Goal: Transaction & Acquisition: Purchase product/service

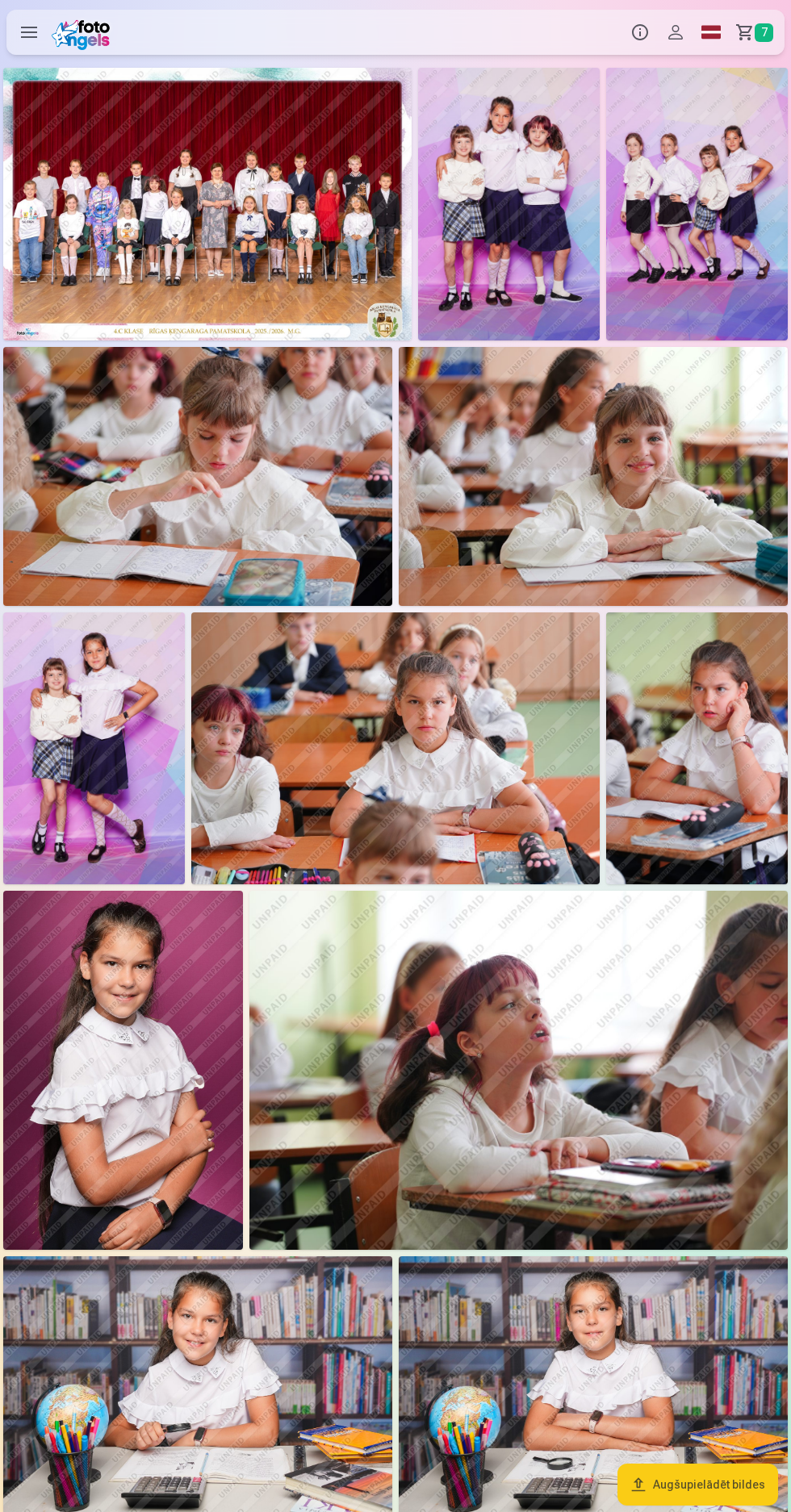
click at [763, 32] on span "7" at bounding box center [763, 32] width 18 height 18
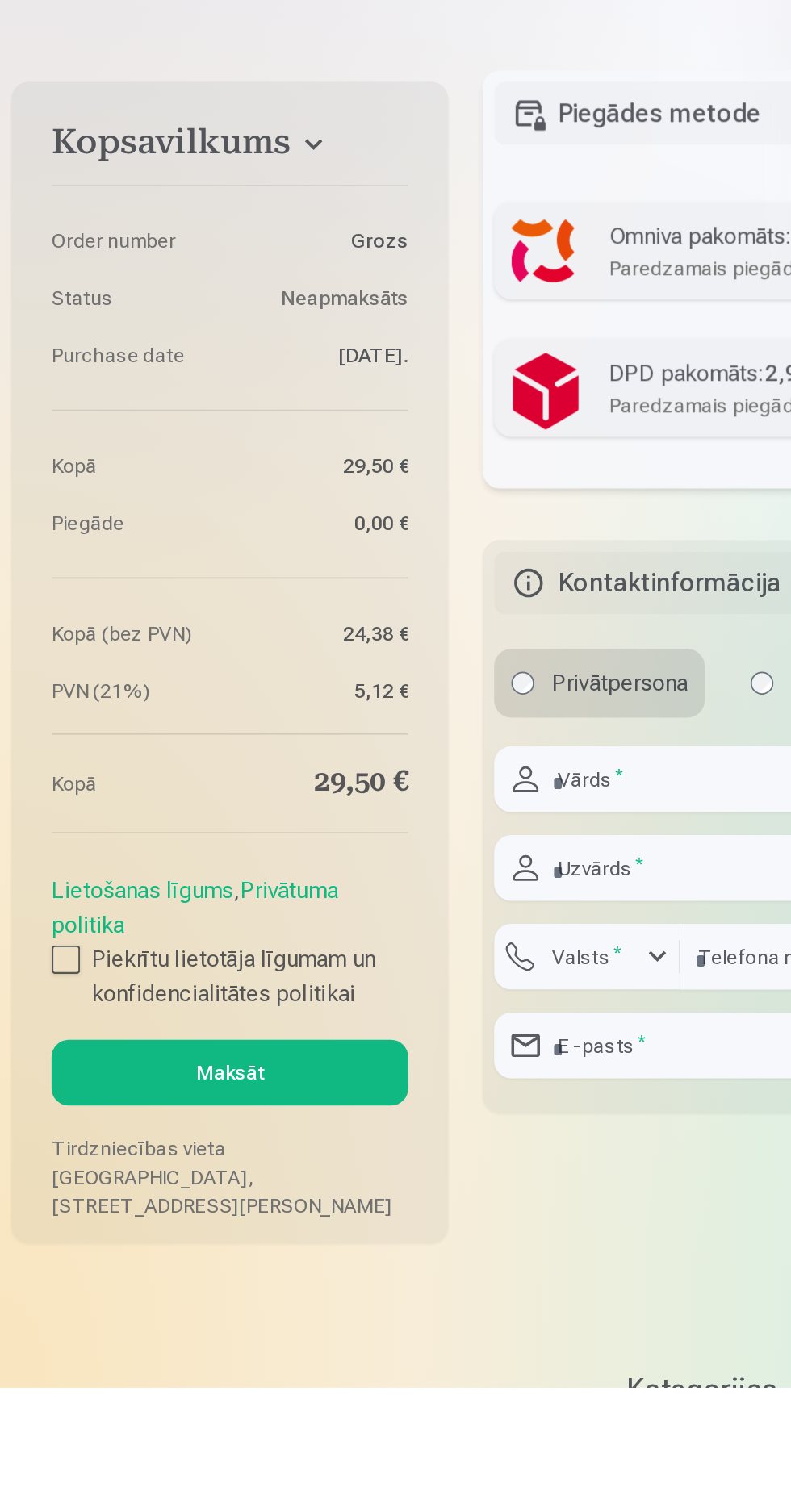
scroll to position [1275, 0]
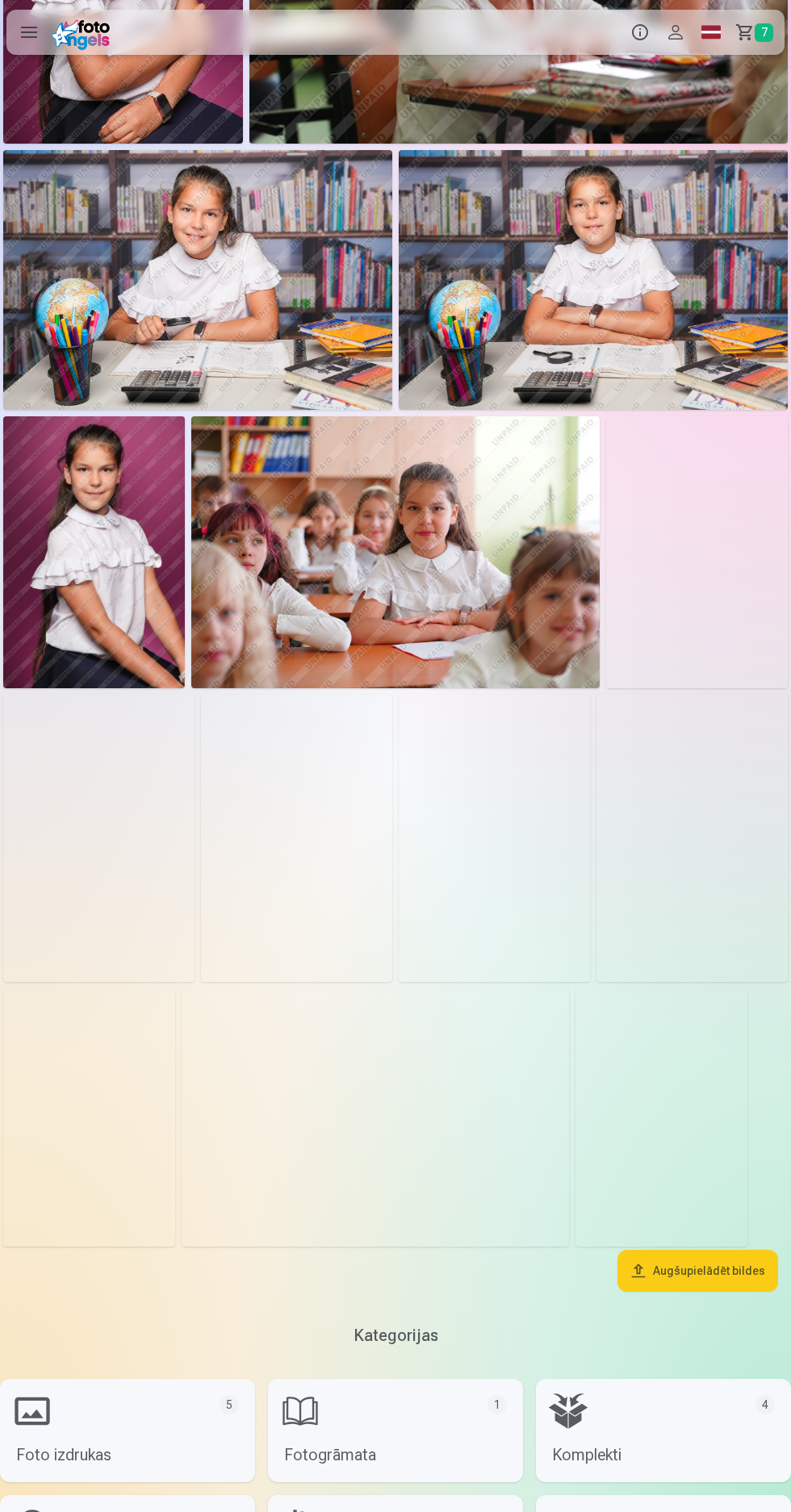
scroll to position [1117, 0]
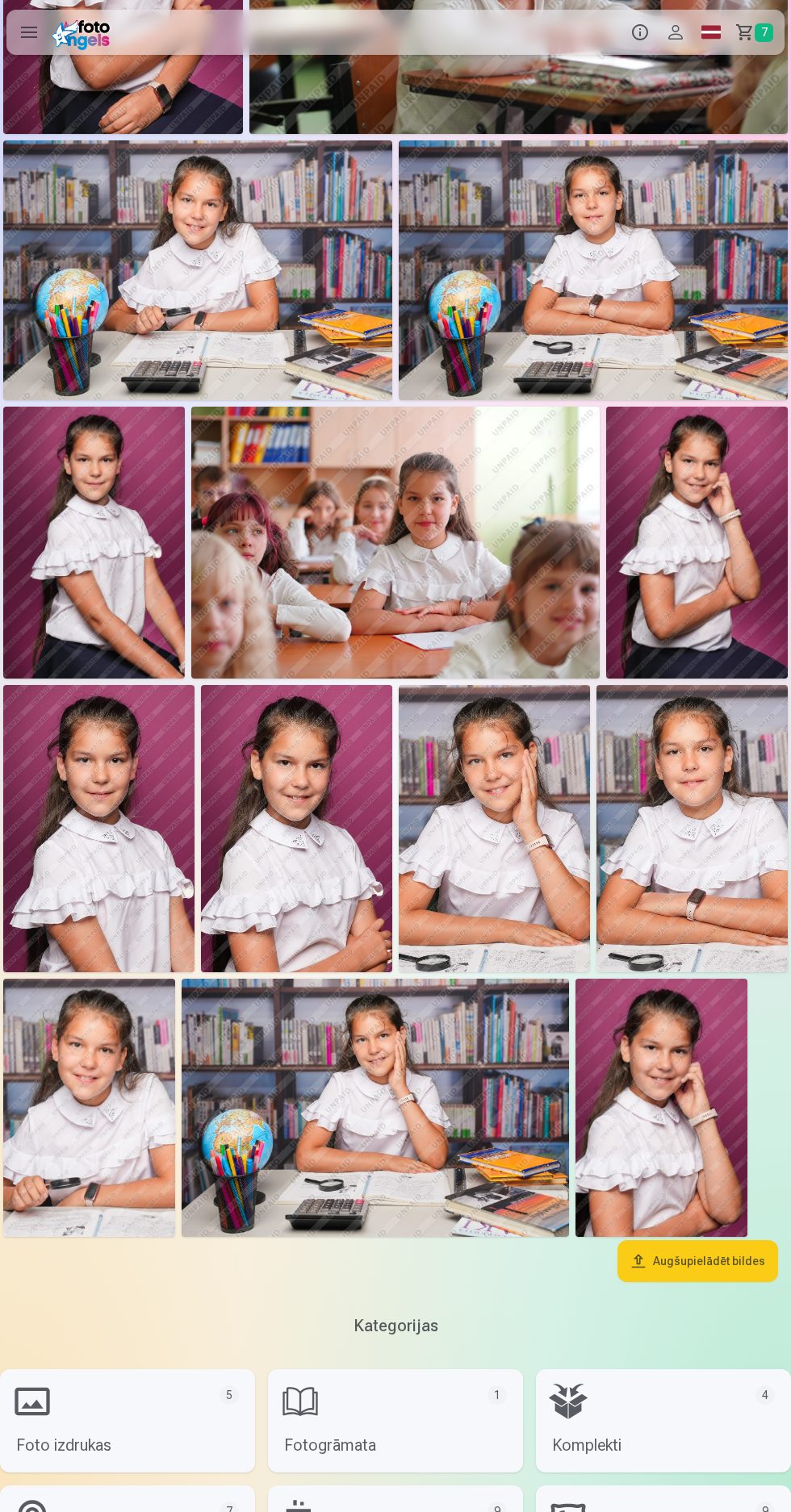
click at [425, 1106] on img at bounding box center [374, 1107] width 387 height 258
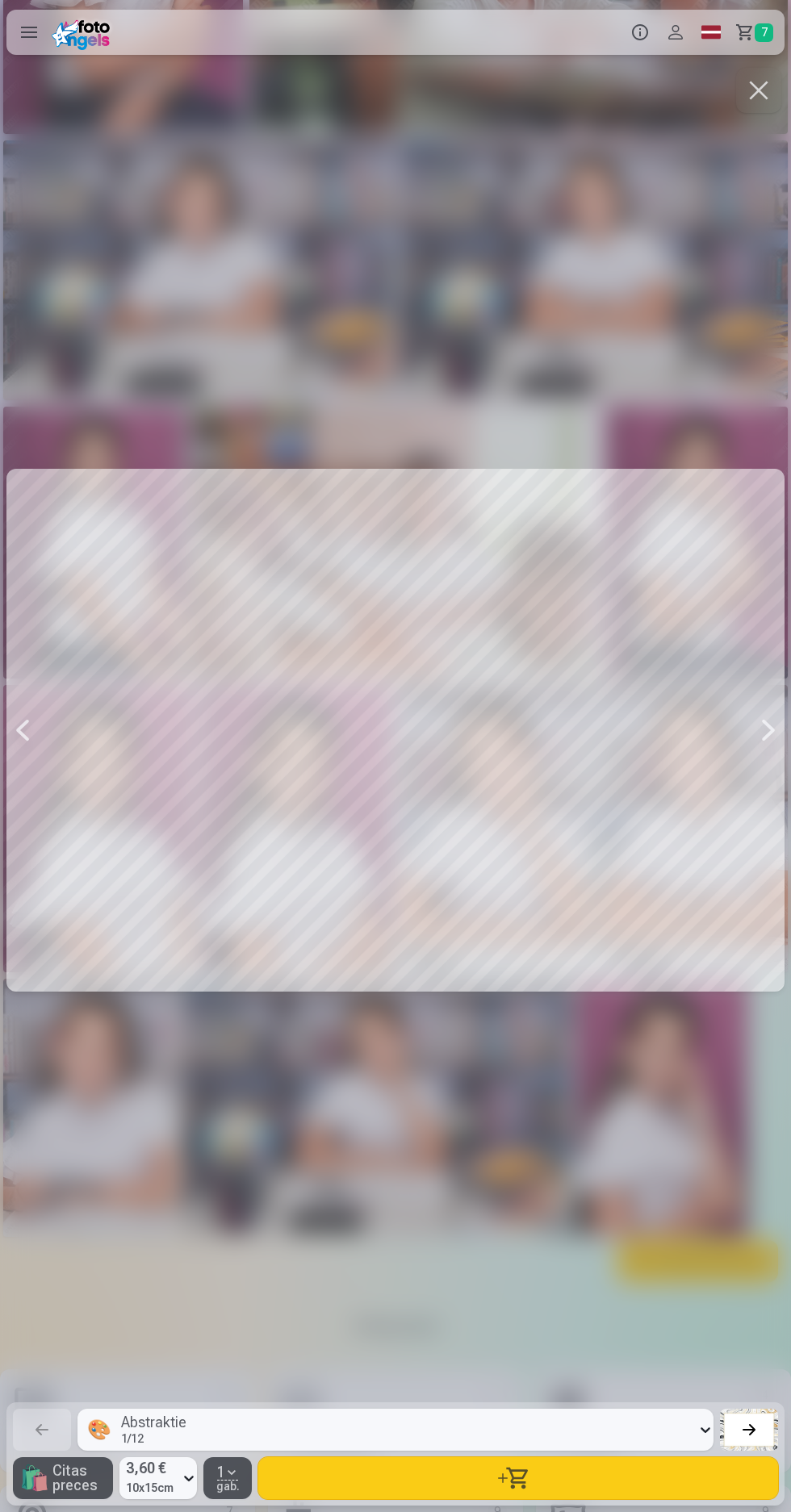
scroll to position [1117, 0]
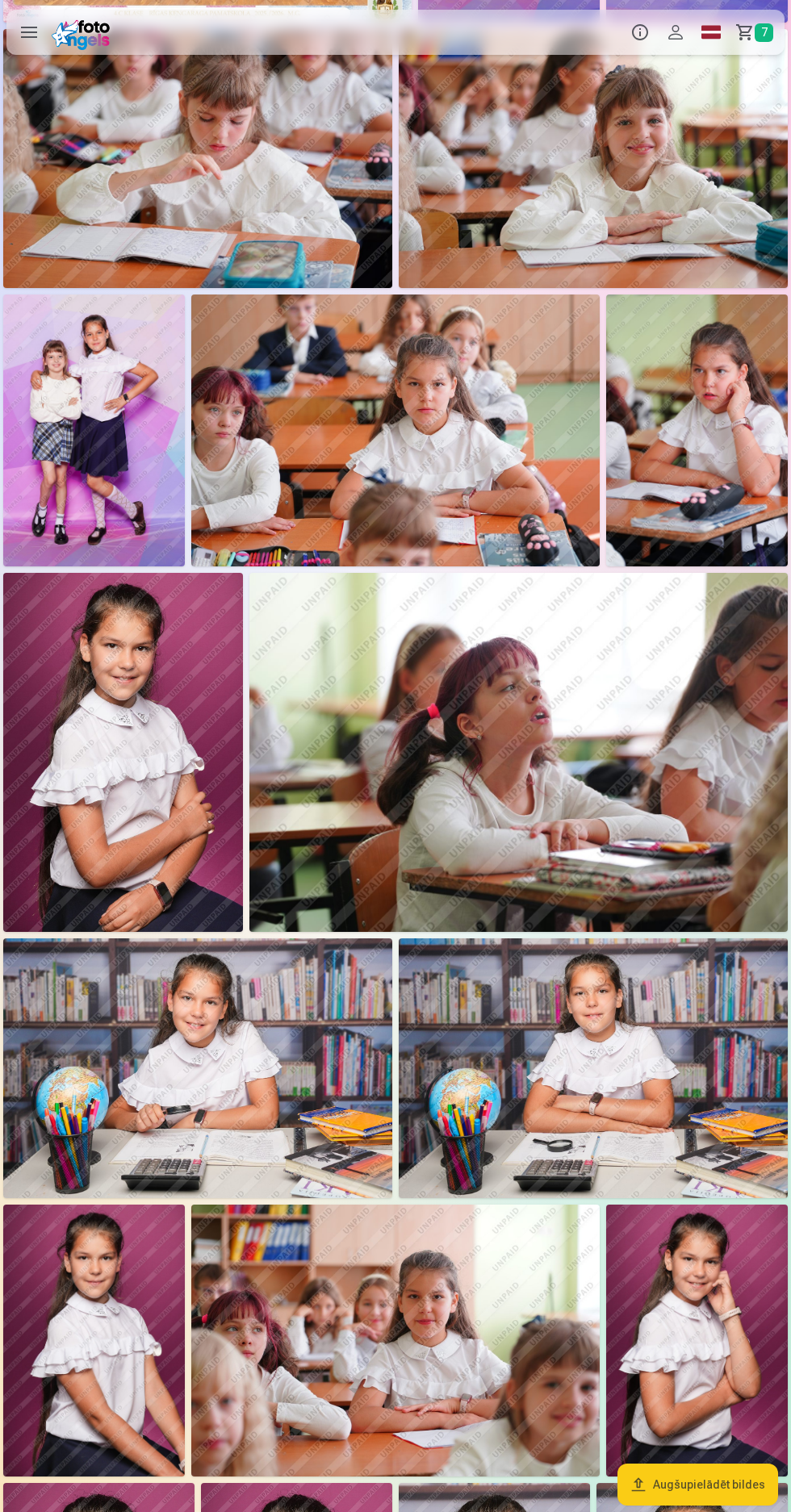
scroll to position [304, 0]
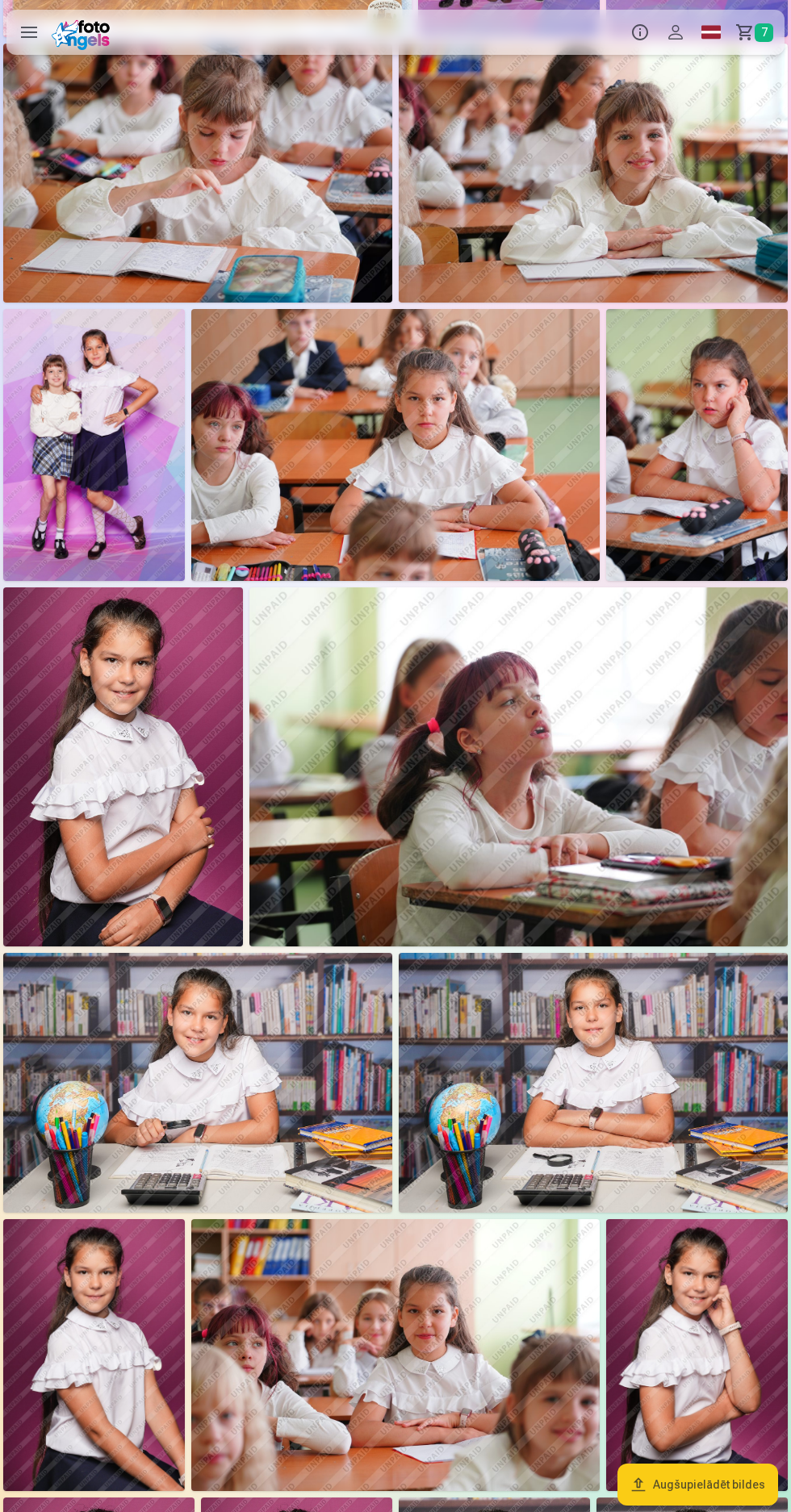
click at [748, 35] on link "Grozs 7" at bounding box center [756, 32] width 56 height 45
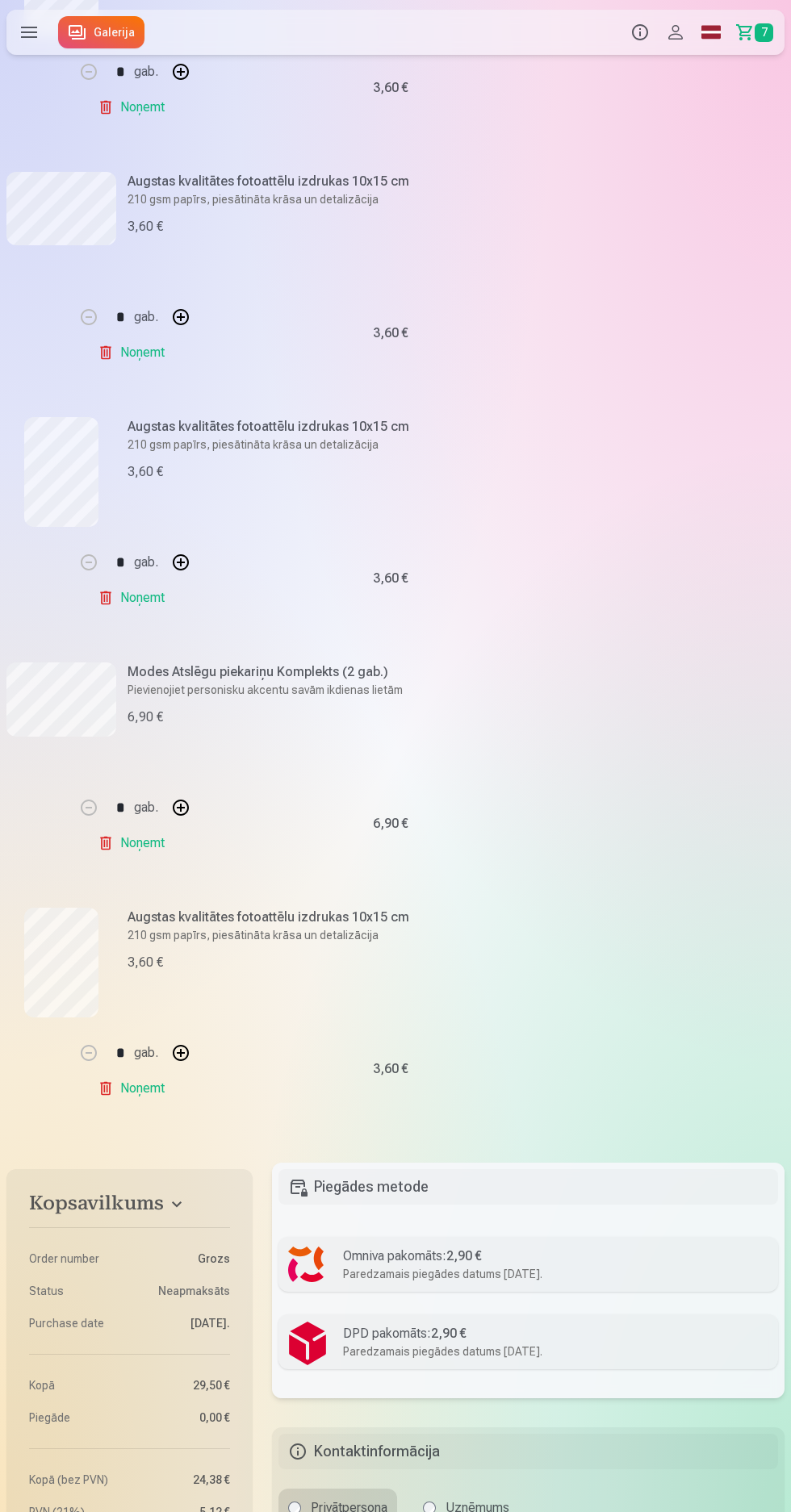
scroll to position [854, 0]
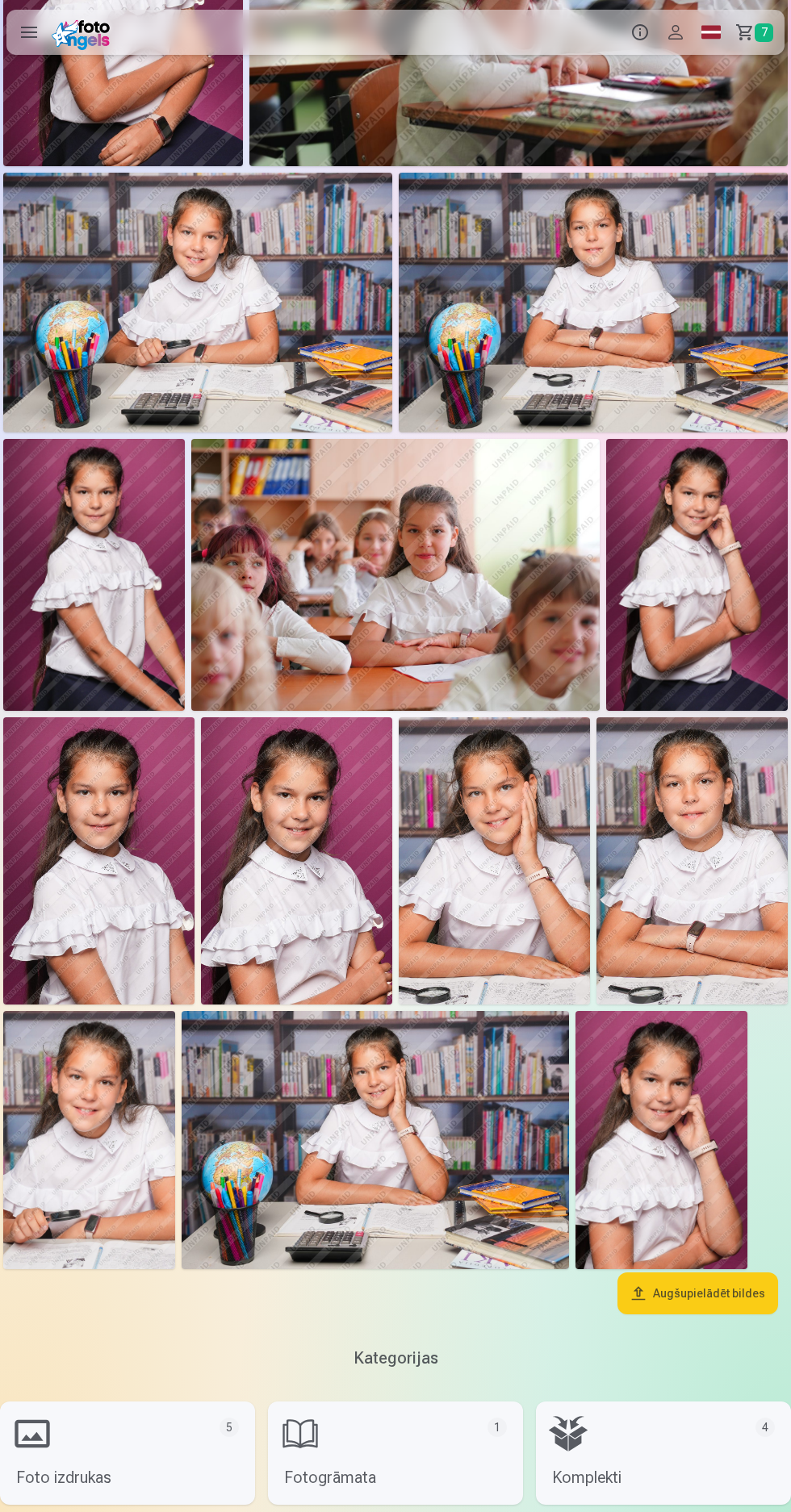
scroll to position [1085, 0]
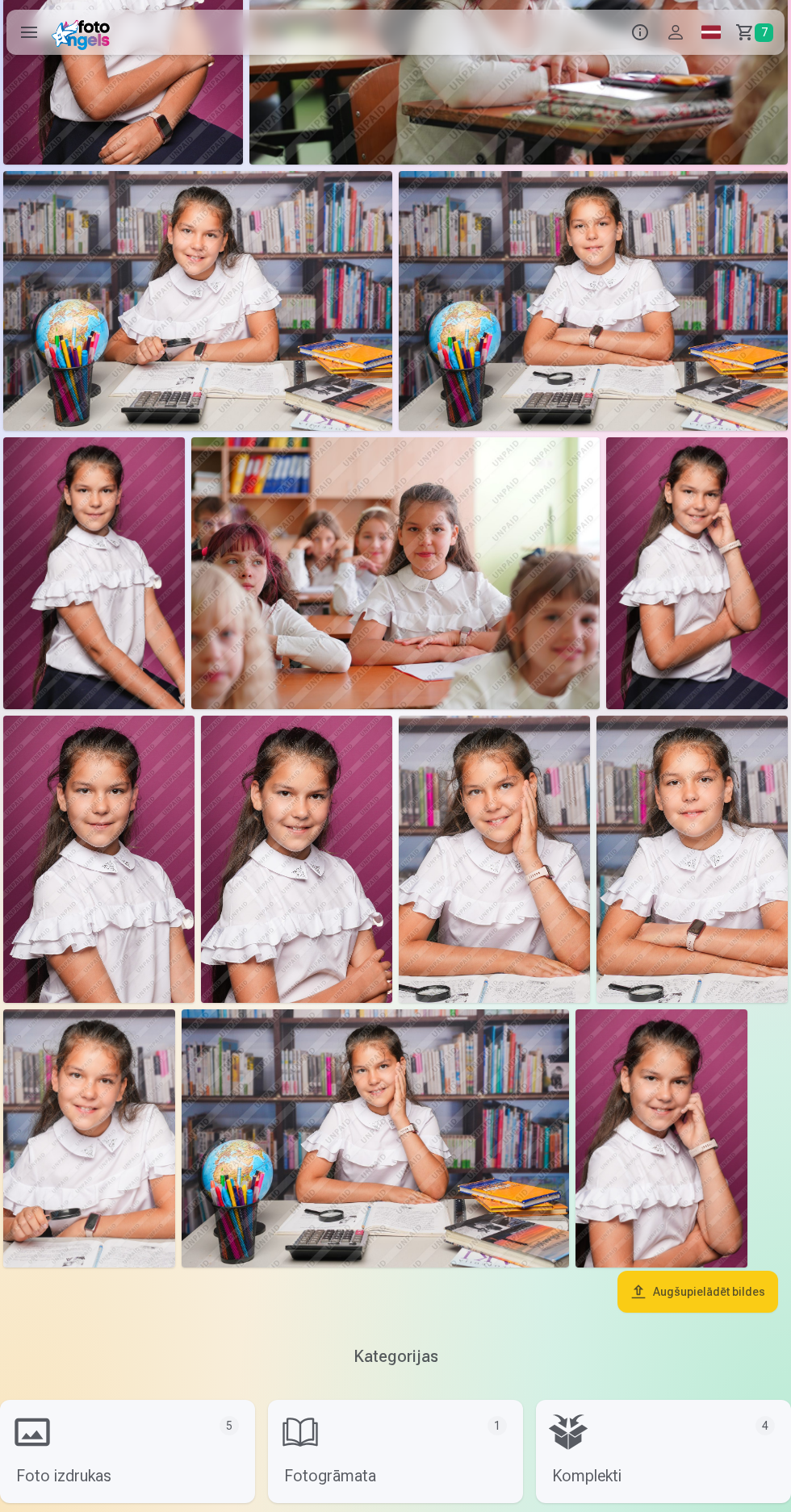
click at [688, 867] on img at bounding box center [692, 859] width 191 height 287
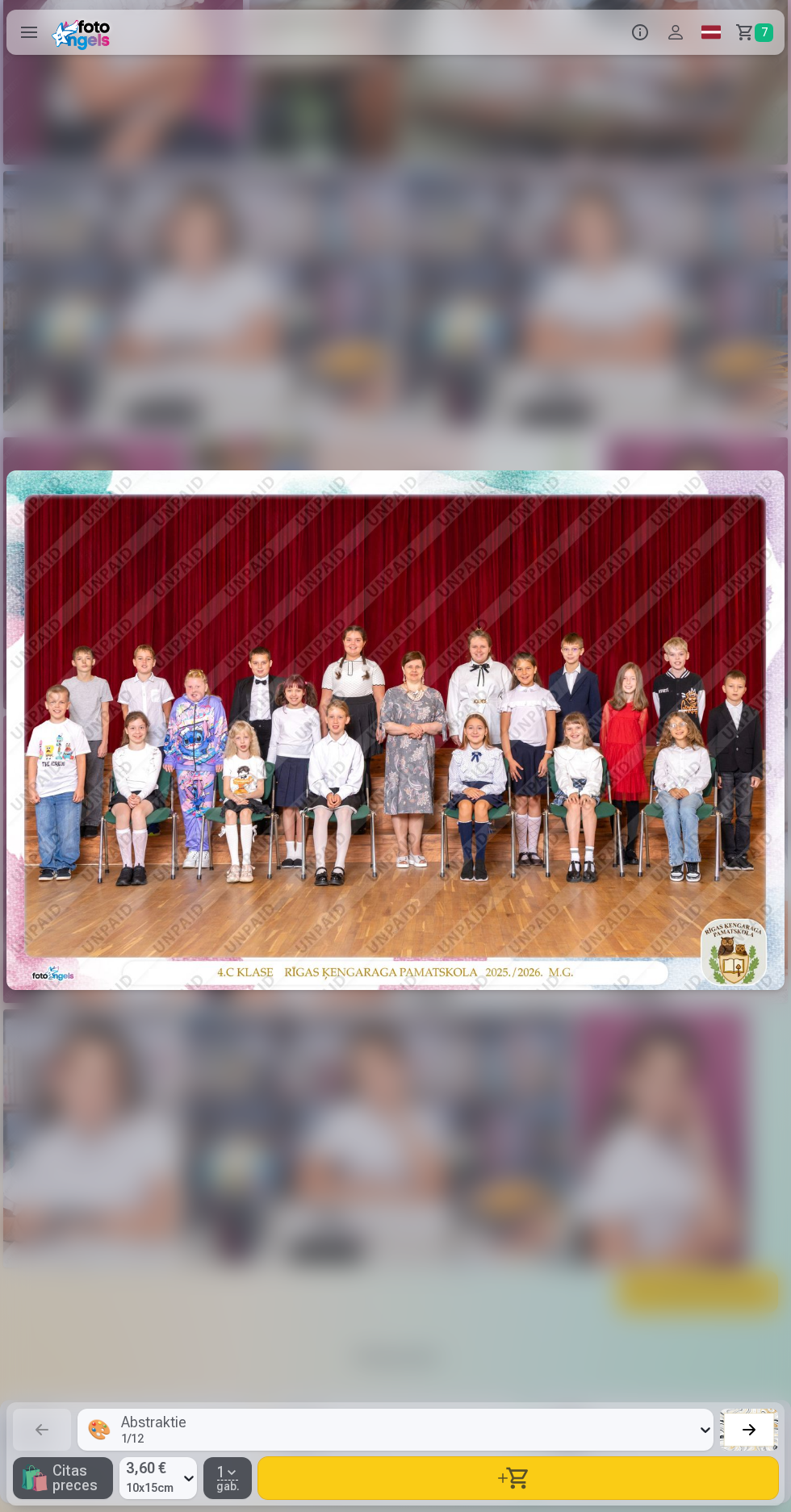
scroll to position [0, 14237]
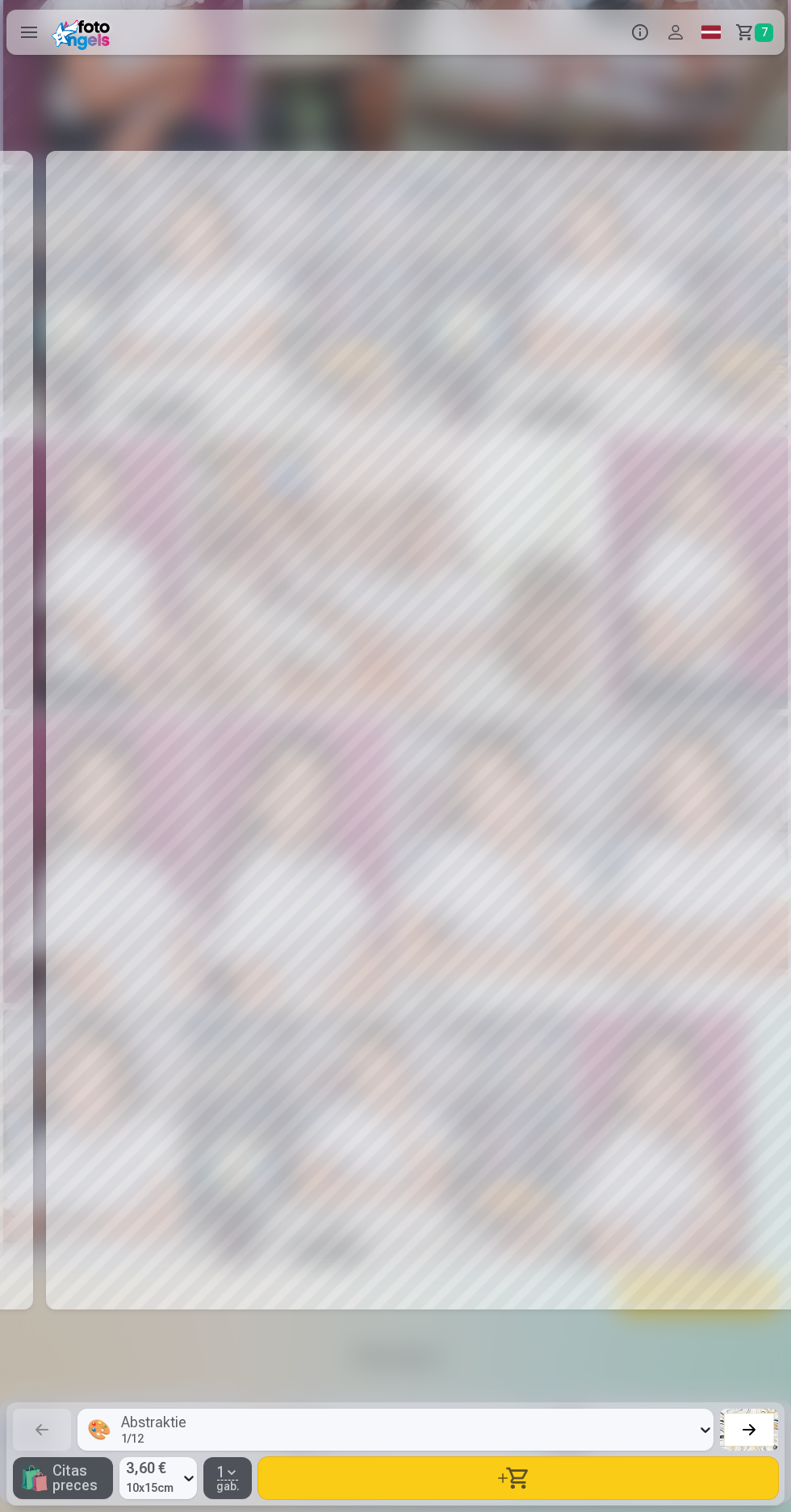
scroll to position [0, 11864]
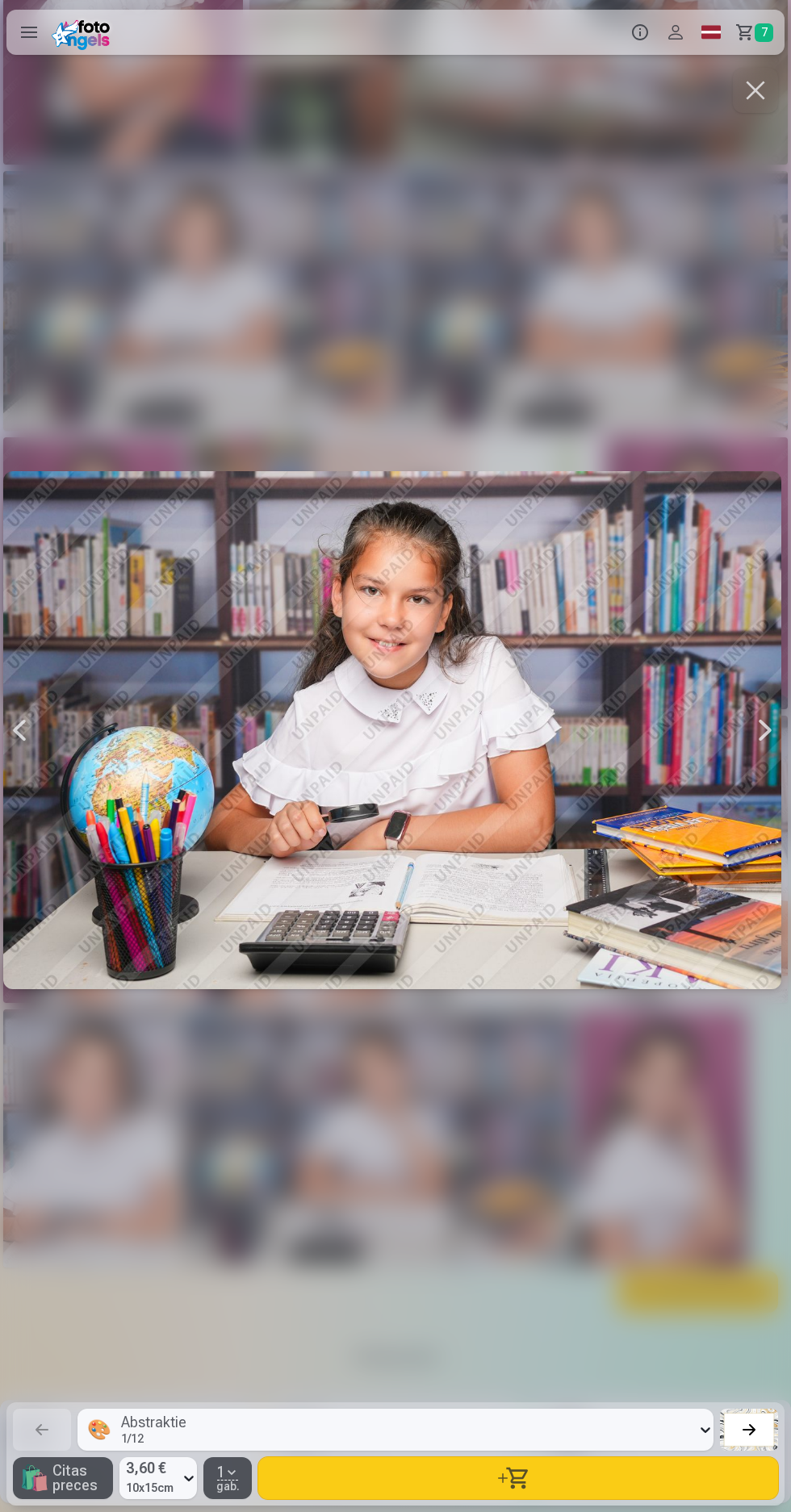
scroll to position [0, 7909]
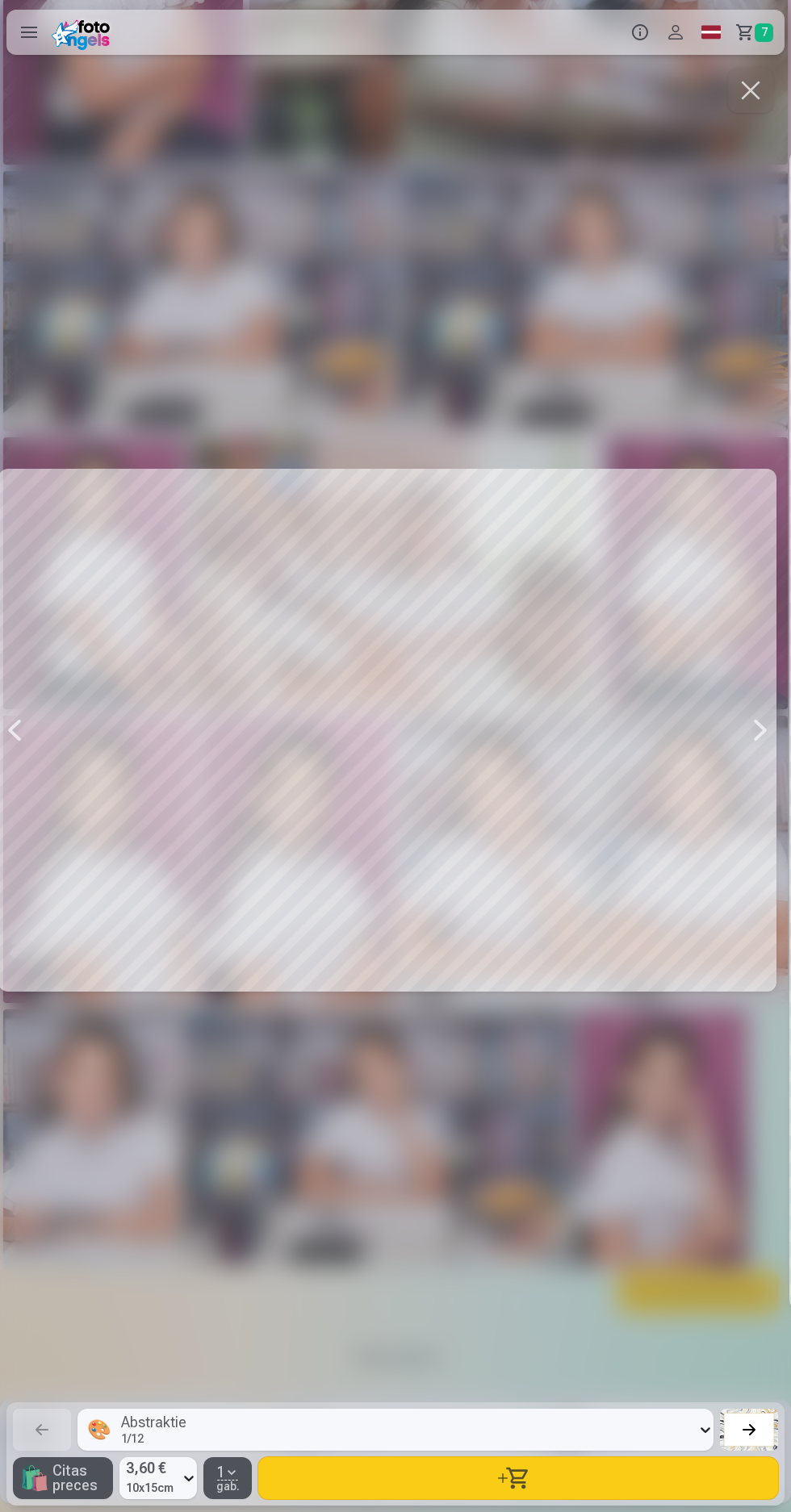
scroll to position [0, 4746]
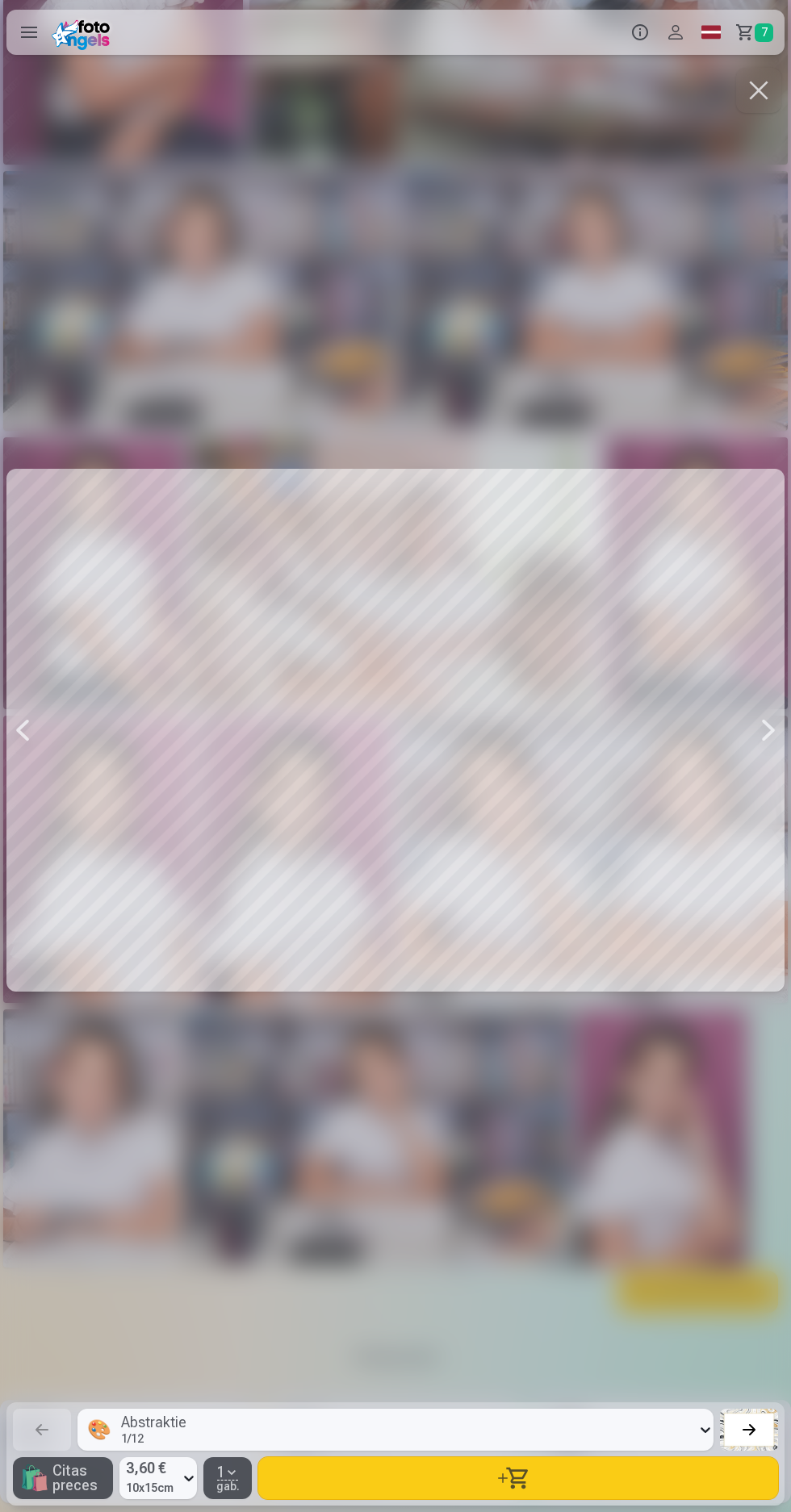
click at [562, 853] on div at bounding box center [396, 730] width 778 height 1332
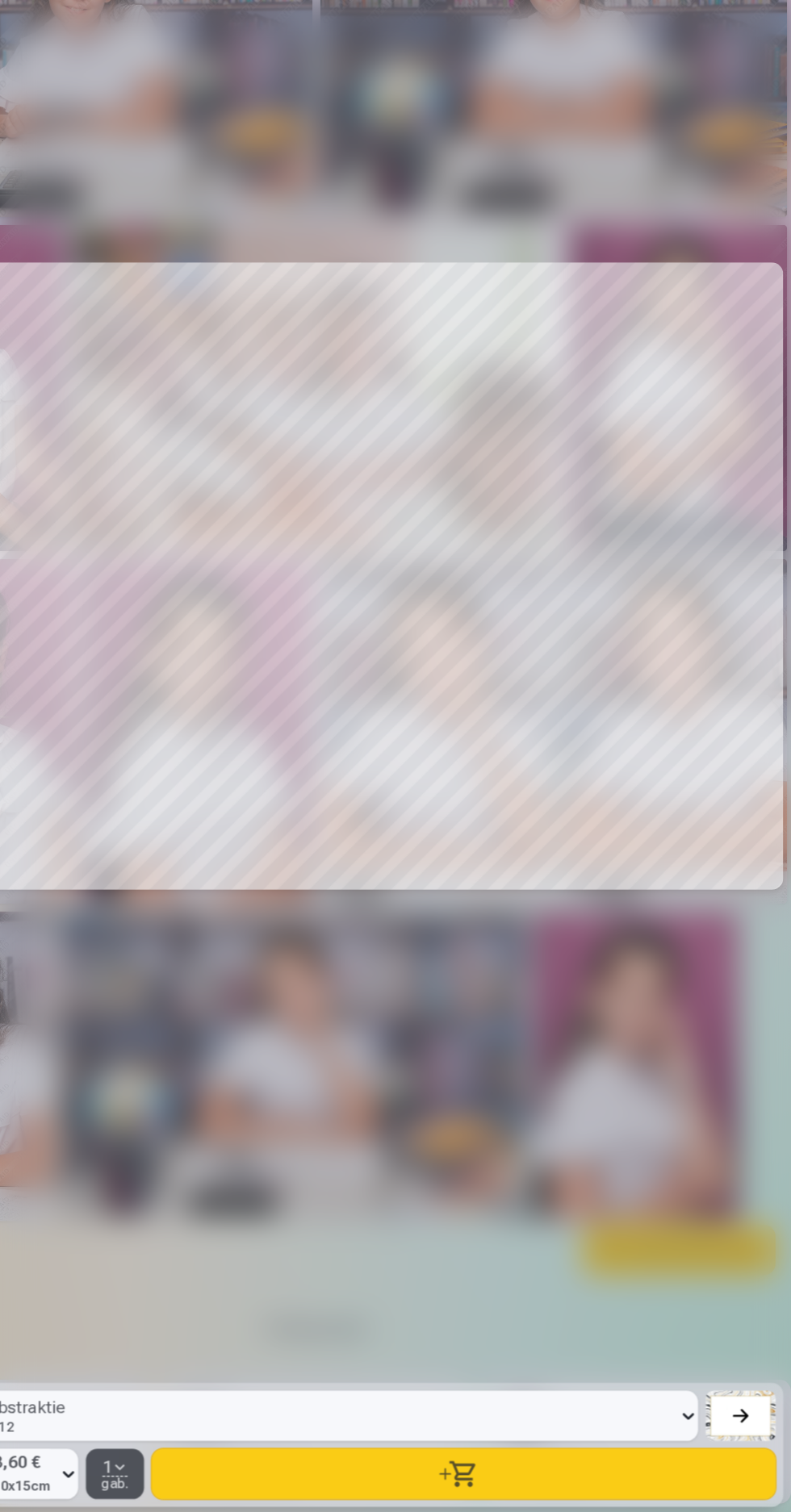
scroll to position [0, 2373]
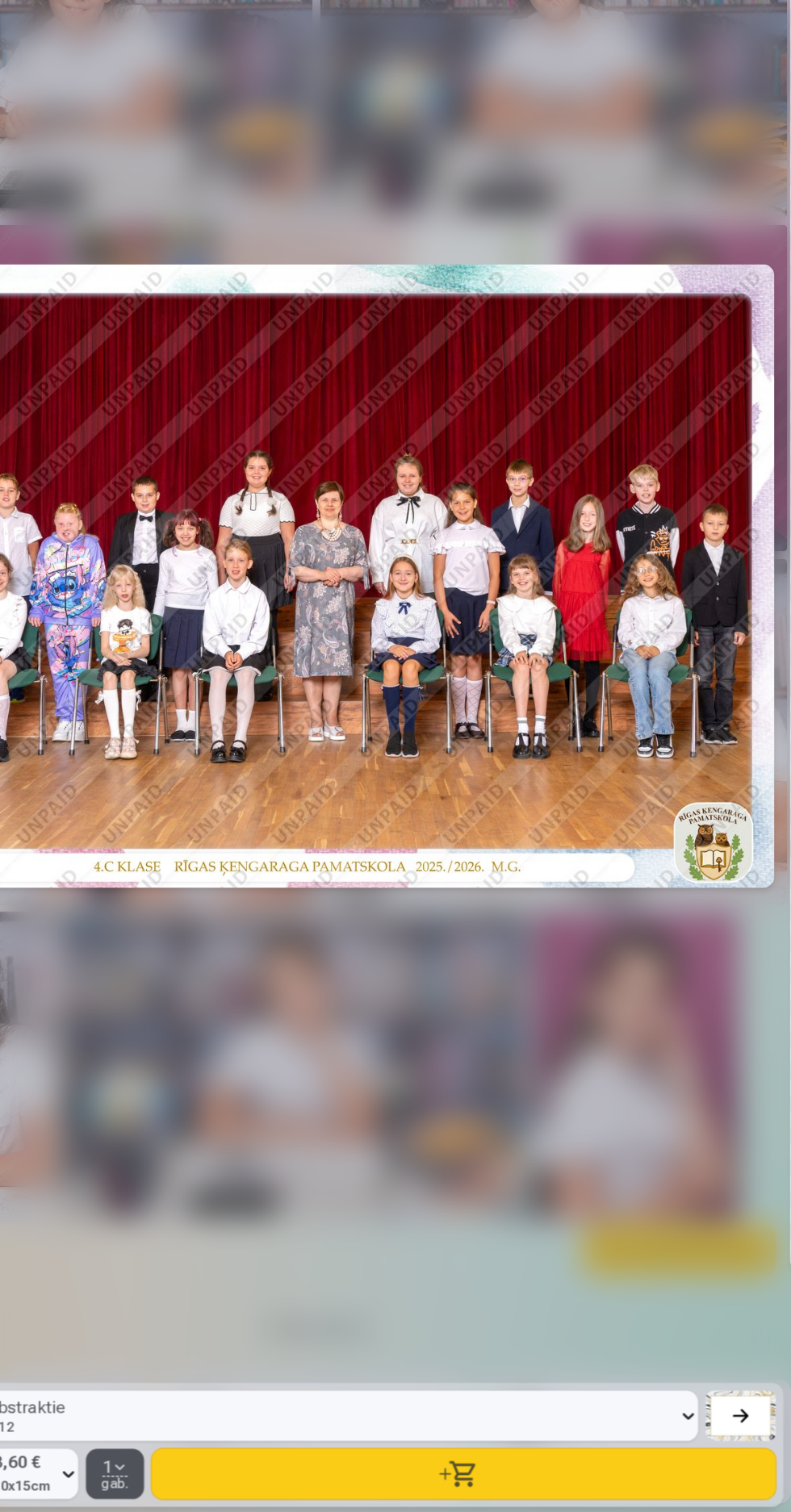
scroll to position [0, 1]
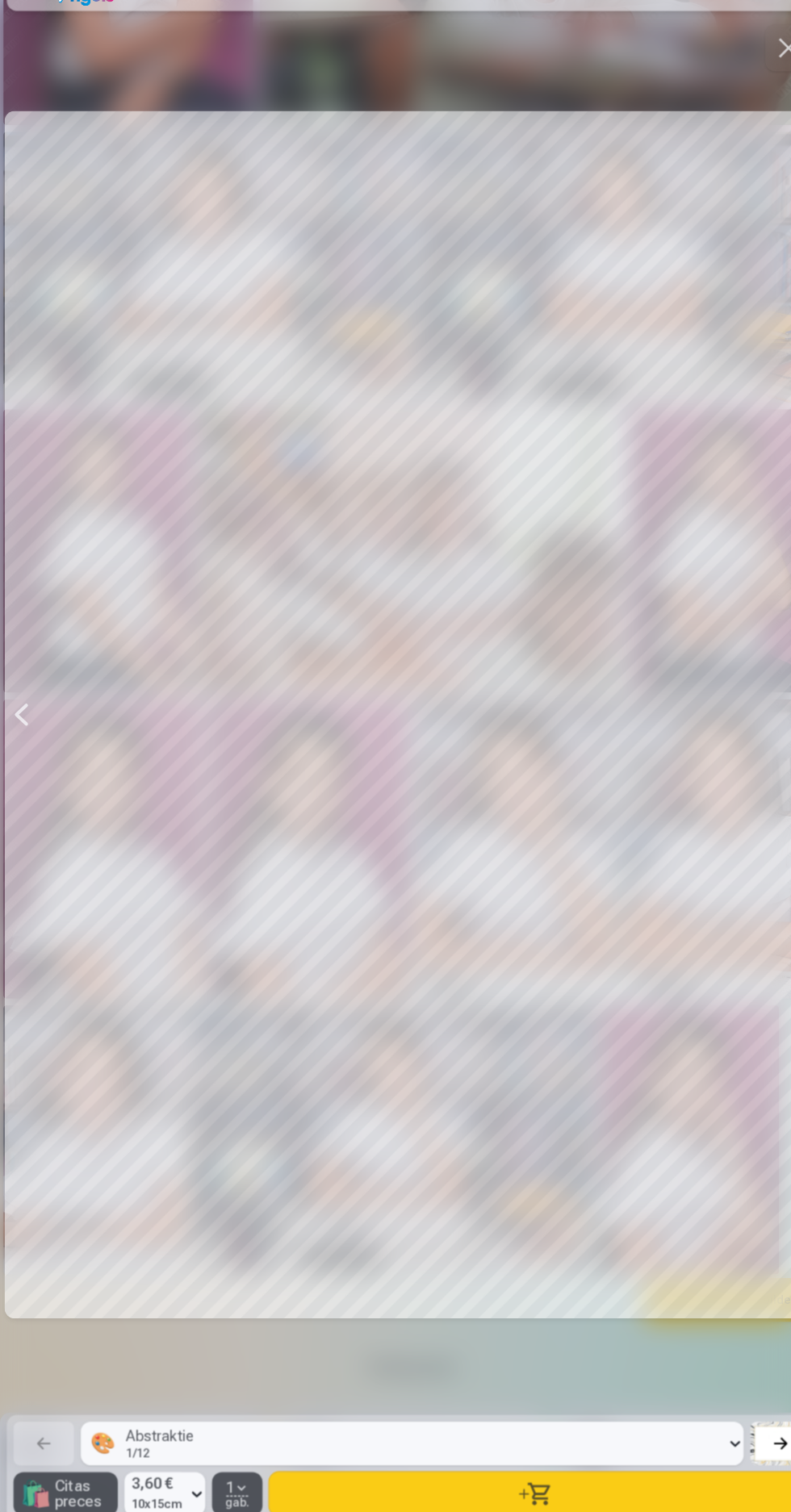
scroll to position [1085, 0]
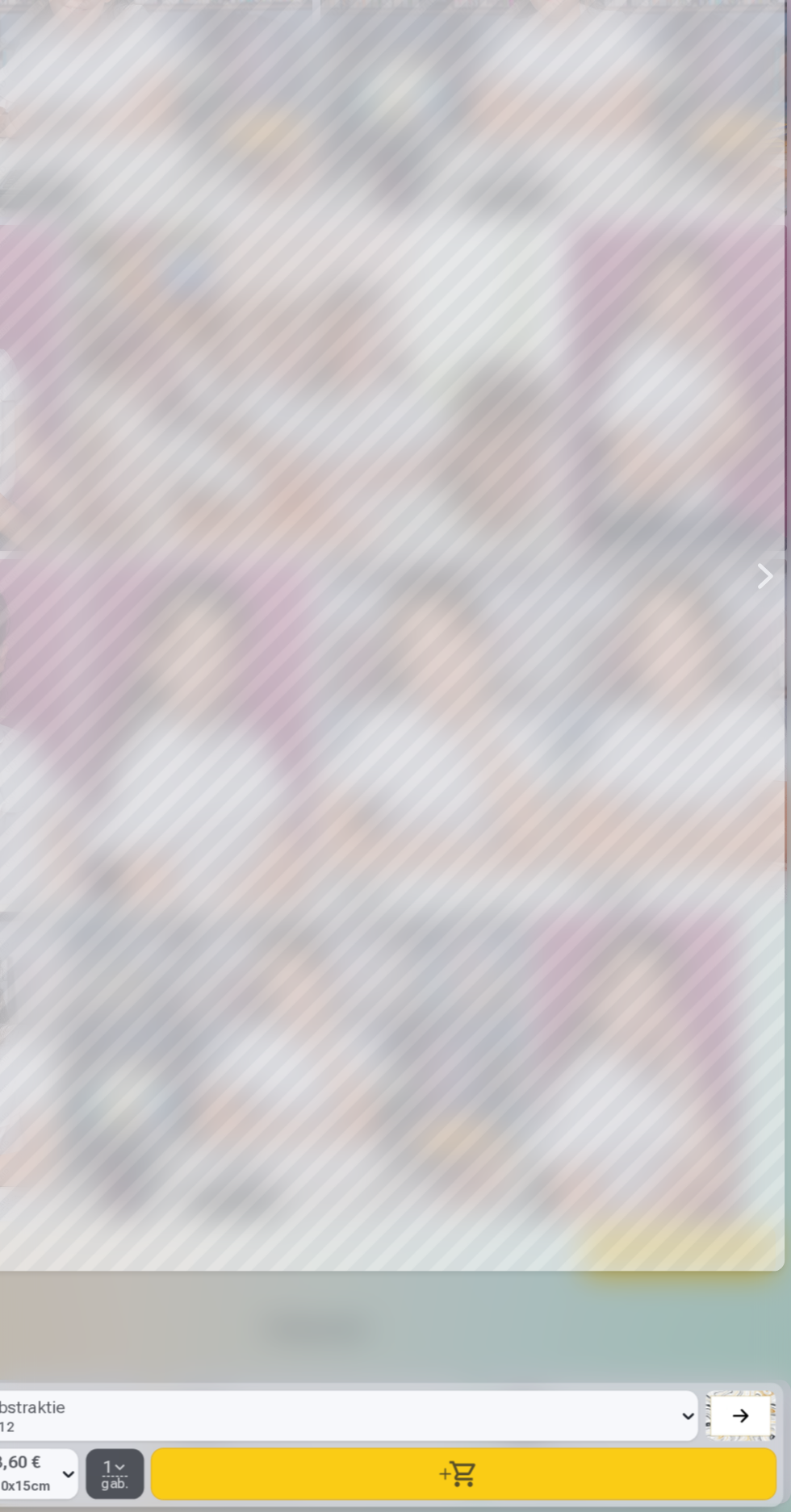
scroll to position [0, 1582]
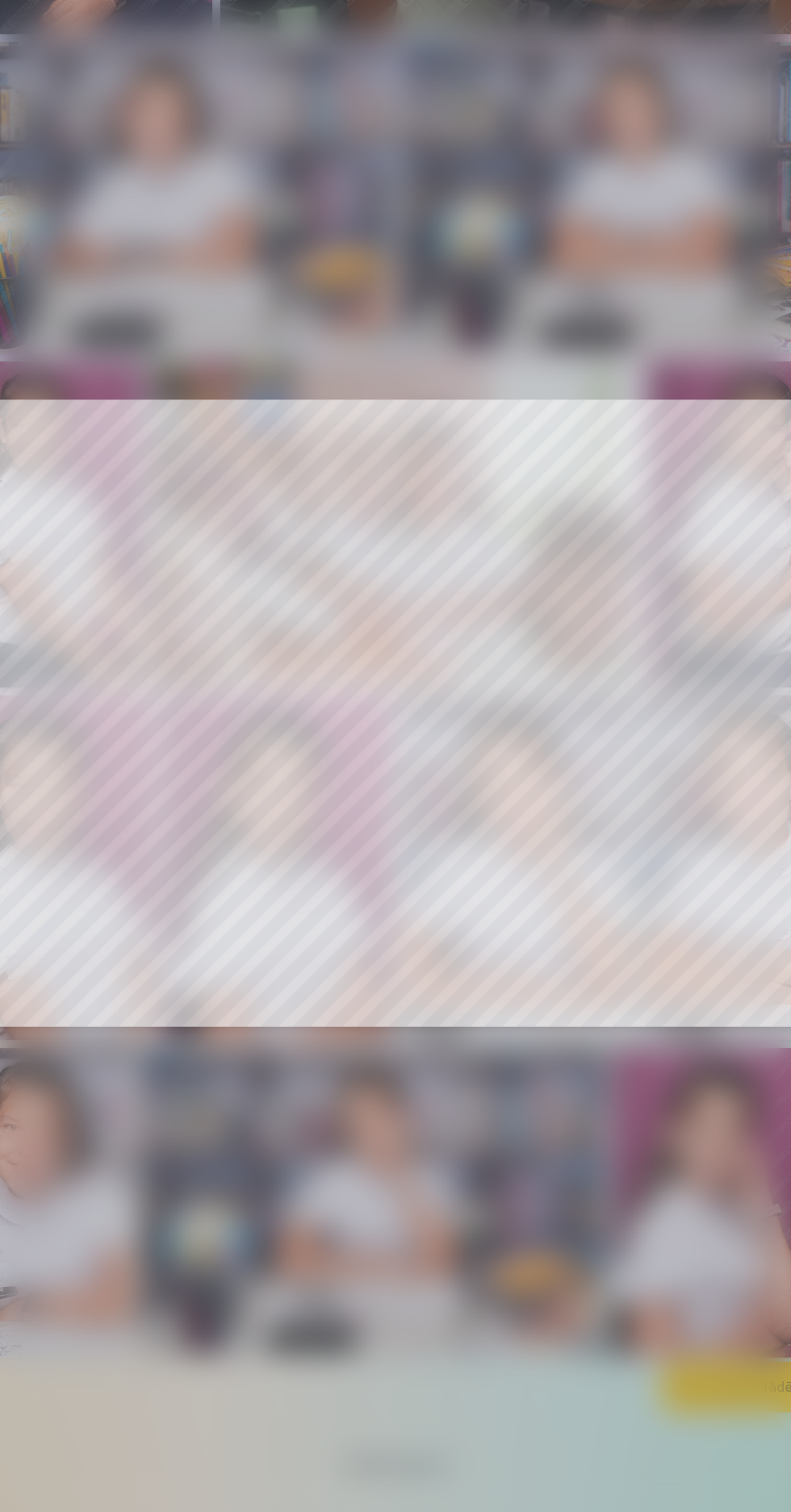
click at [715, 1106] on div at bounding box center [396, 730] width 778 height 1332
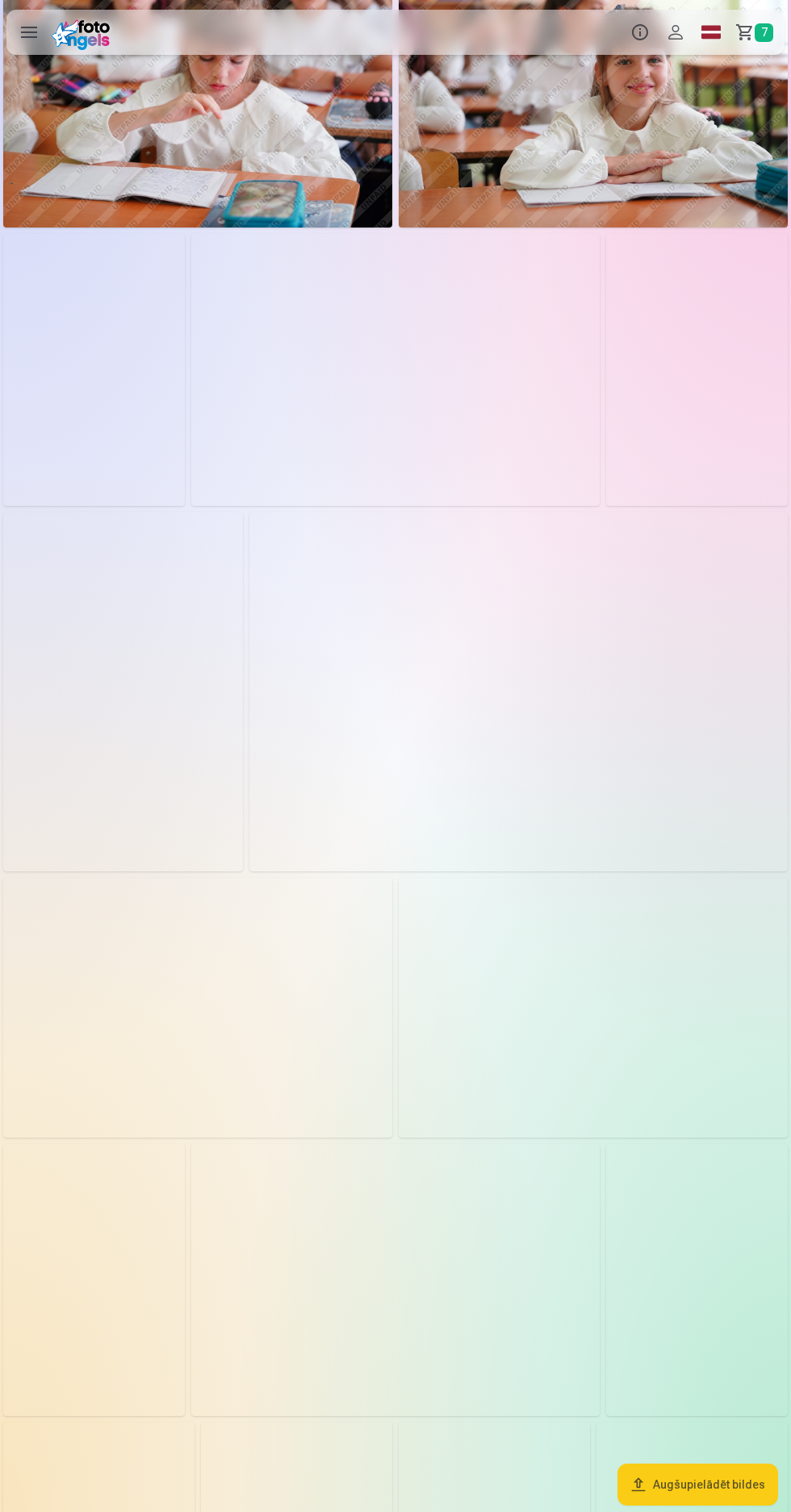
scroll to position [381, 0]
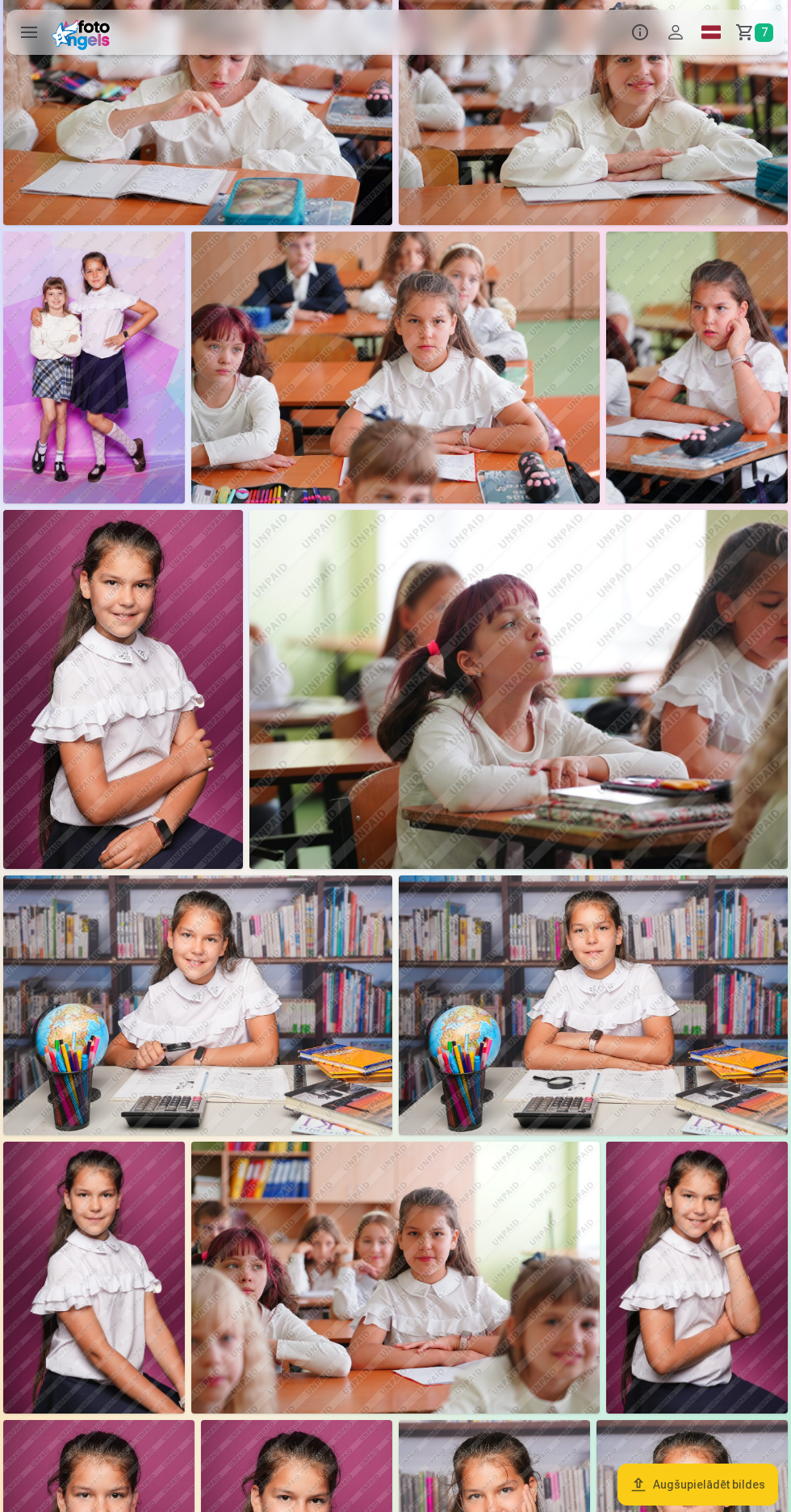
click at [627, 1013] on img at bounding box center [592, 1005] width 389 height 259
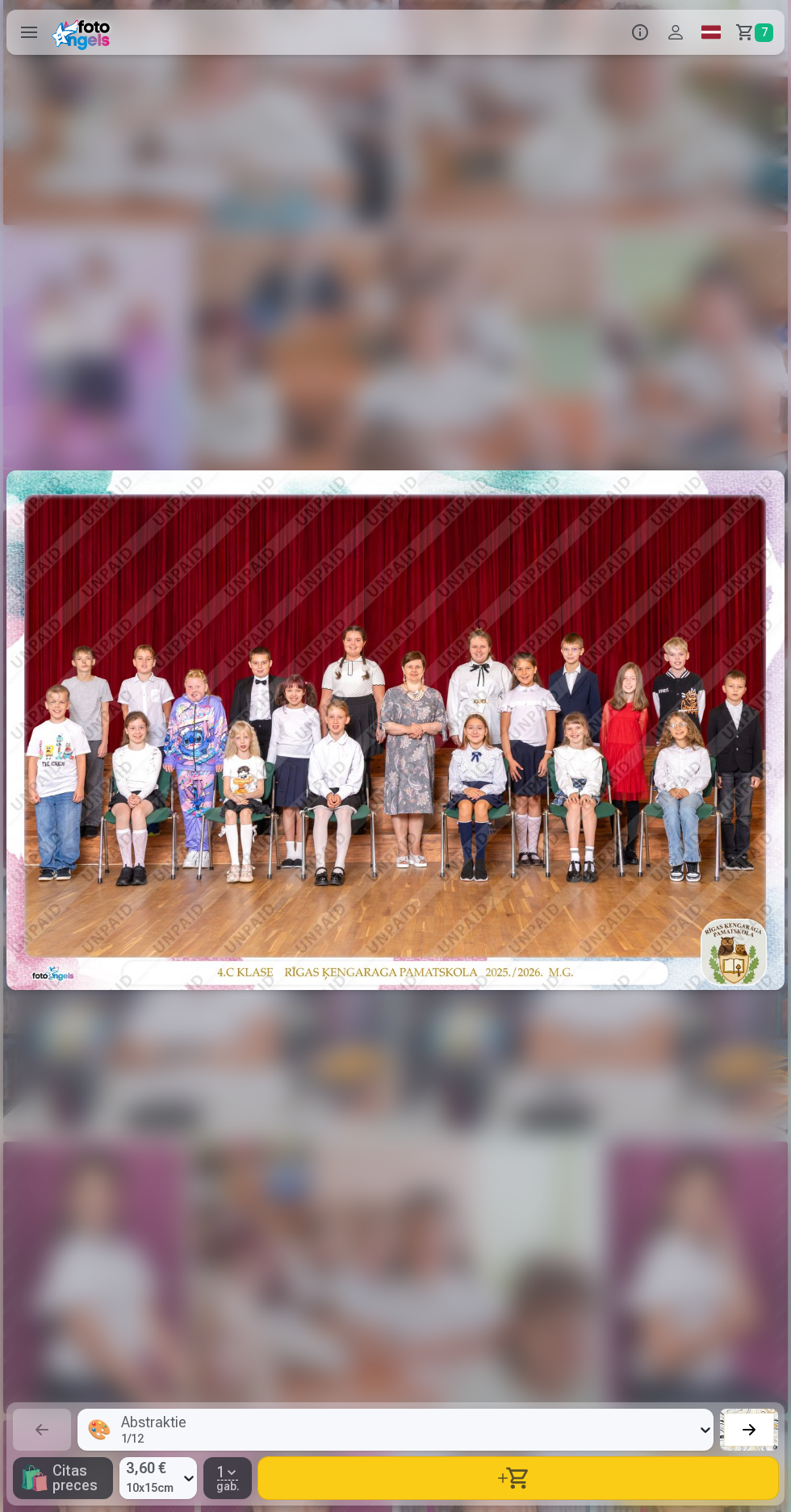
scroll to position [0, 8700]
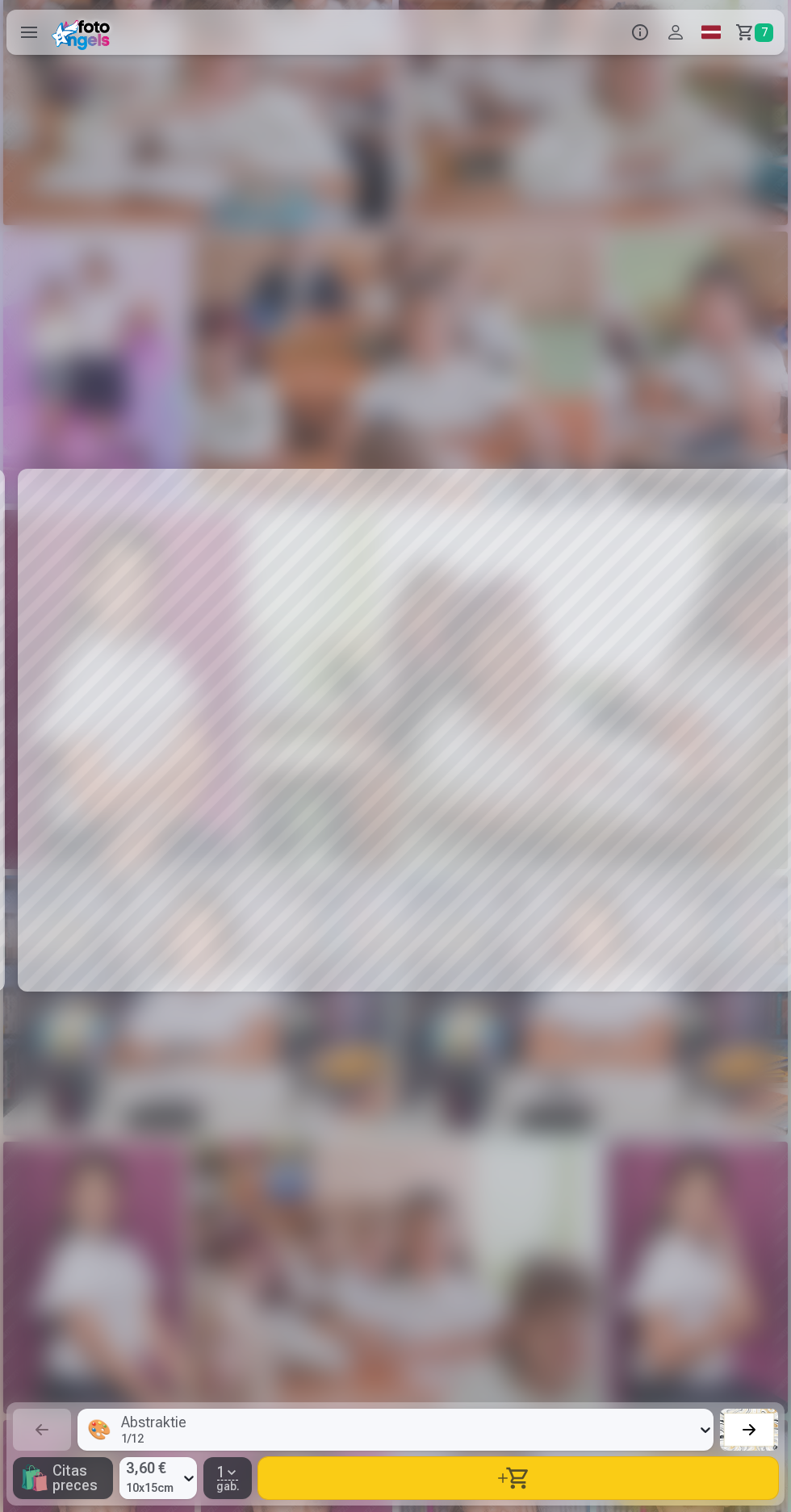
scroll to position [0, 7909]
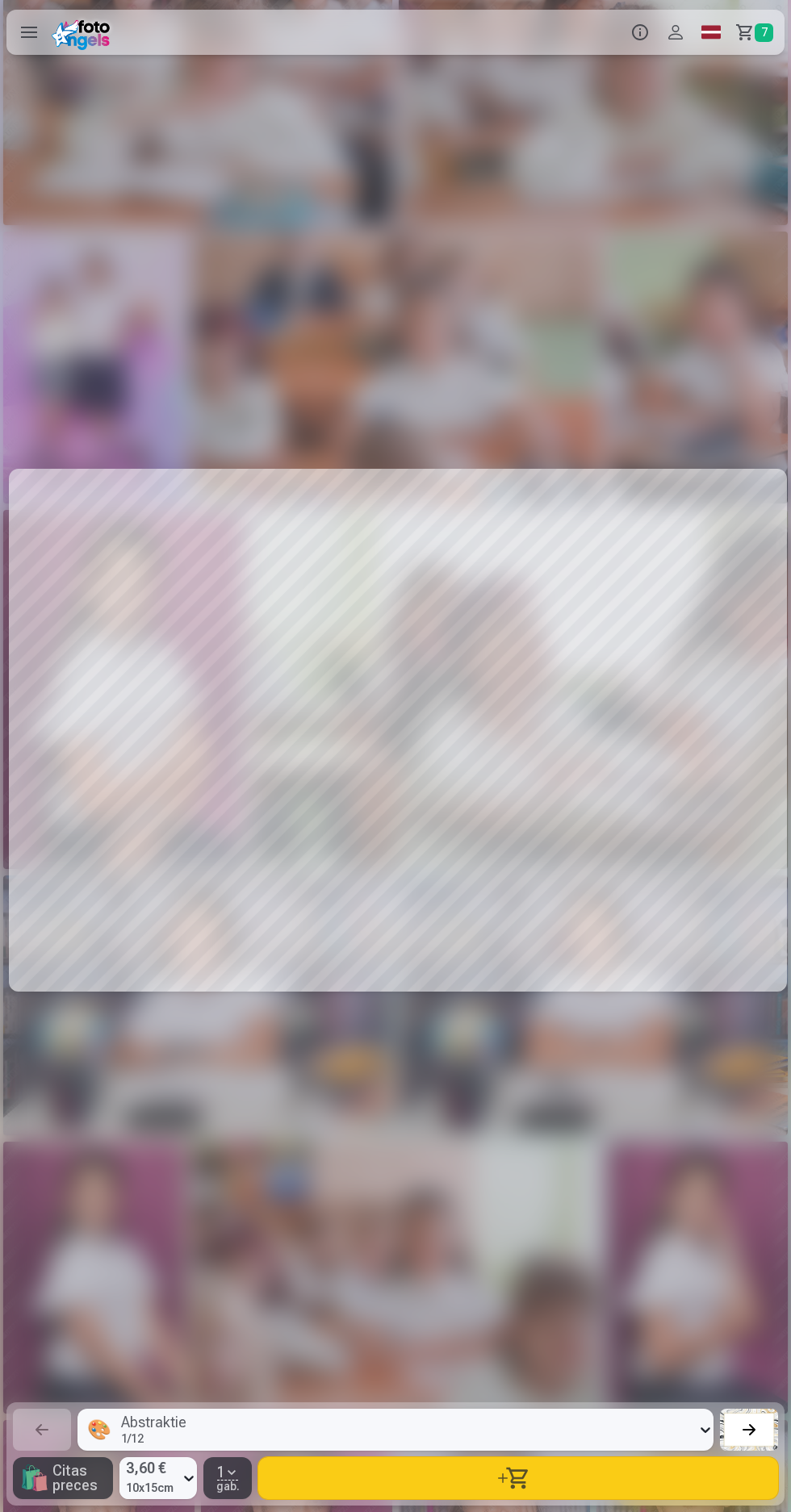
scroll to position [0, 8700]
click at [749, 82] on button "button" at bounding box center [758, 90] width 45 height 45
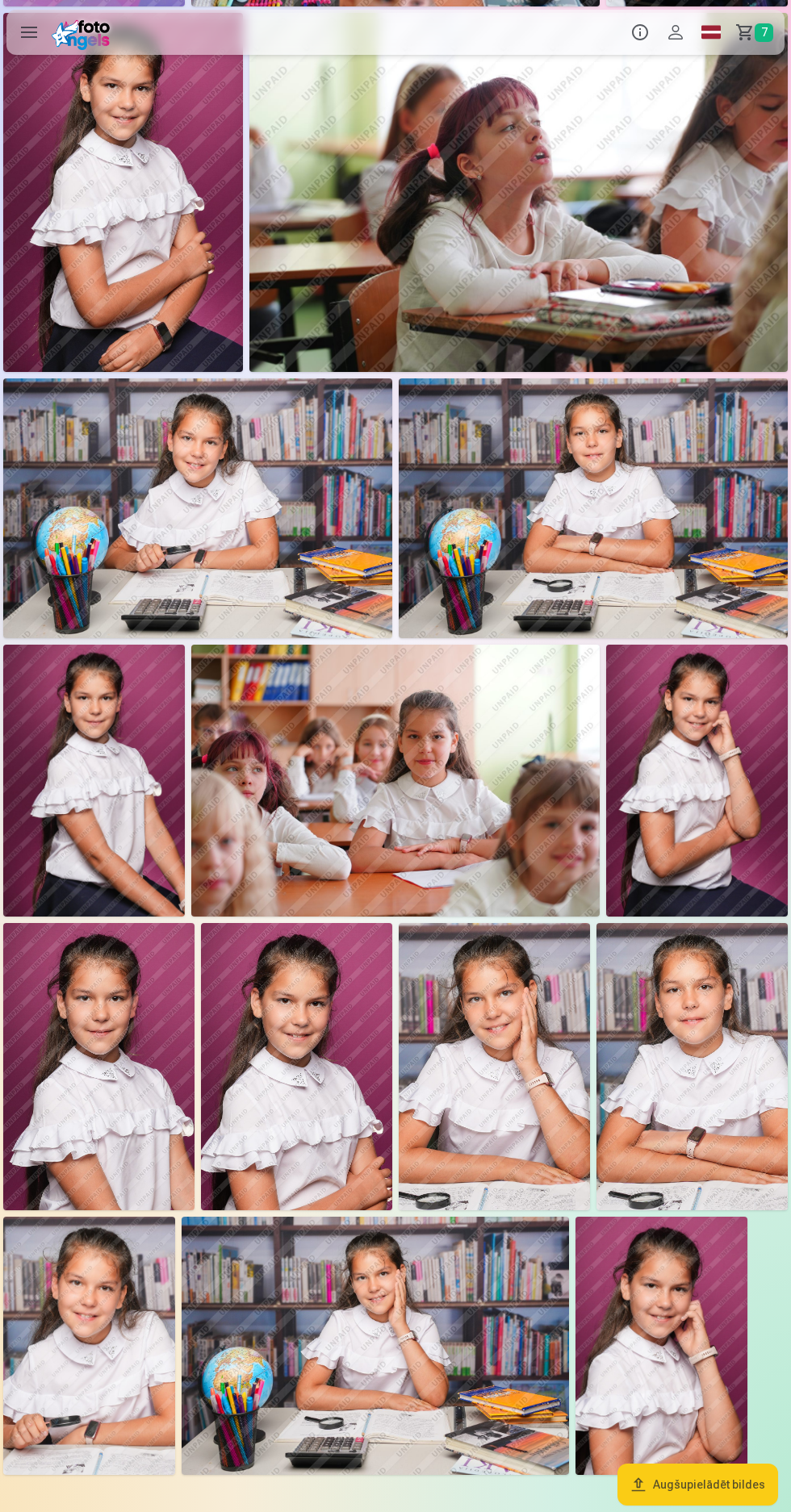
scroll to position [885, 0]
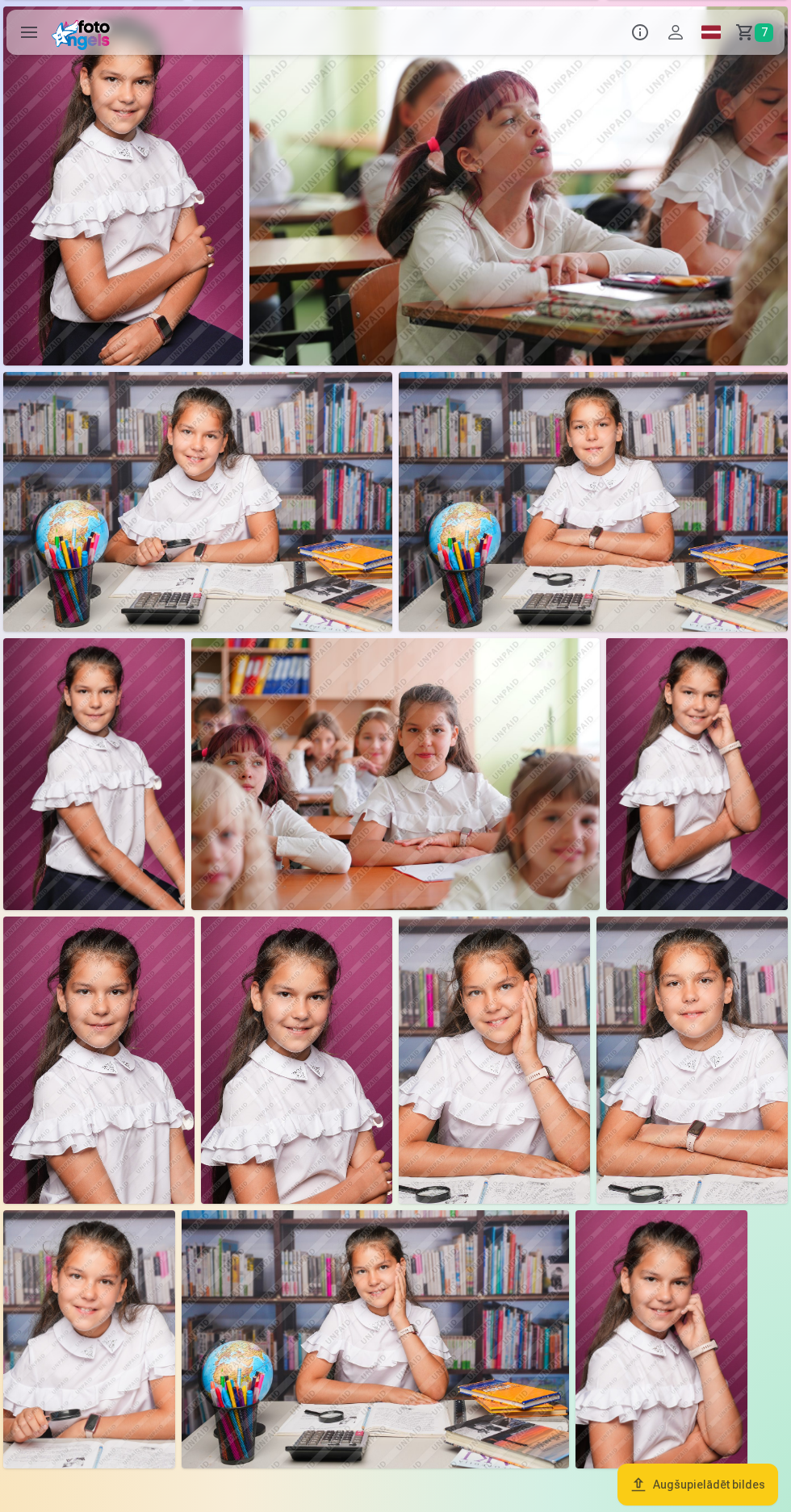
click at [467, 766] on img at bounding box center [396, 774] width 408 height 272
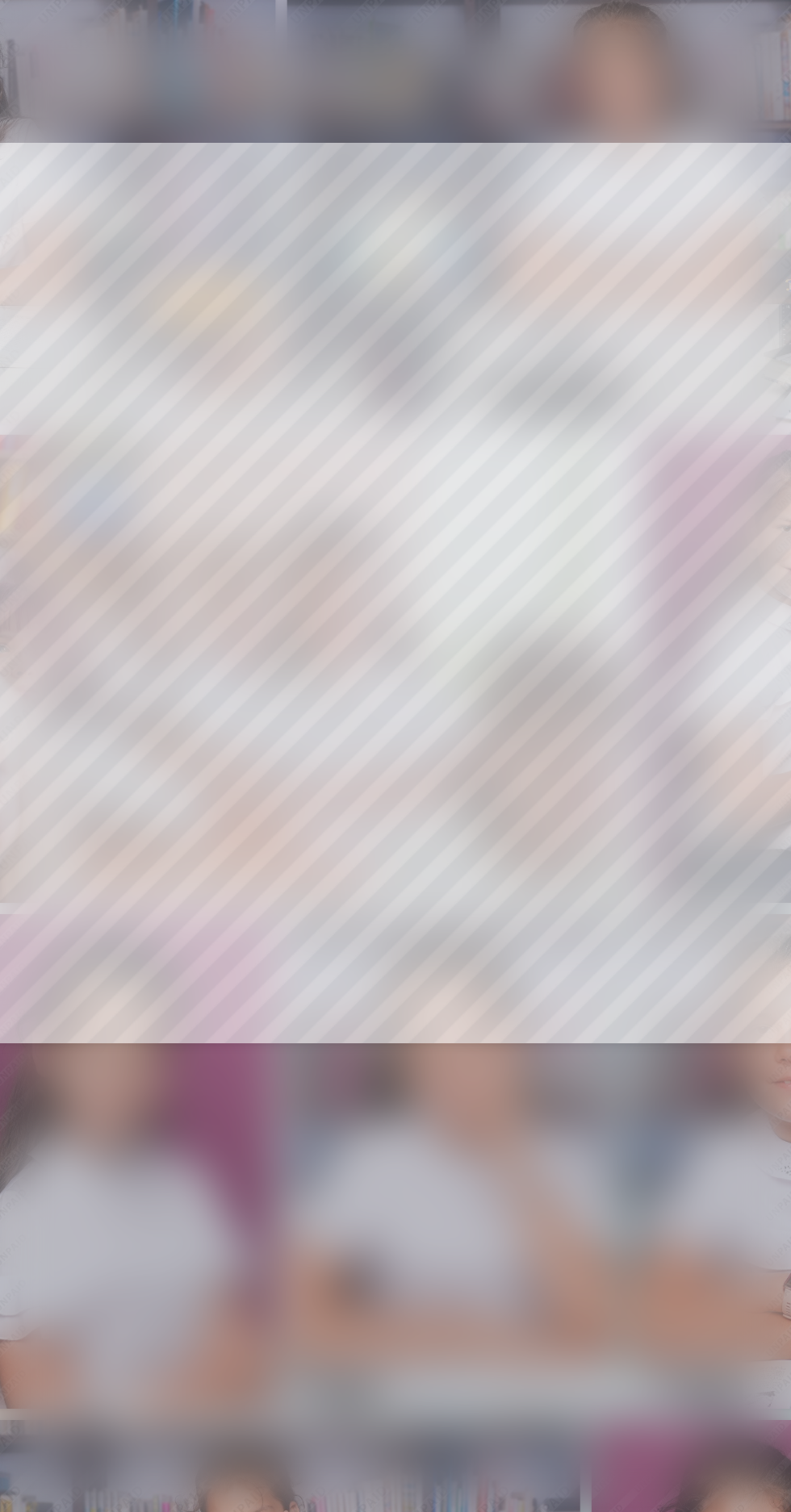
scroll to position [885, 0]
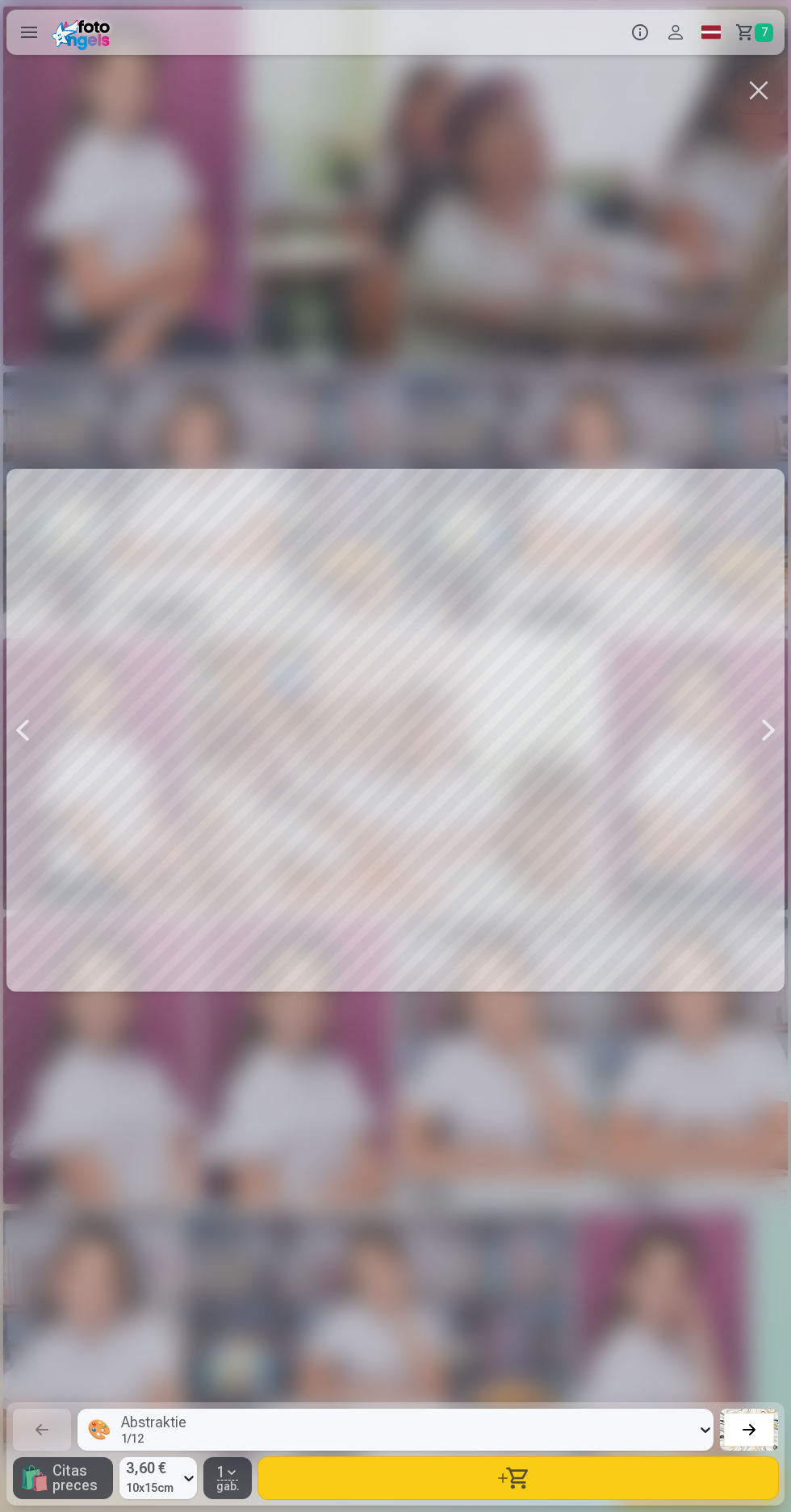
click at [747, 99] on button "button" at bounding box center [758, 90] width 45 height 45
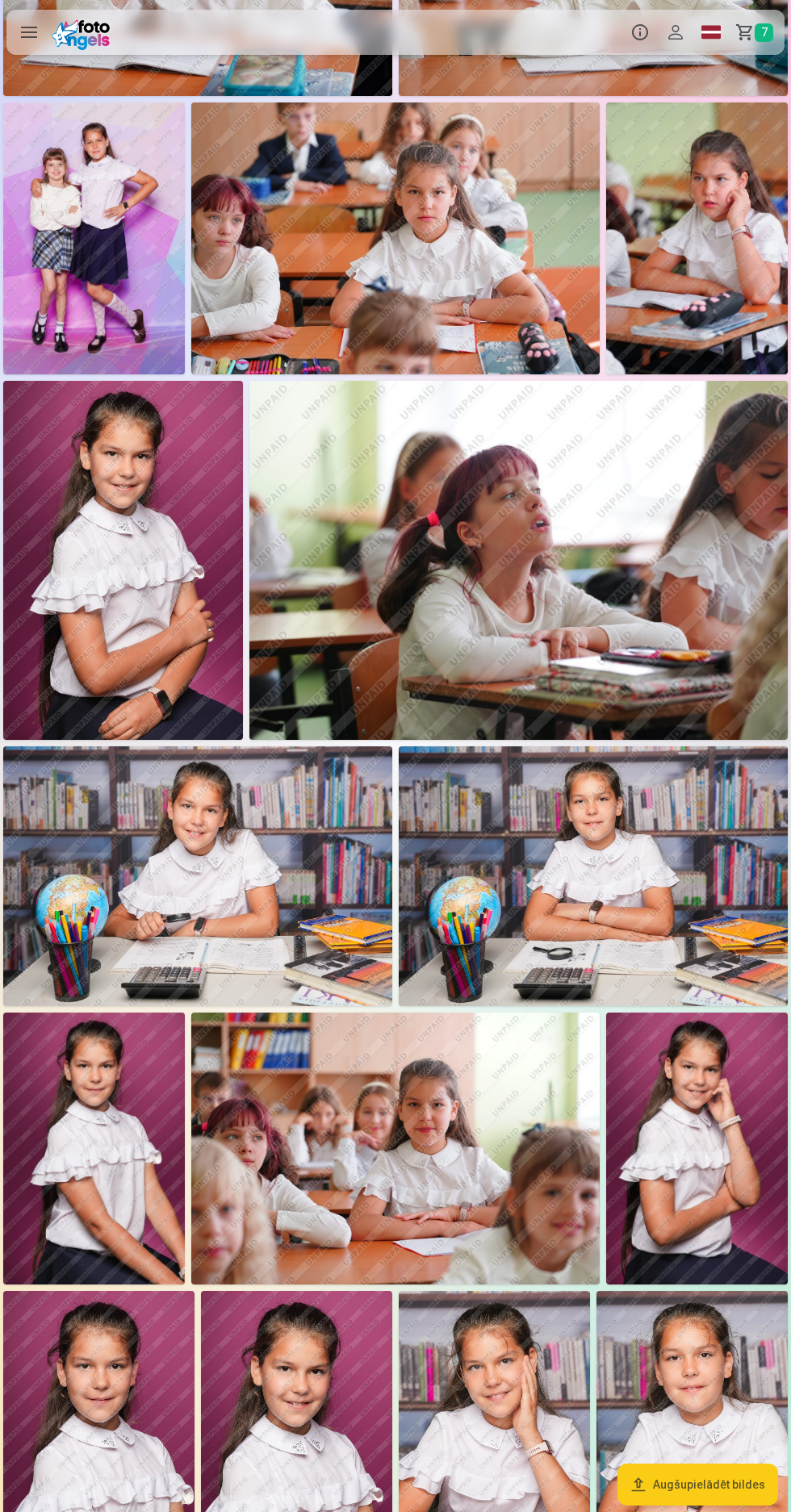
scroll to position [533, 0]
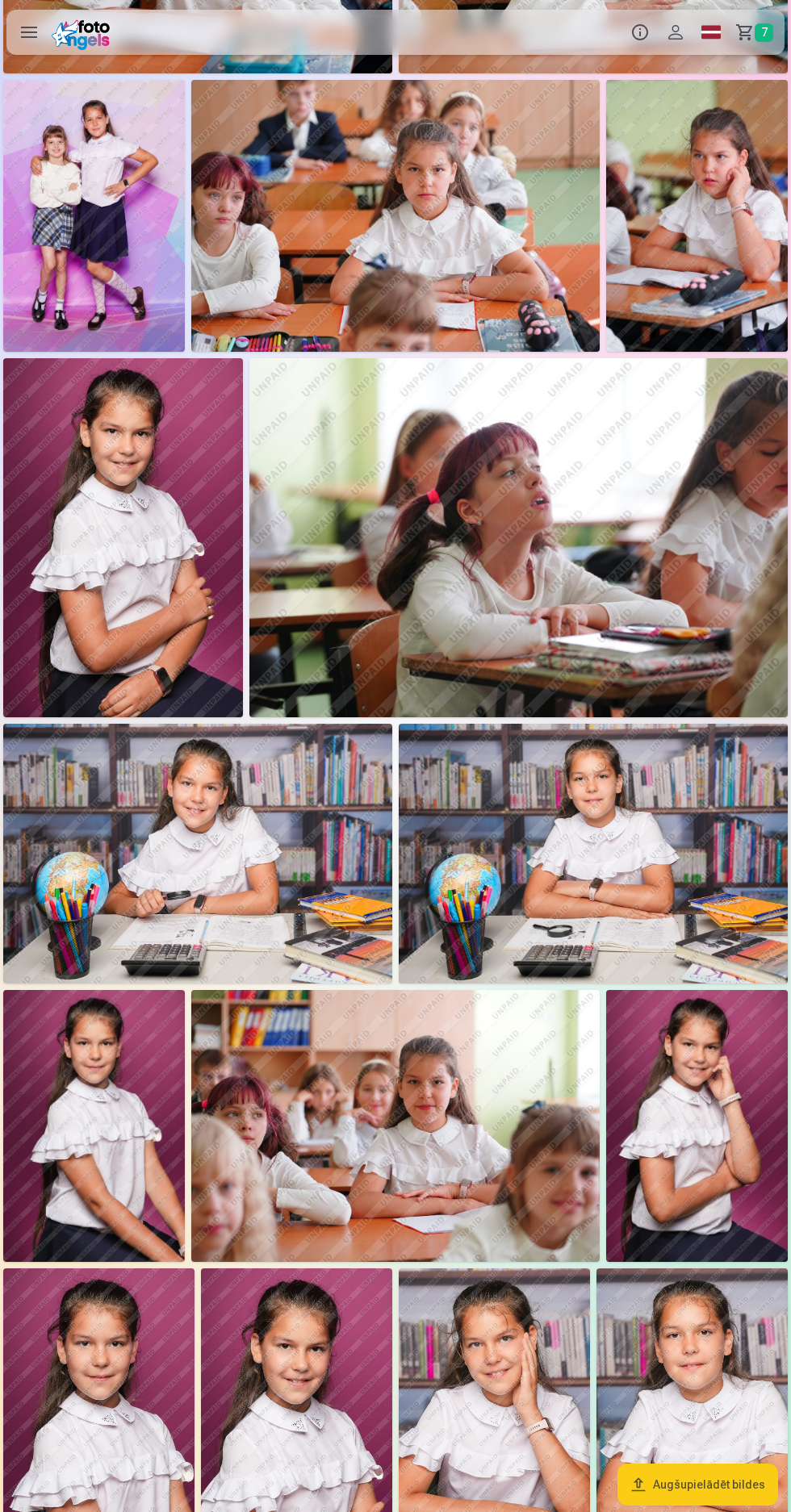
click at [420, 183] on img at bounding box center [396, 216] width 408 height 272
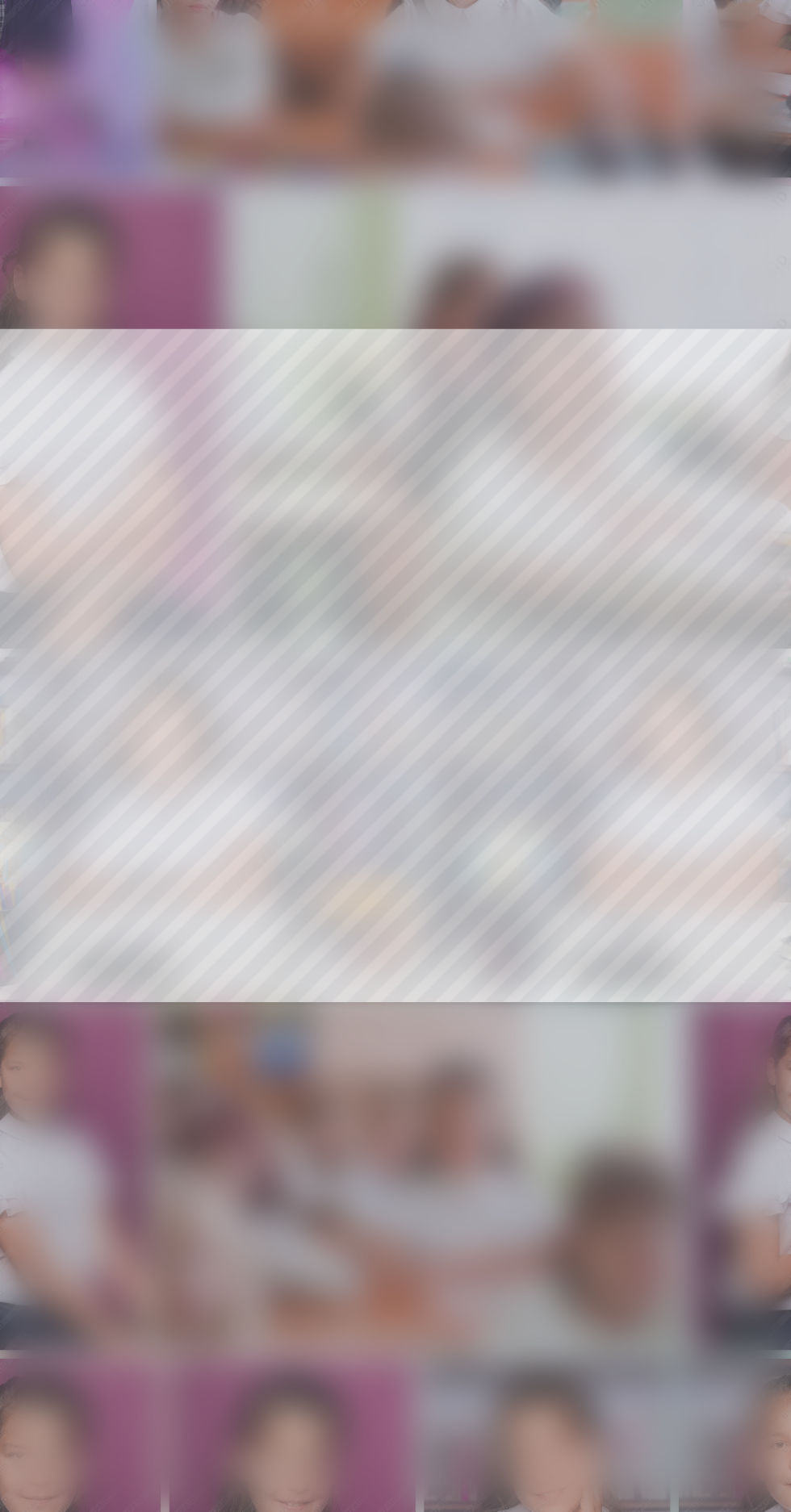
scroll to position [0, 4746]
click at [619, 348] on div at bounding box center [396, 730] width 778 height 1332
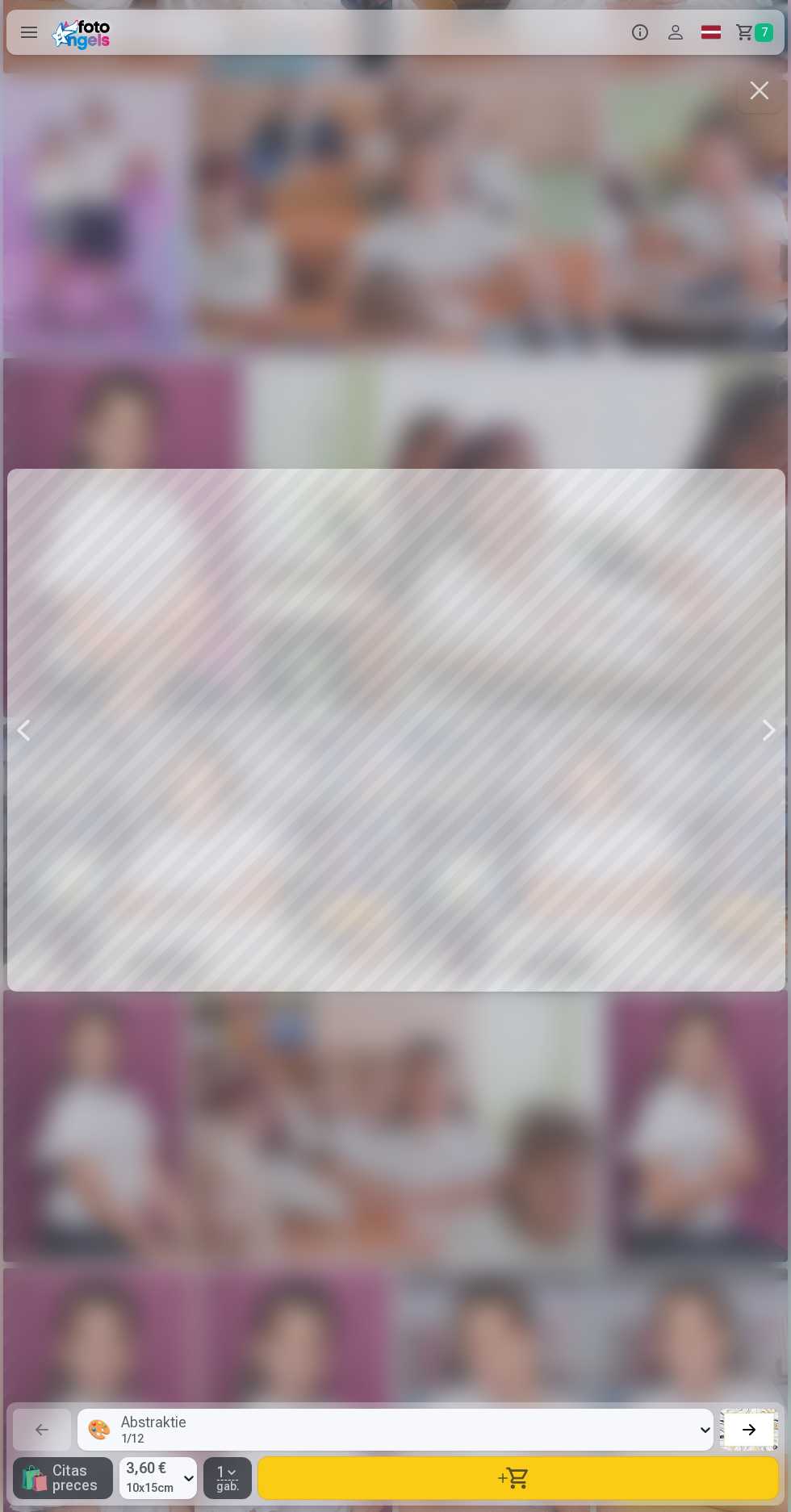
scroll to position [533, 0]
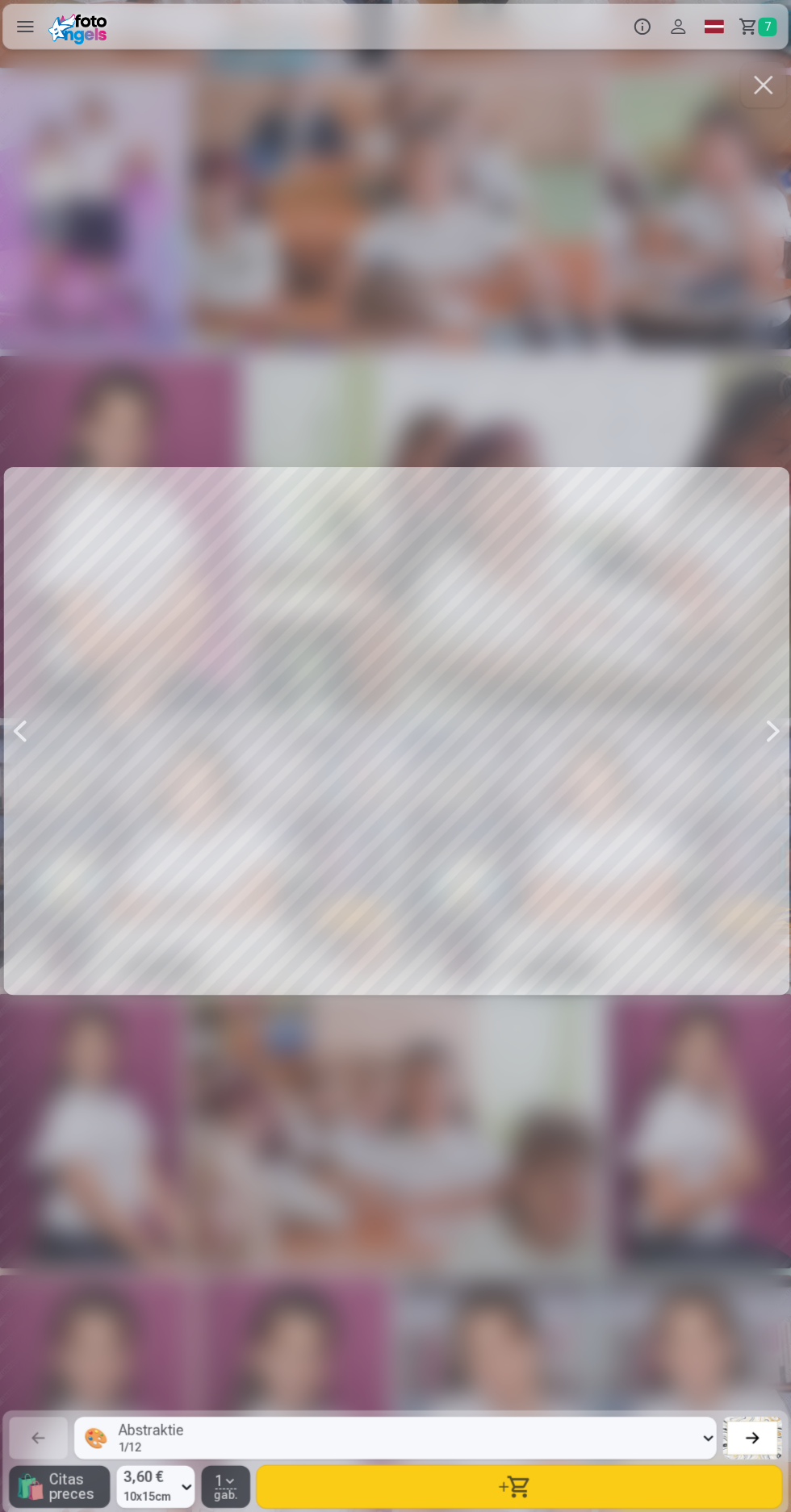
click at [745, 108] on button "button" at bounding box center [759, 90] width 45 height 45
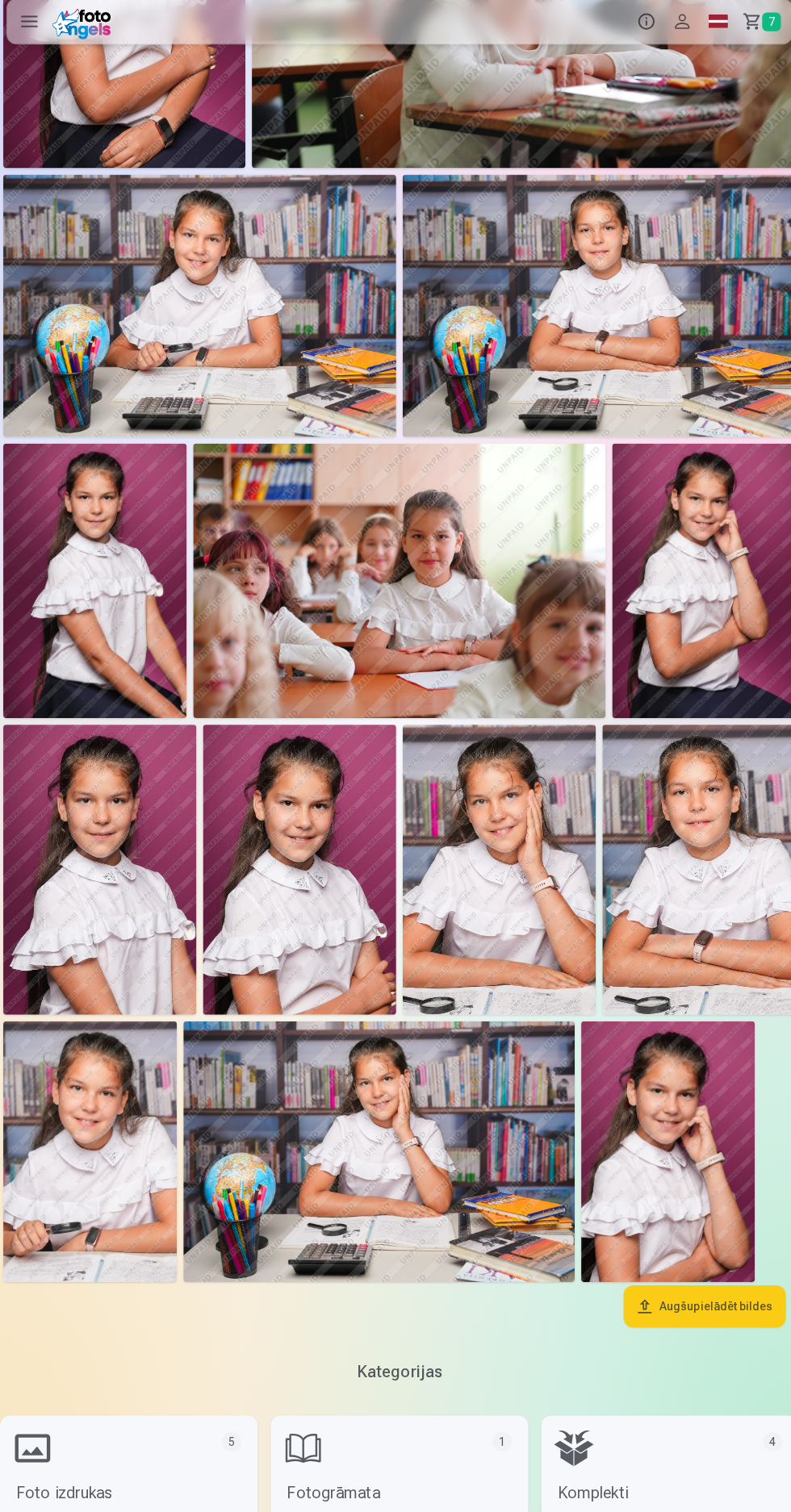
scroll to position [1072, 0]
click at [470, 1106] on img at bounding box center [374, 1151] width 387 height 258
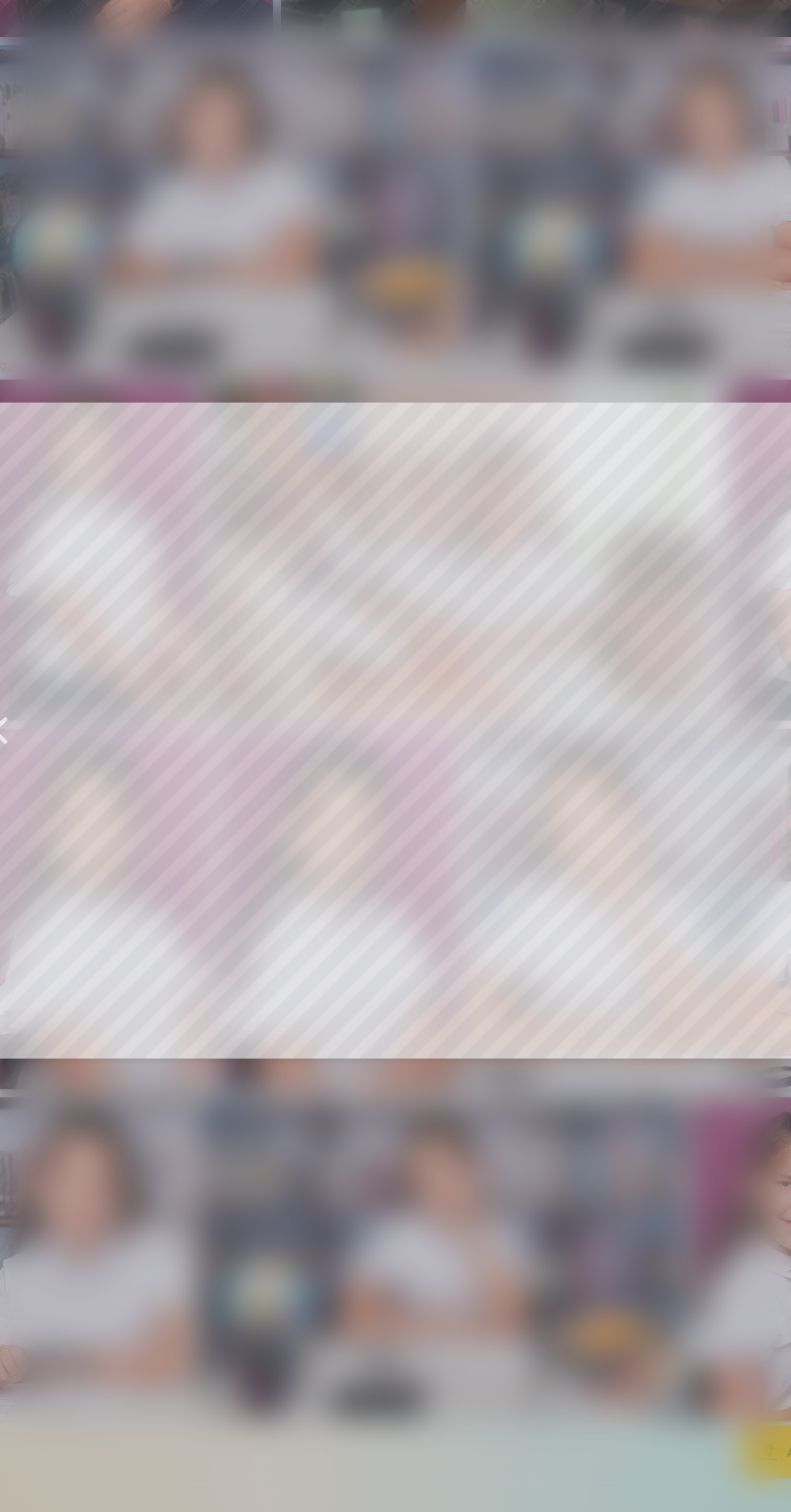
scroll to position [1072, 0]
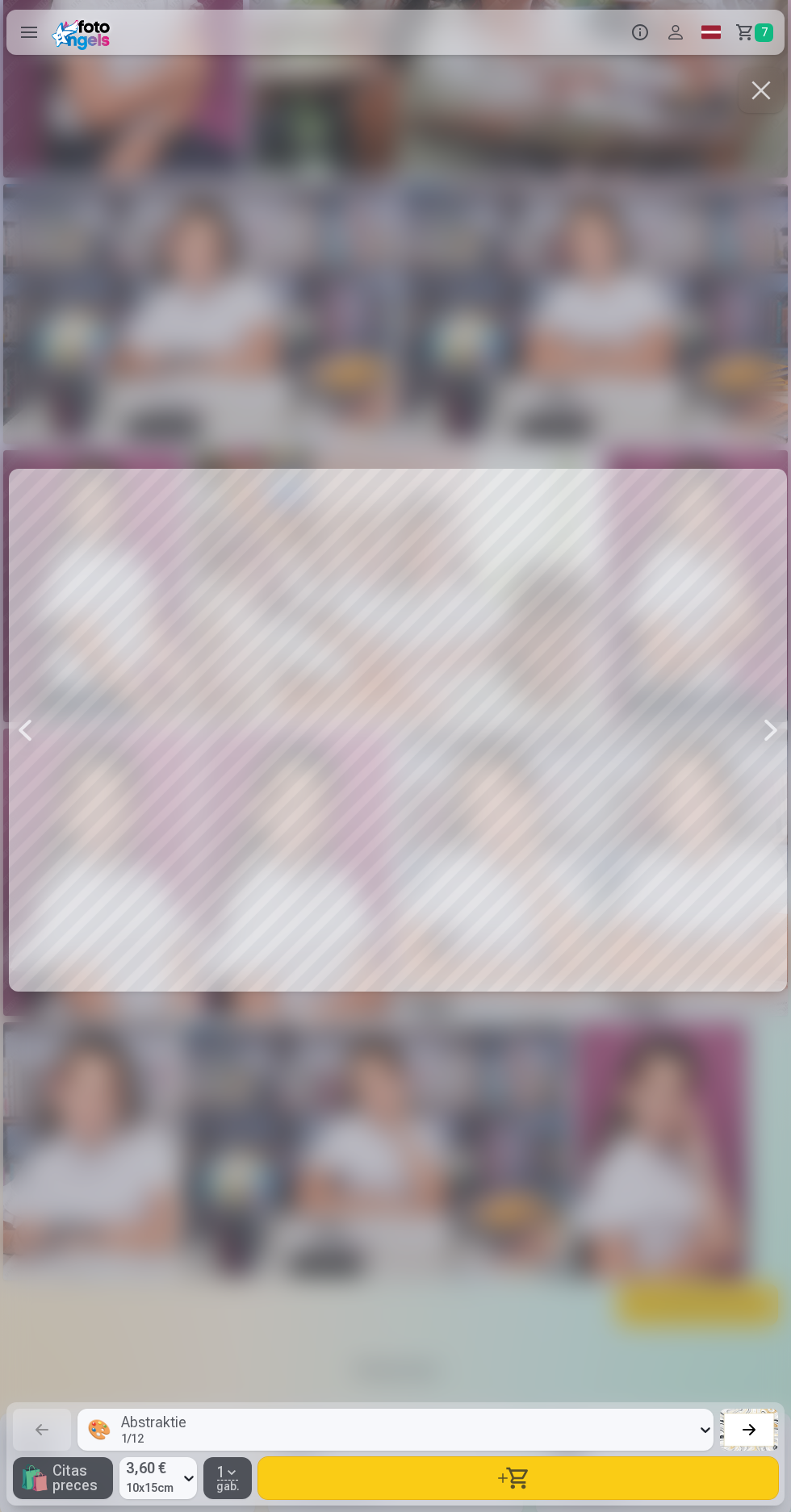
click at [765, 105] on button "button" at bounding box center [761, 90] width 45 height 45
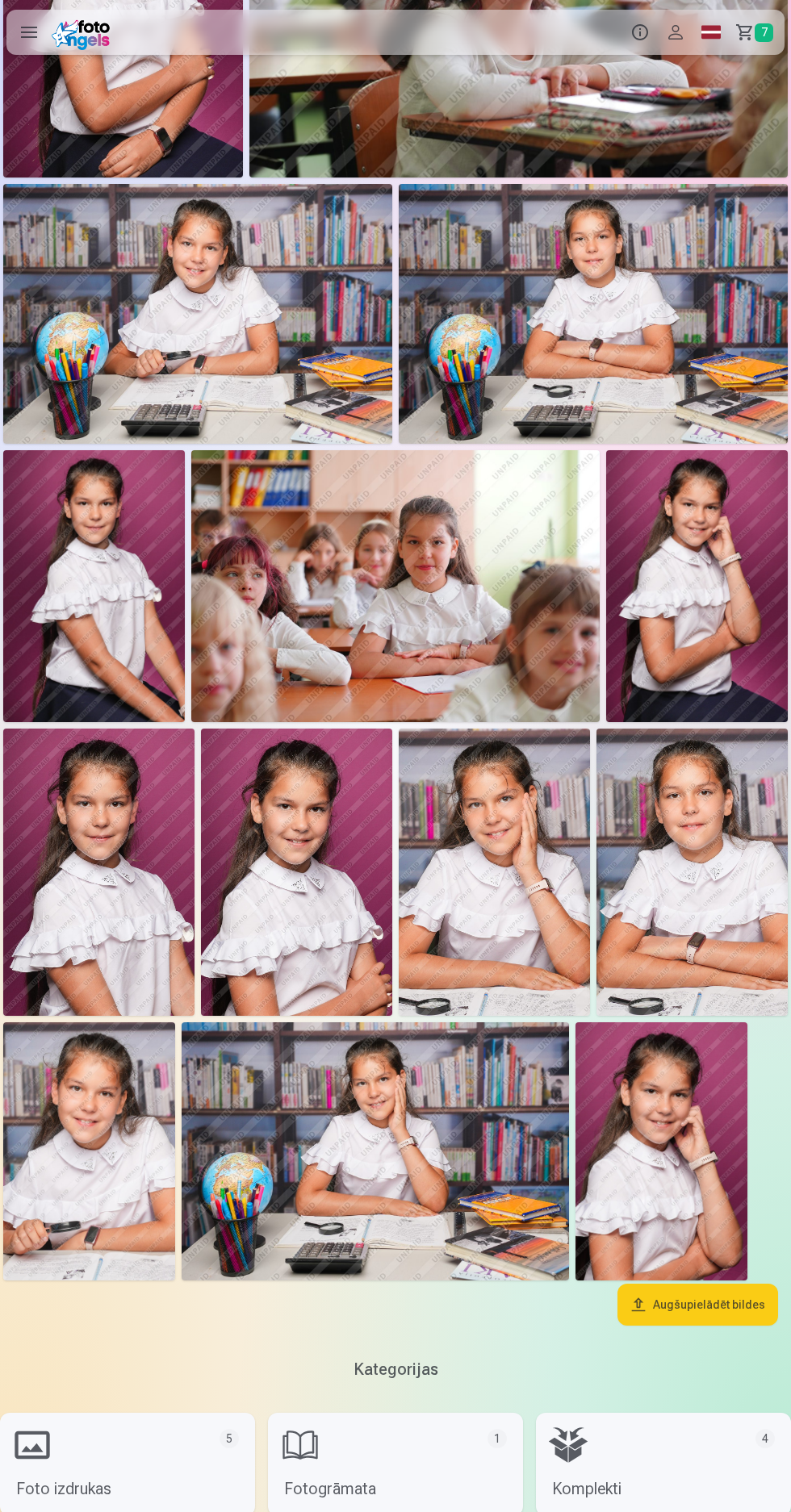
click at [100, 876] on img at bounding box center [99, 872] width 191 height 287
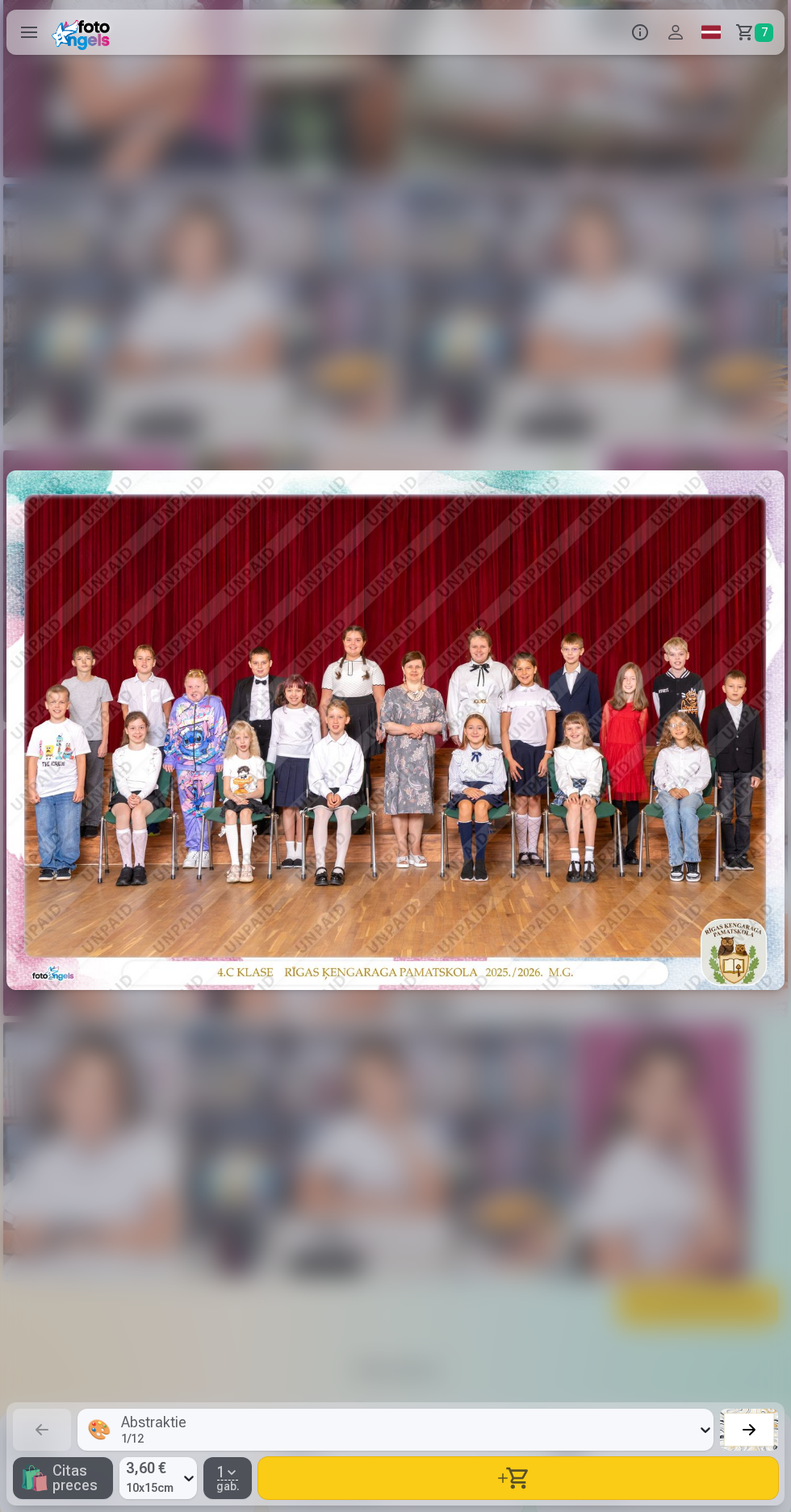
scroll to position [0, 11864]
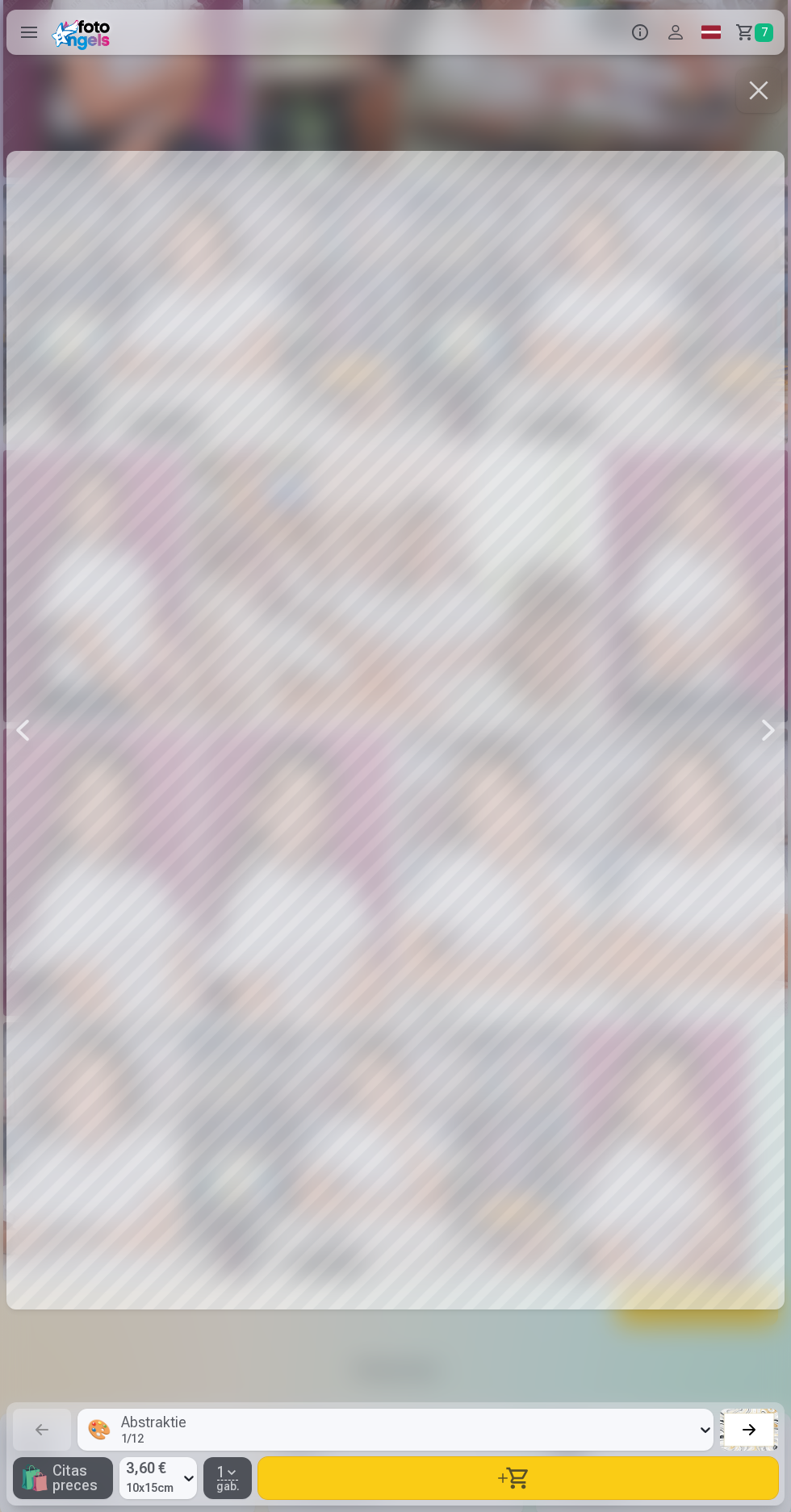
click at [761, 118] on div at bounding box center [768, 730] width 32 height 1332
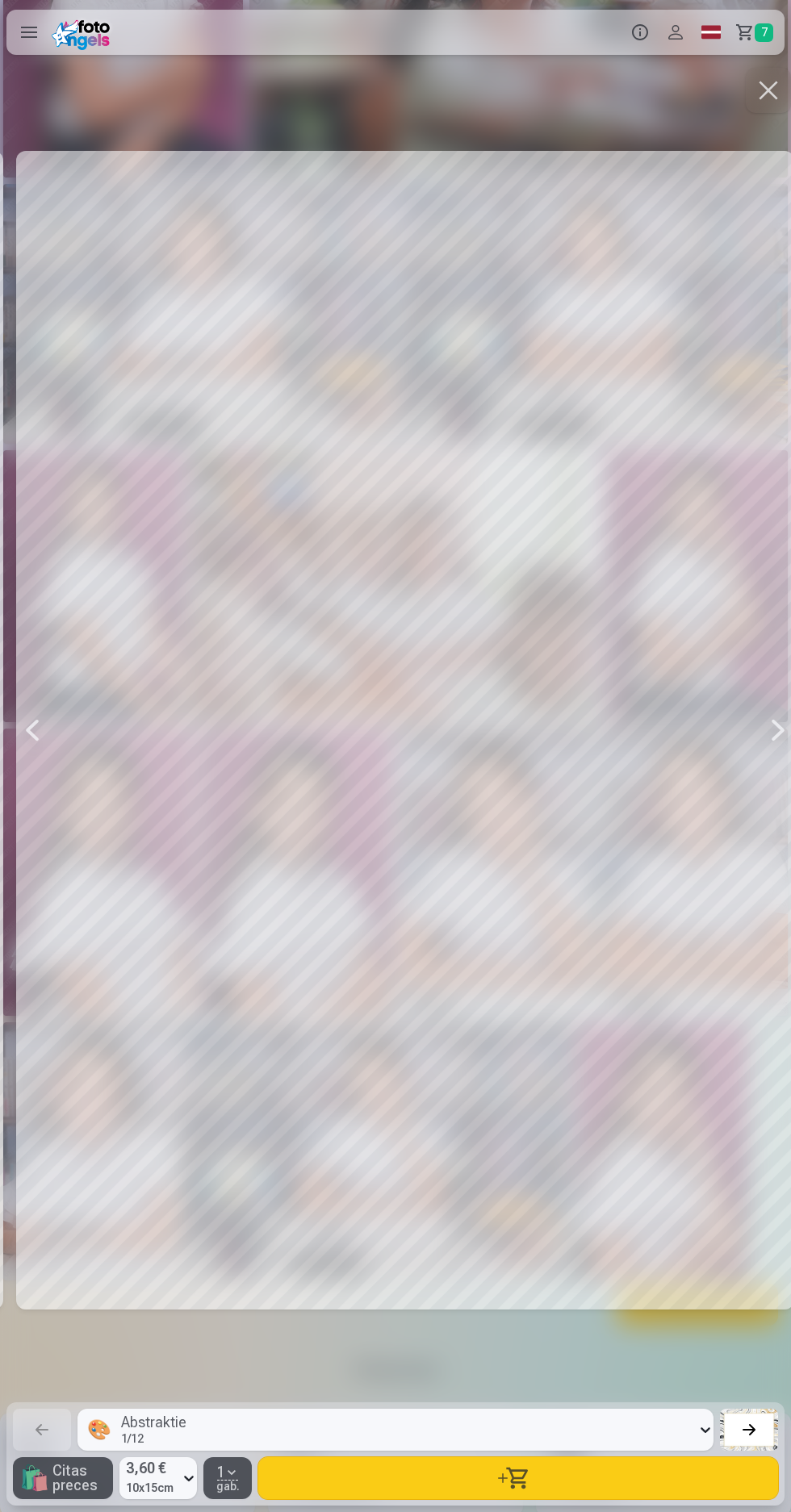
scroll to position [0, 12655]
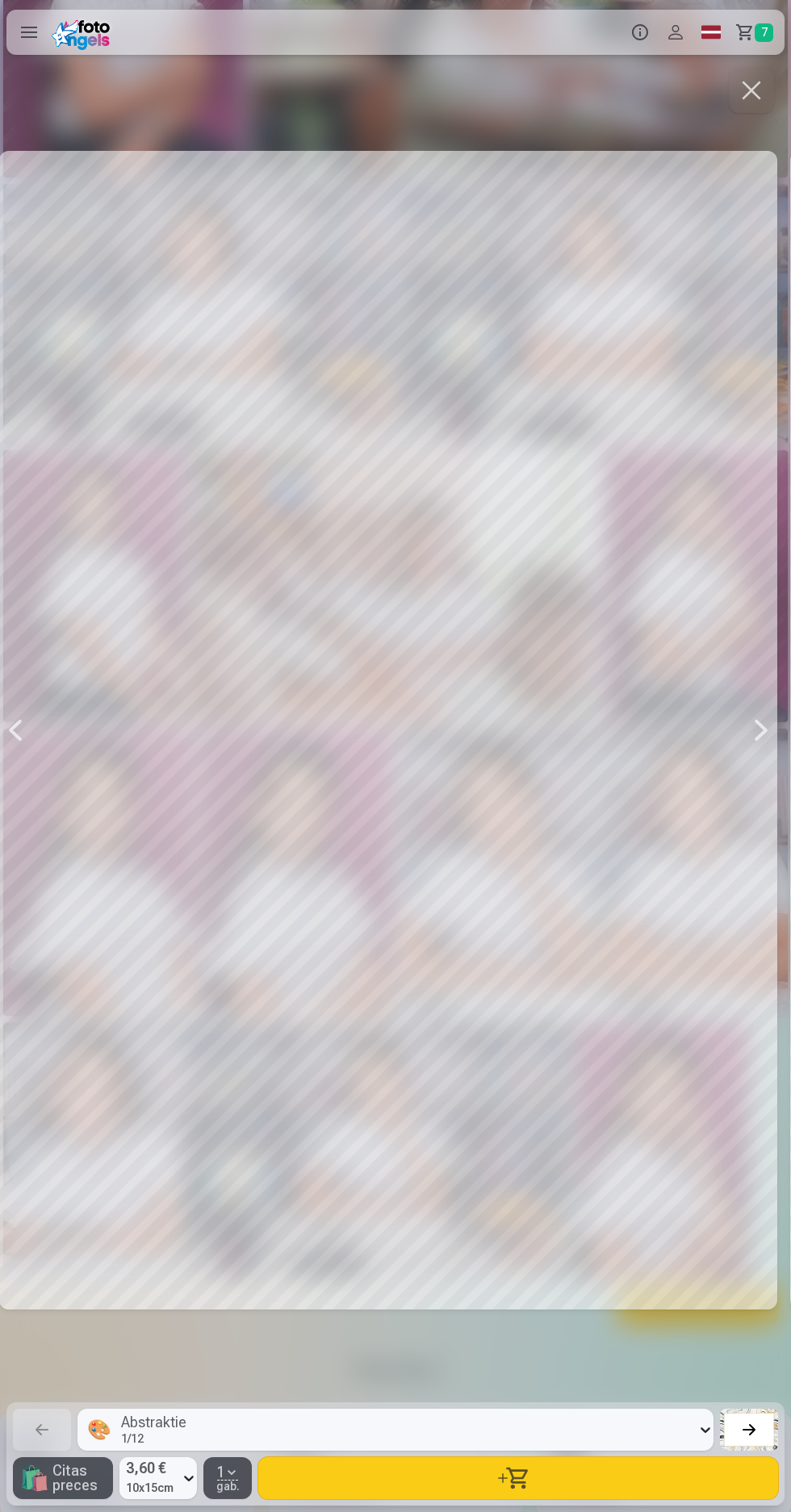
scroll to position [0, 11864]
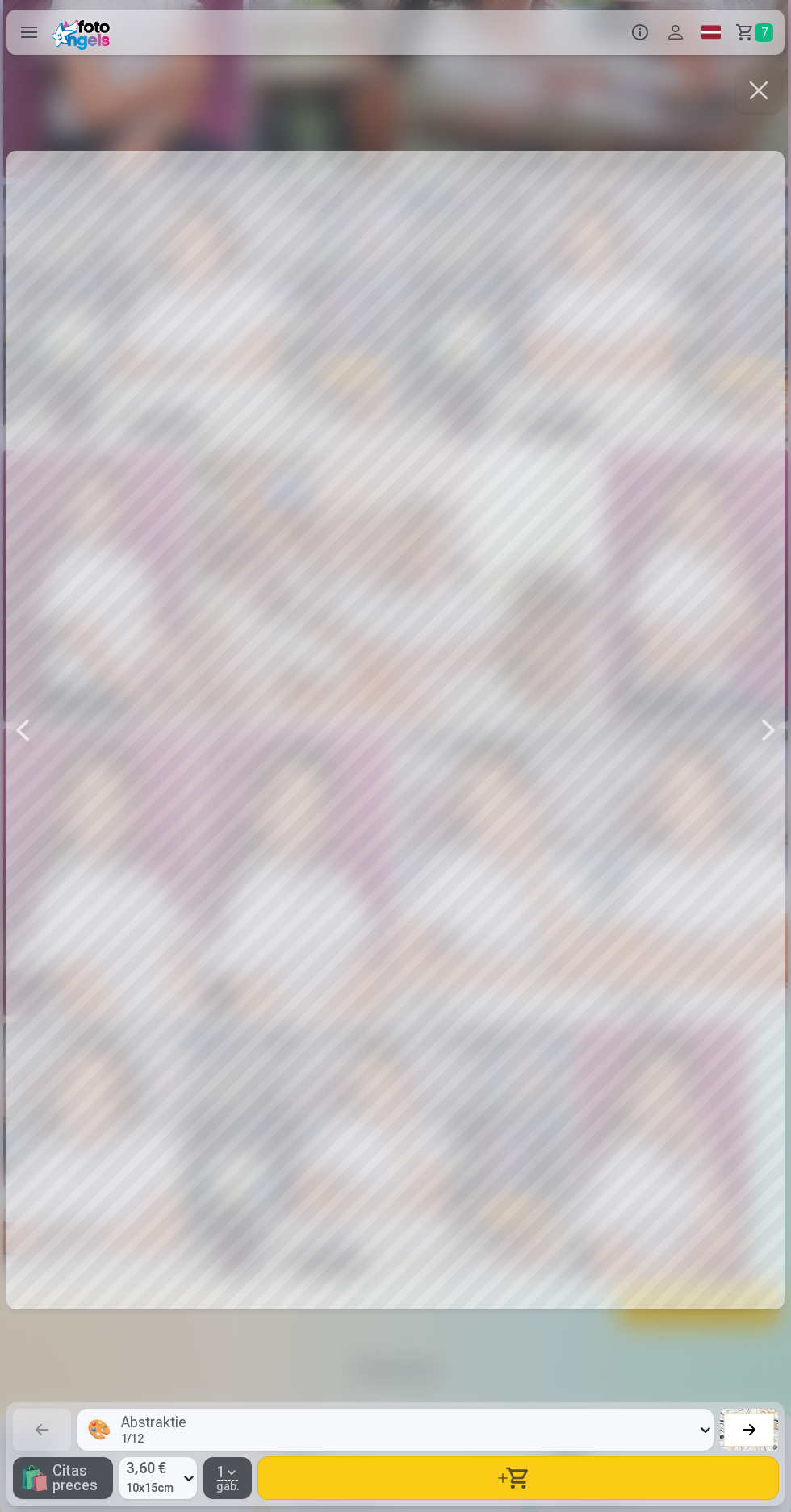
click at [743, 91] on button "button" at bounding box center [758, 90] width 45 height 45
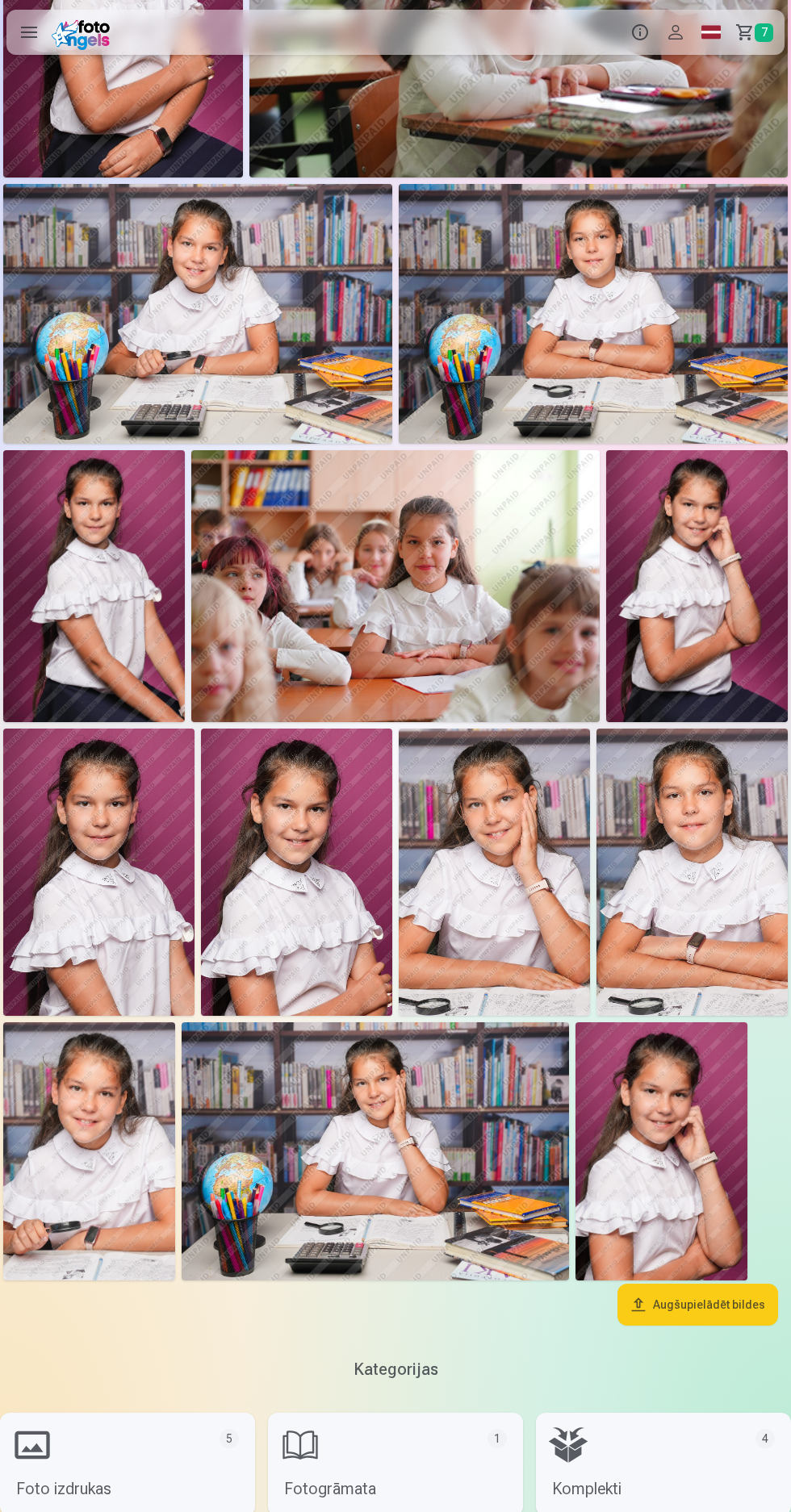
click at [460, 586] on img at bounding box center [396, 587] width 408 height 272
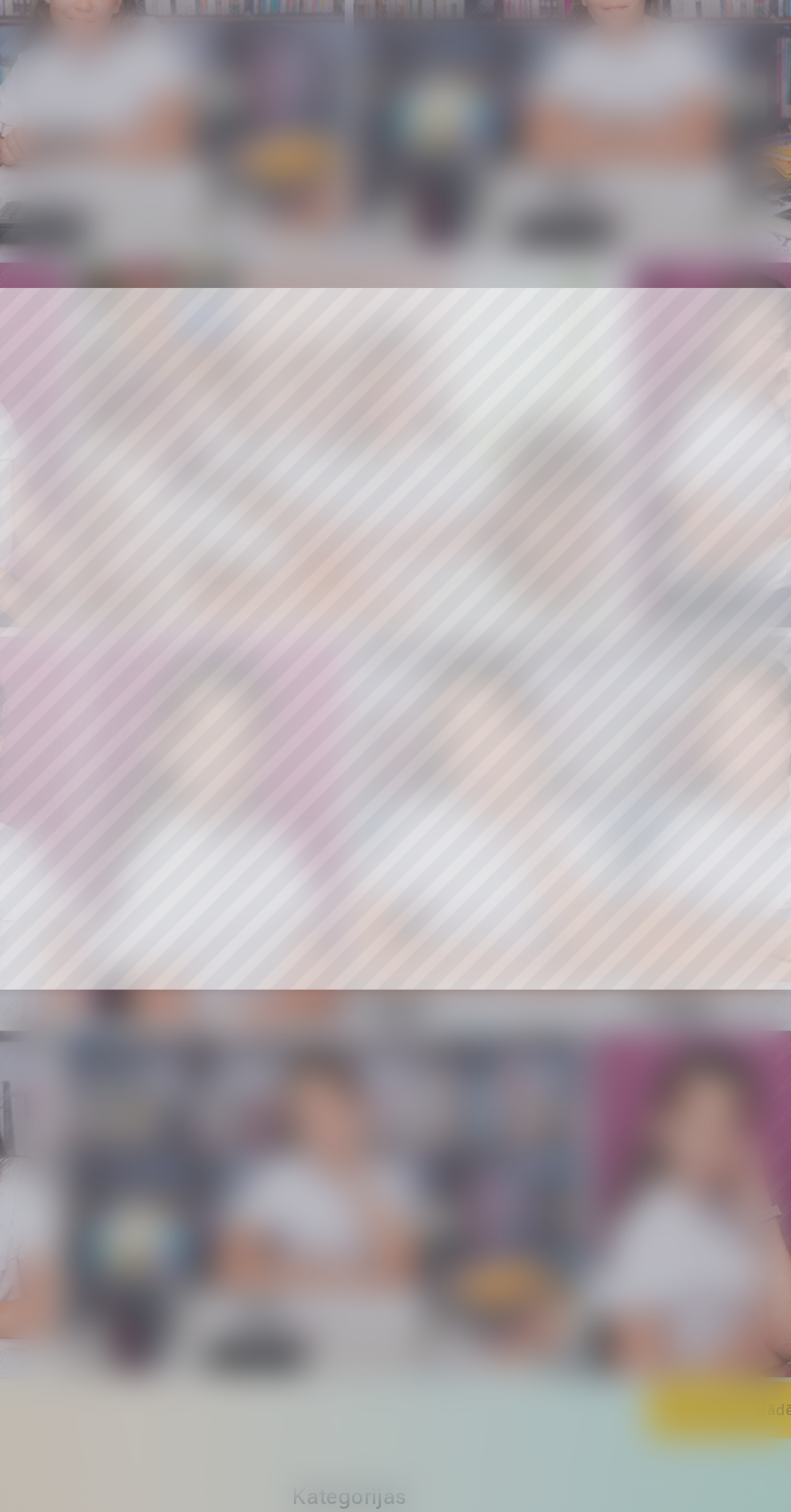
scroll to position [1072, 0]
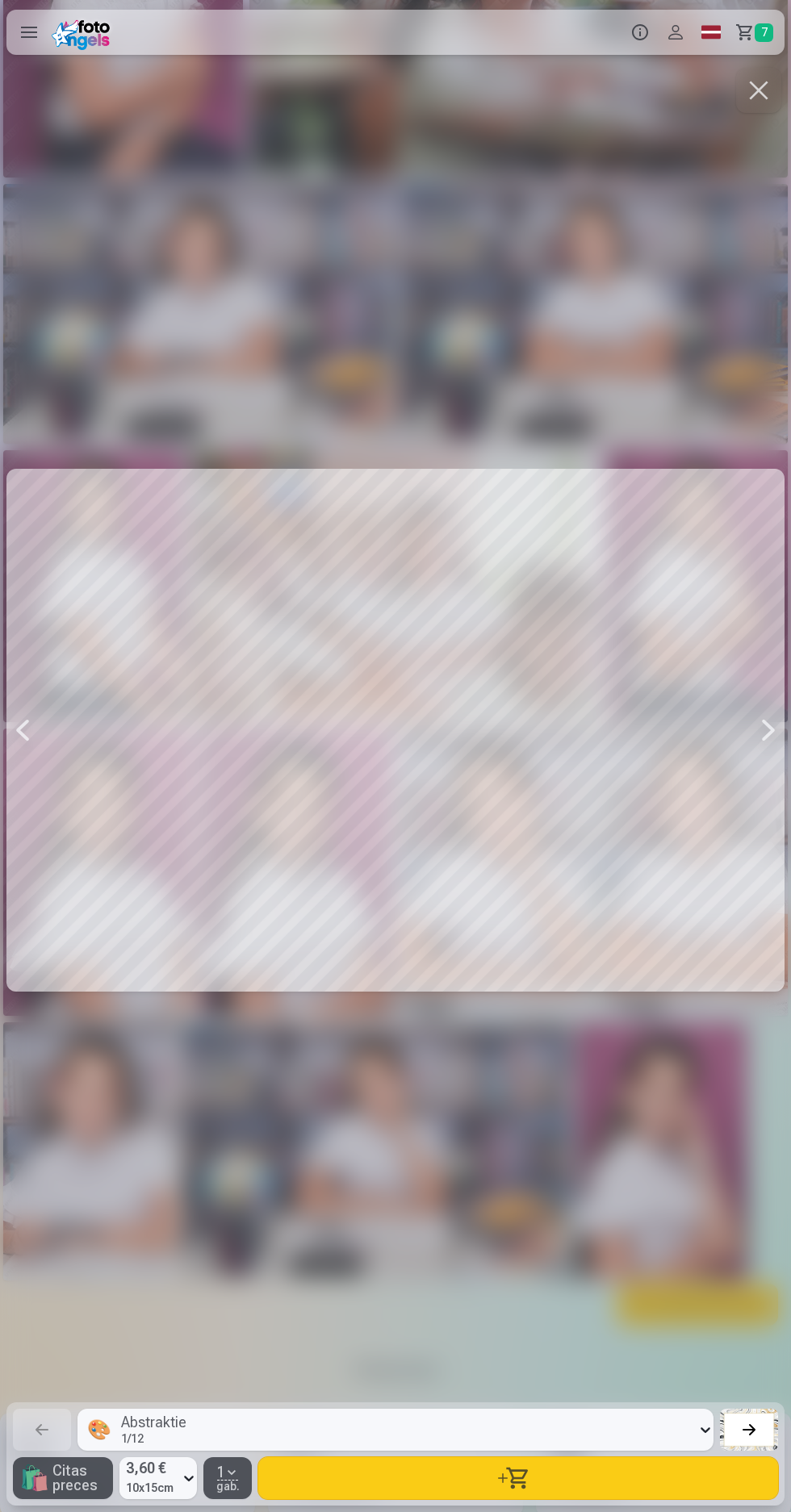
click at [748, 102] on button "button" at bounding box center [758, 90] width 45 height 45
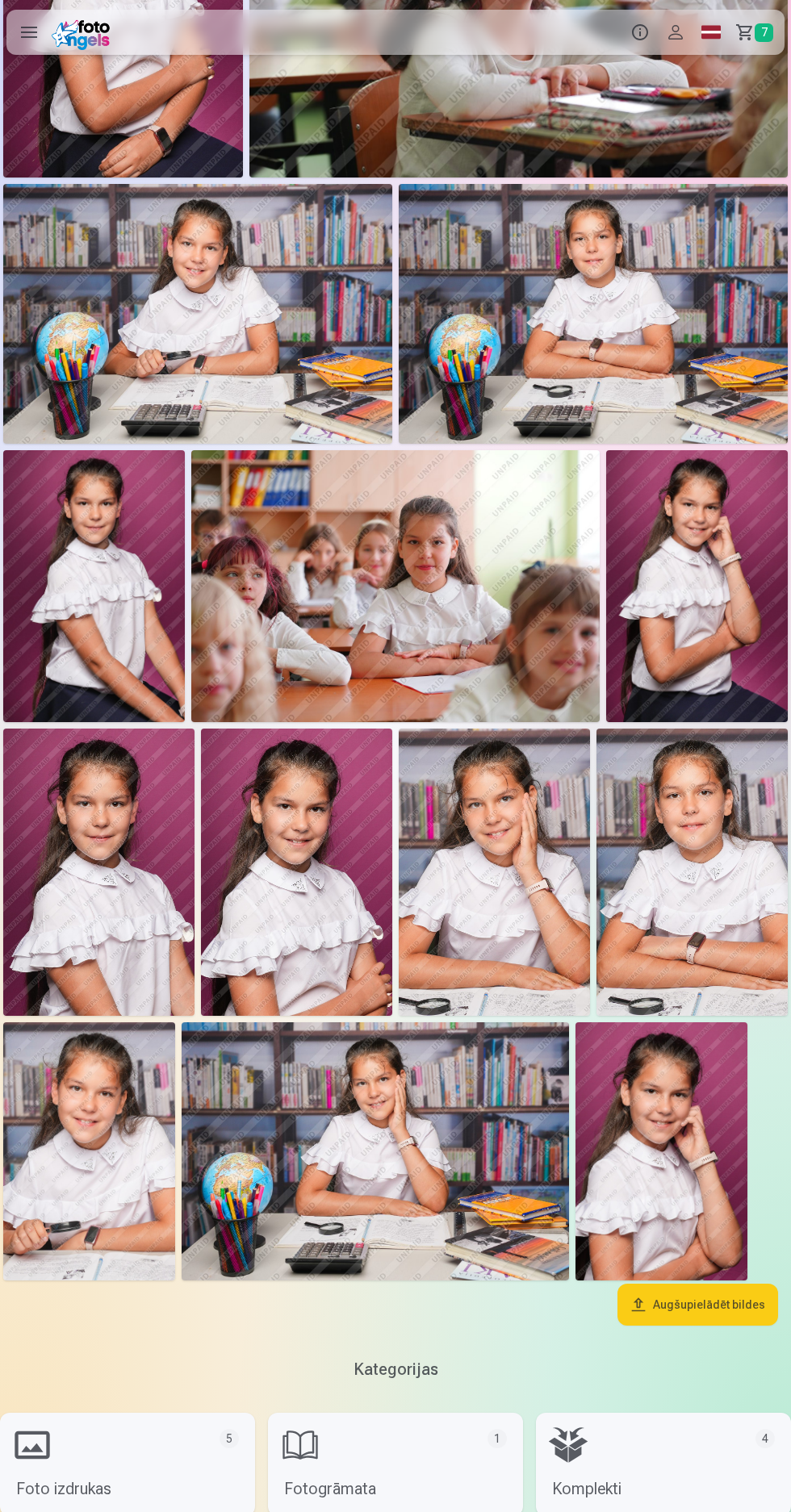
click at [420, 1106] on img at bounding box center [374, 1151] width 387 height 258
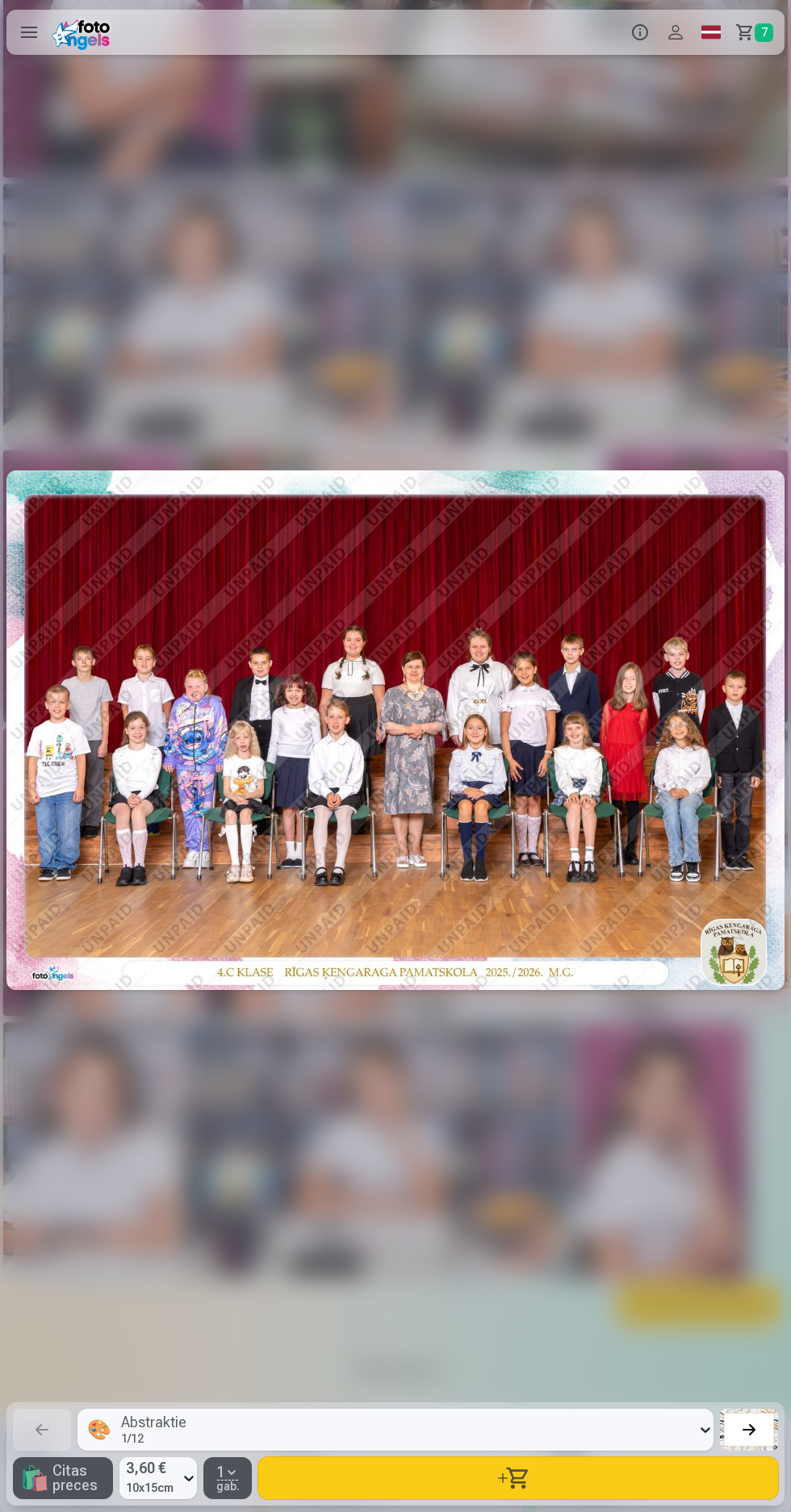
scroll to position [0, 15819]
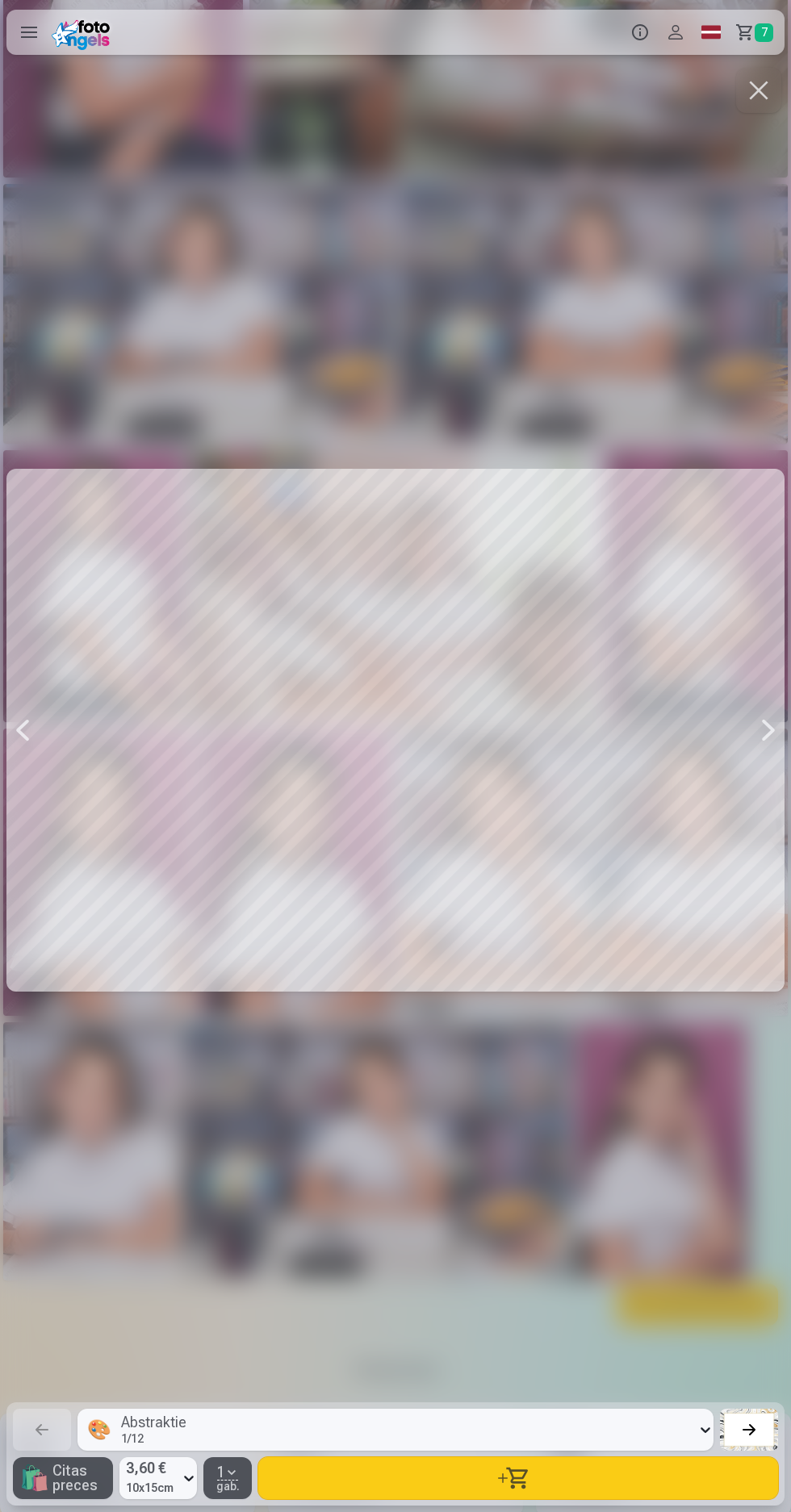
click at [767, 102] on button "button" at bounding box center [758, 90] width 45 height 45
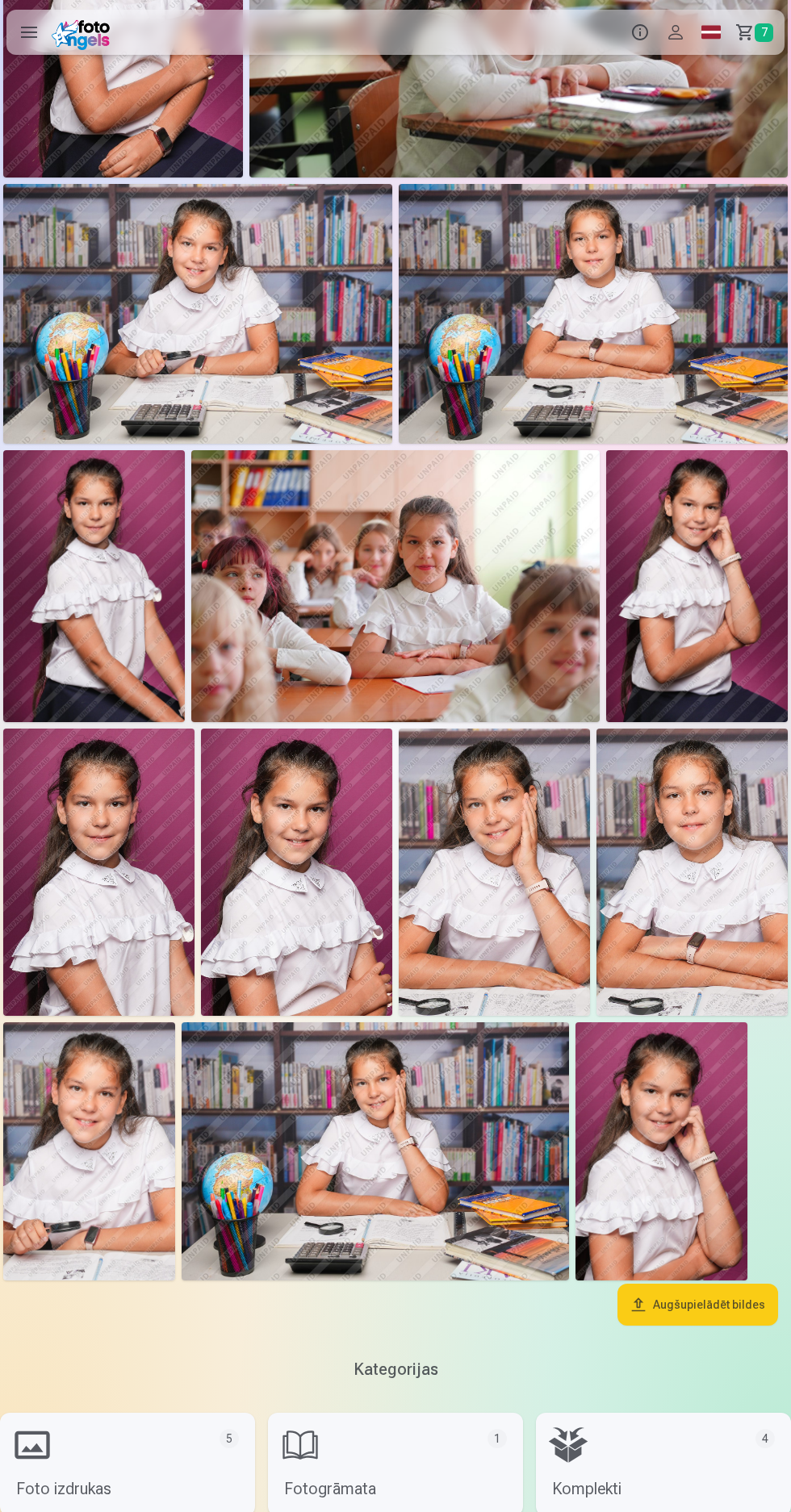
click at [761, 43] on link "Grozs 7" at bounding box center [756, 32] width 56 height 45
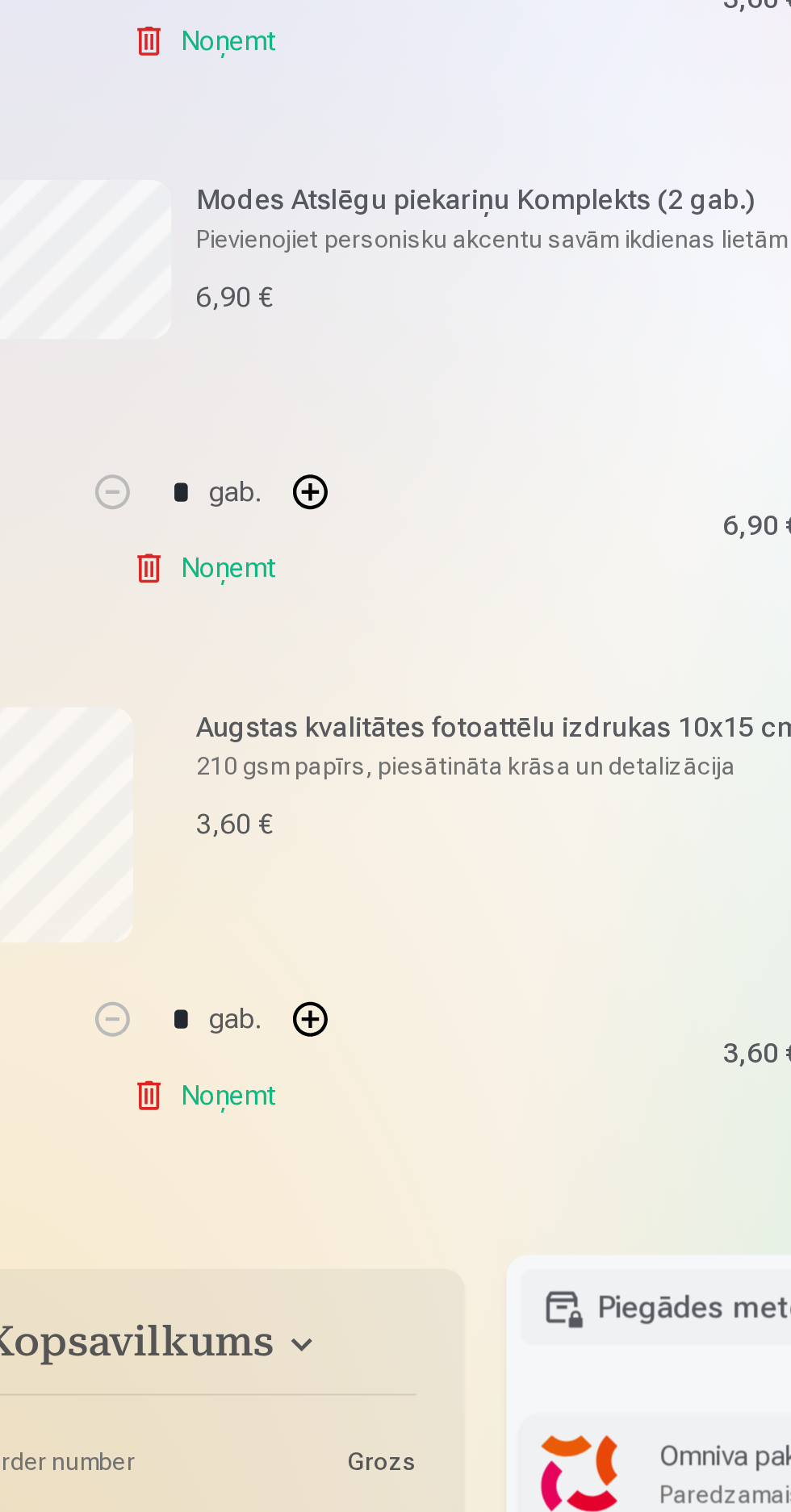
scroll to position [837, 0]
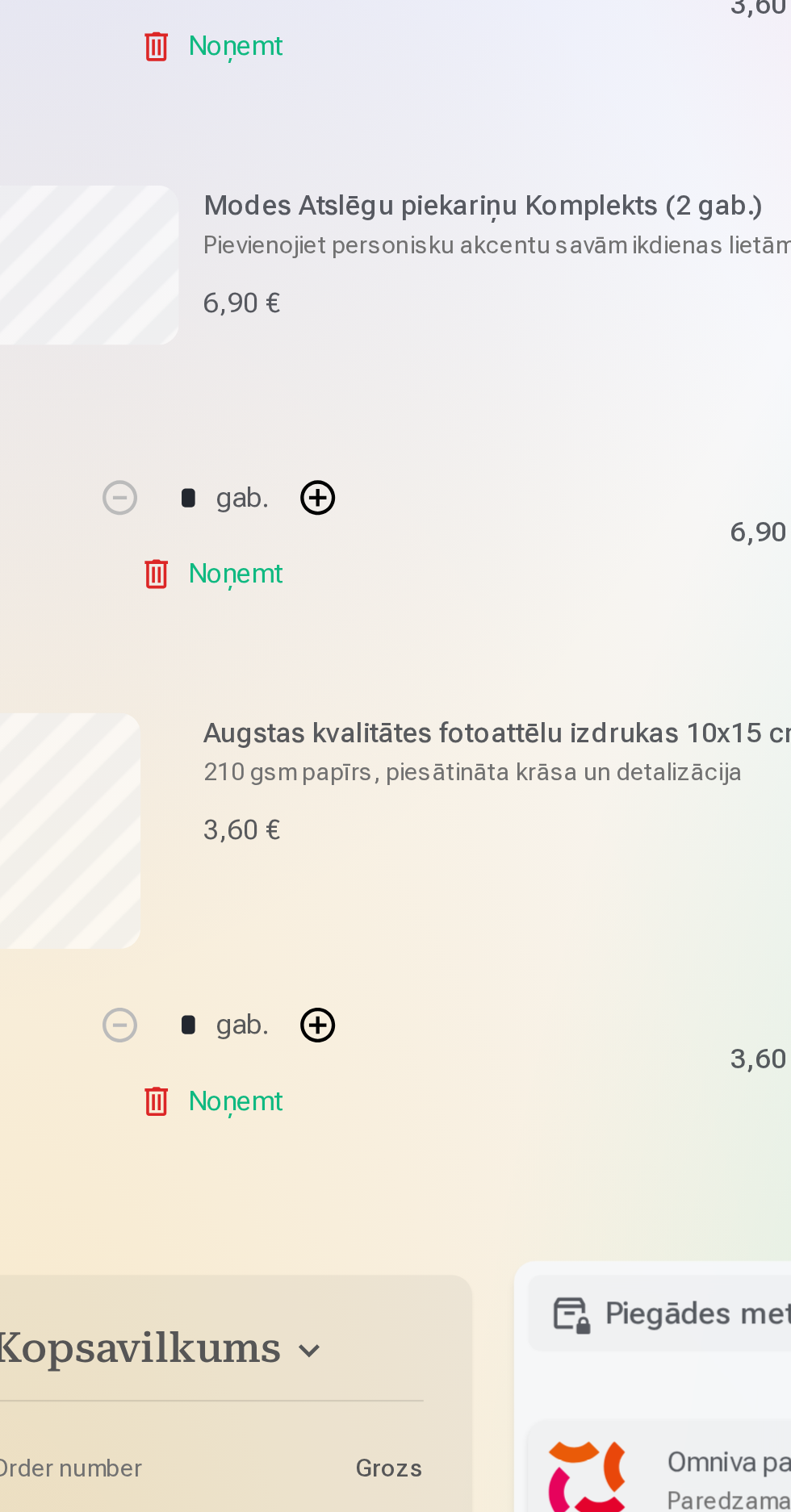
click at [109, 1106] on link "Noņemt" at bounding box center [134, 1105] width 74 height 32
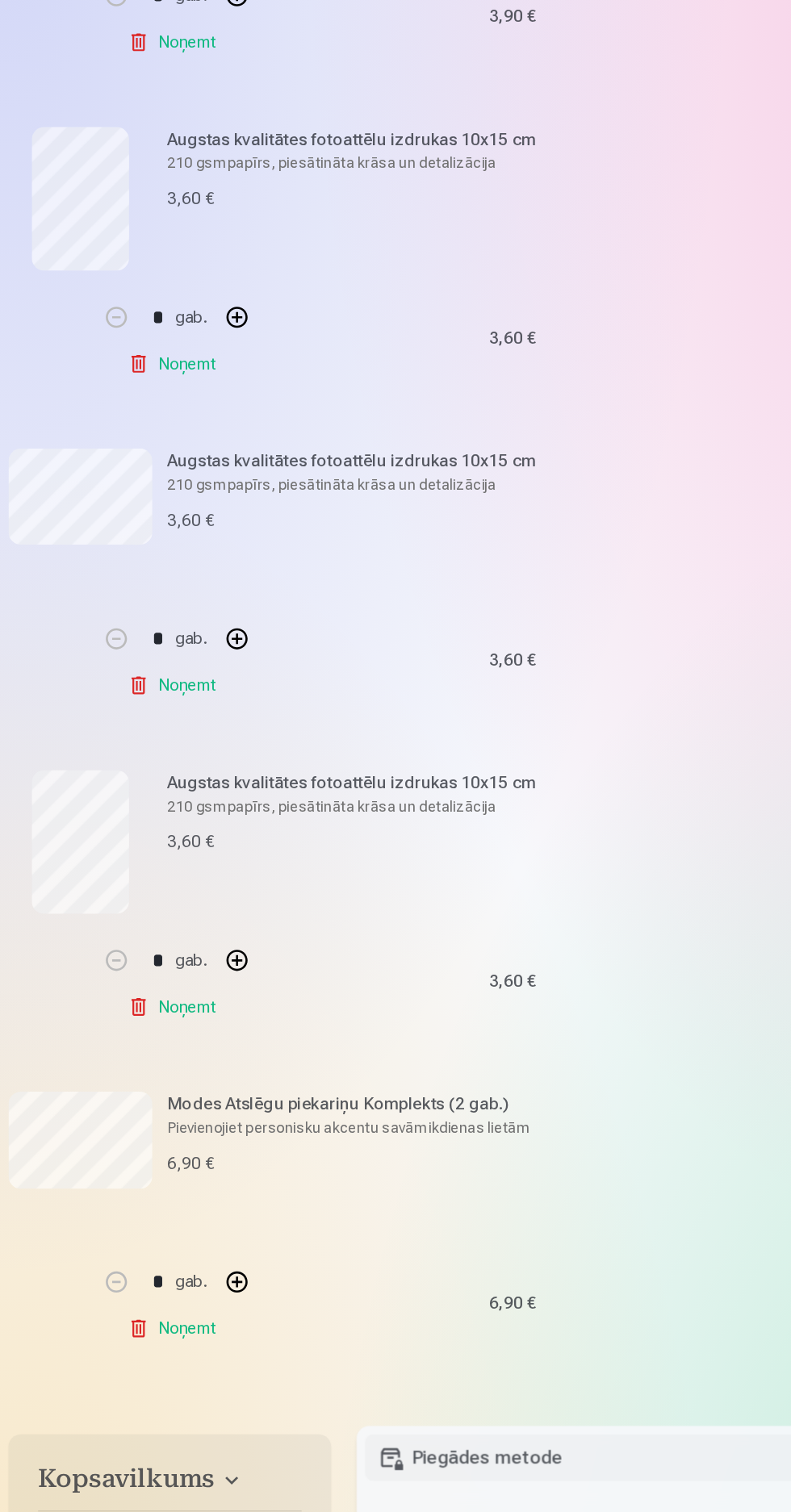
scroll to position [498, 0]
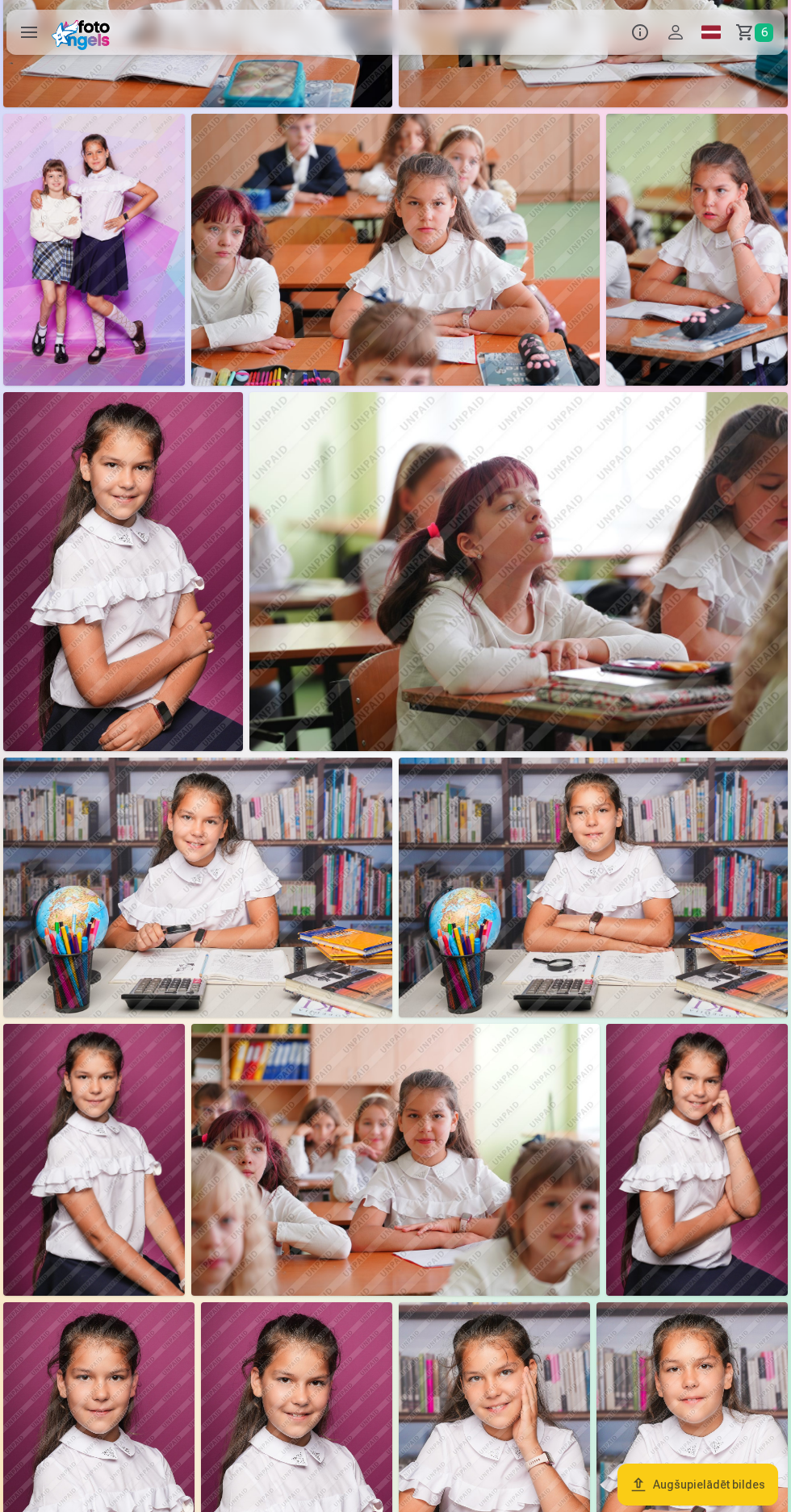
scroll to position [1072, 0]
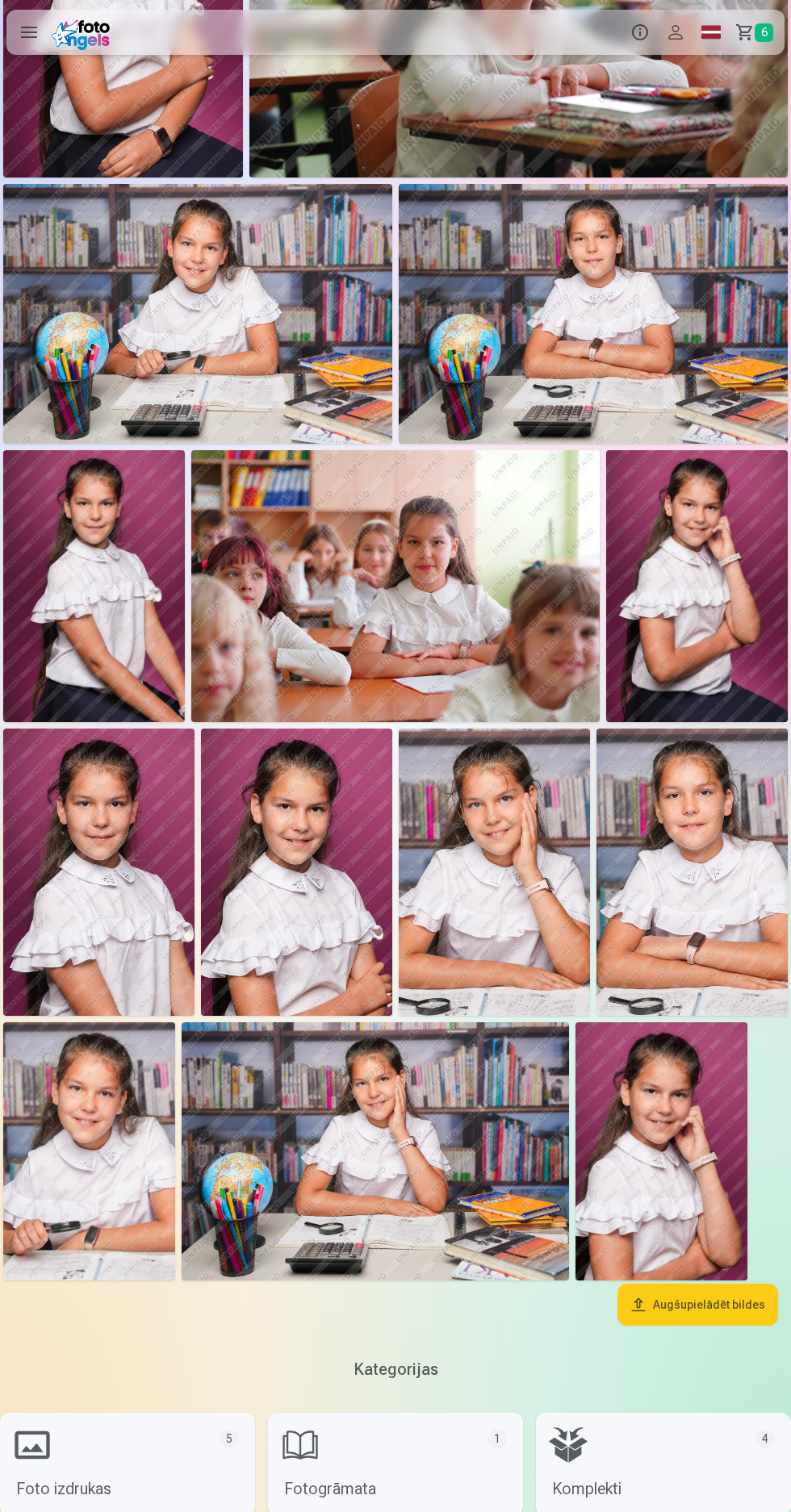
click at [399, 1106] on img at bounding box center [374, 1151] width 387 height 258
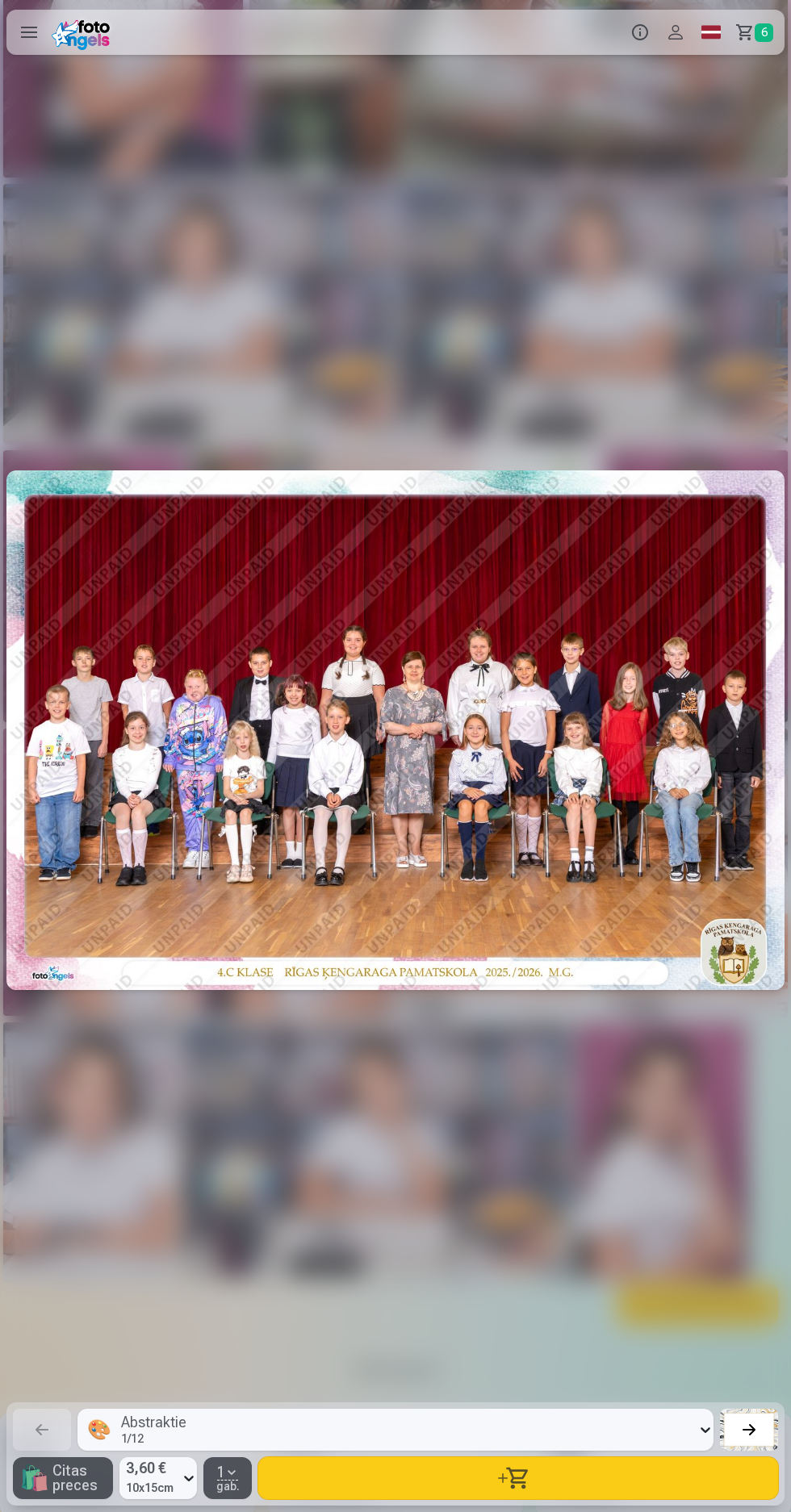
scroll to position [0, 15819]
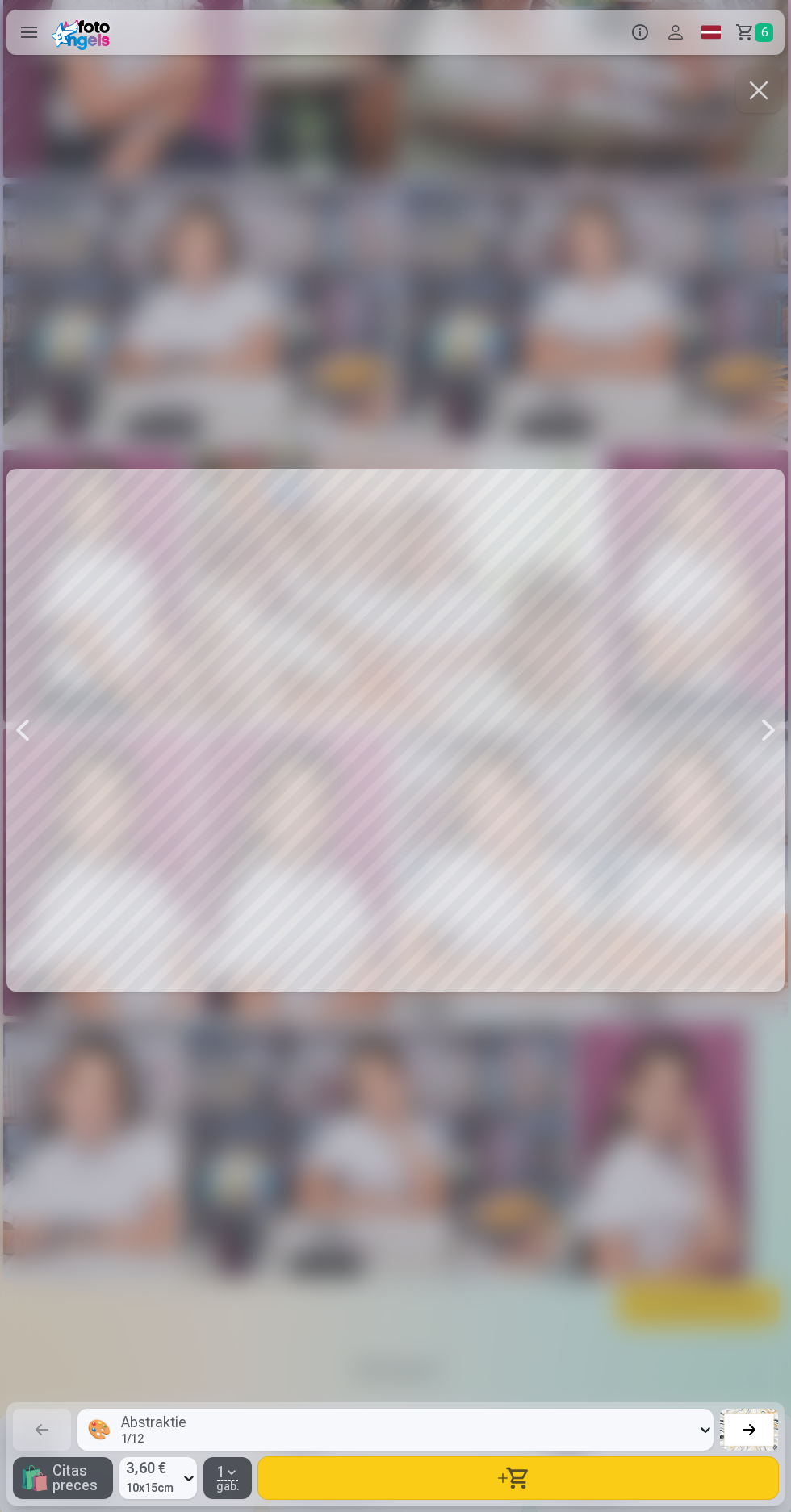
click at [513, 1106] on button "button" at bounding box center [518, 1479] width 520 height 42
click at [740, 96] on button "button" at bounding box center [758, 90] width 45 height 45
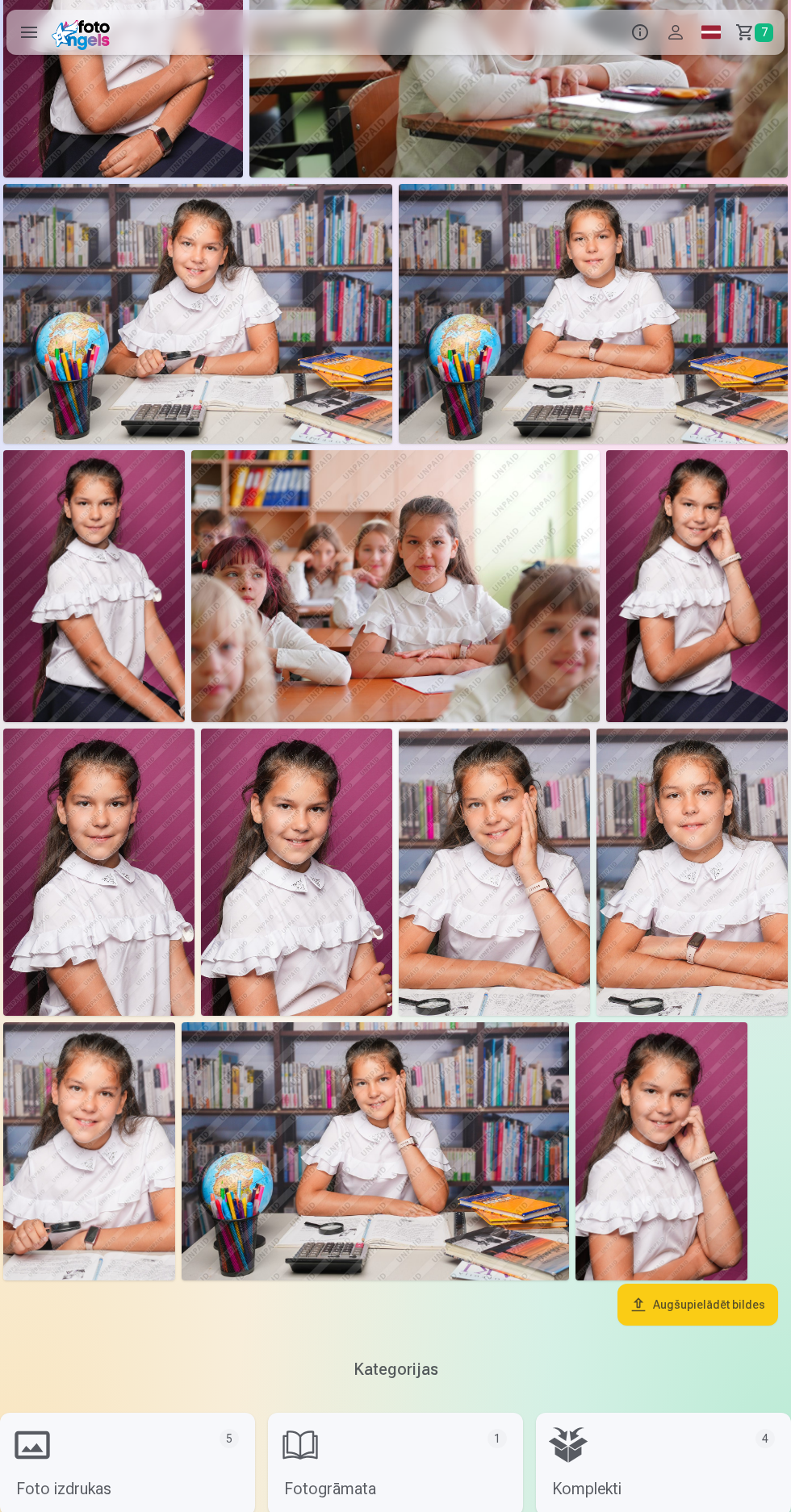
click at [762, 17] on link "Grozs 7" at bounding box center [756, 32] width 56 height 45
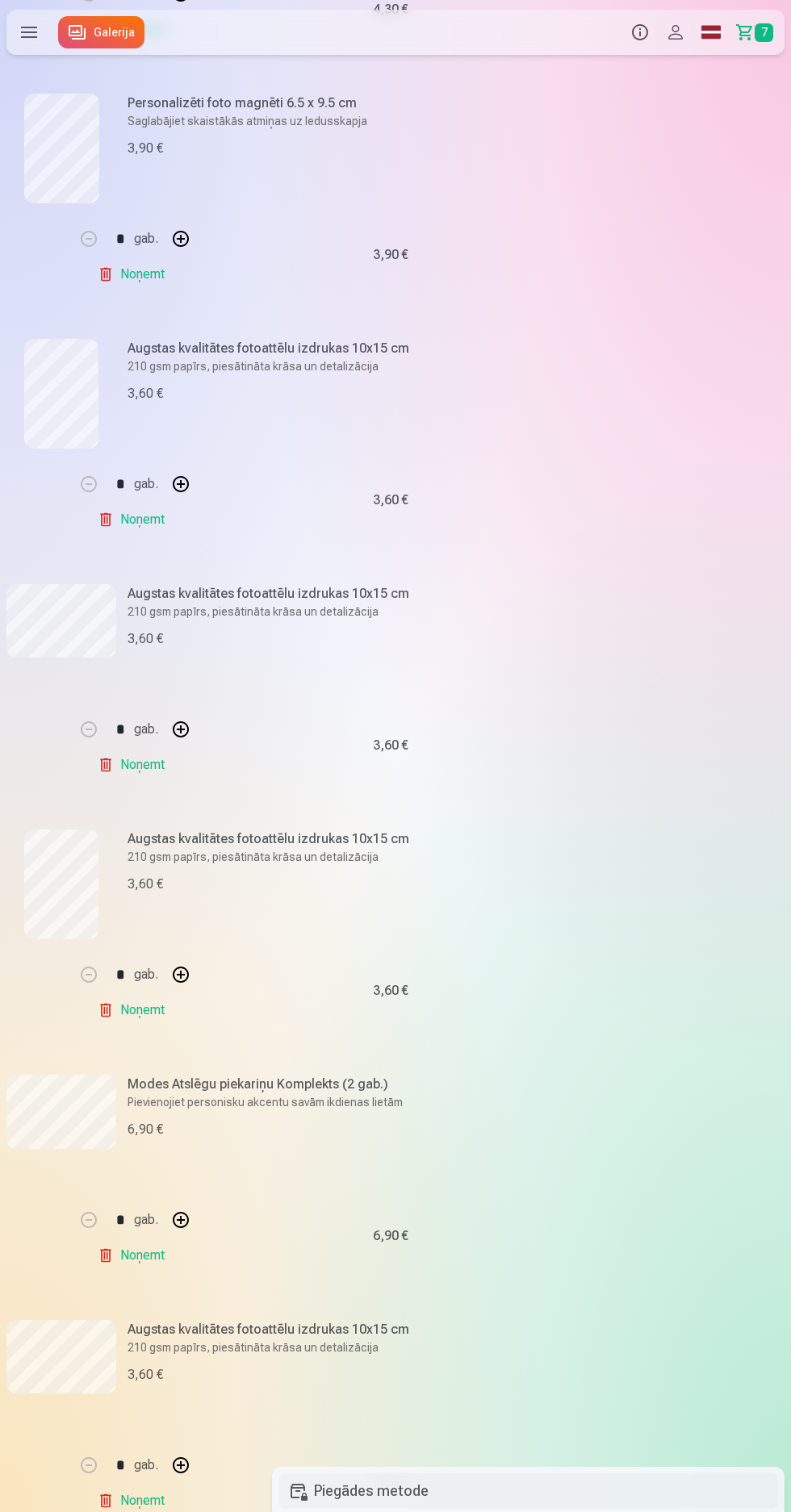
scroll to position [443, 0]
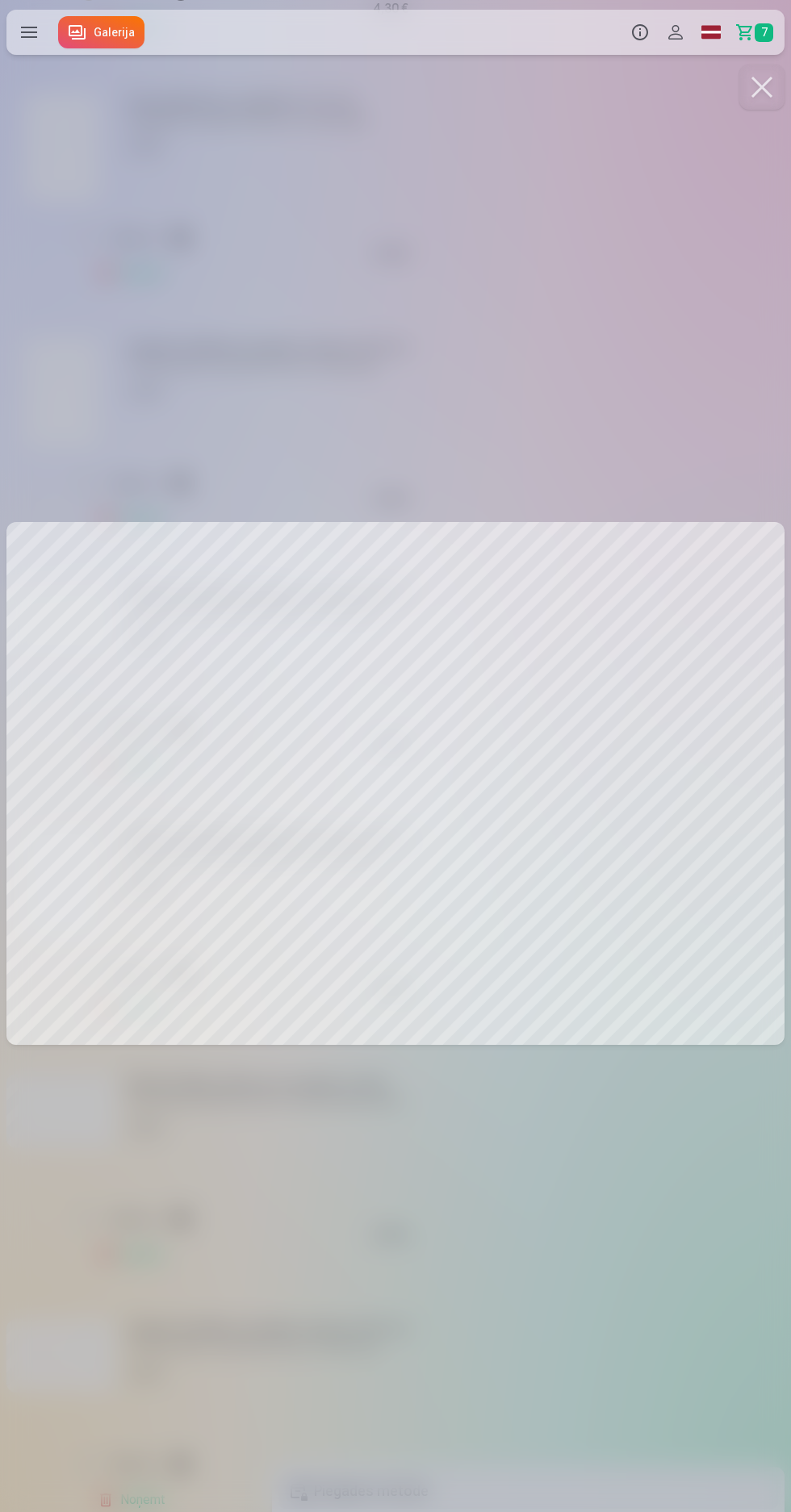
click at [742, 87] on button at bounding box center [762, 86] width 45 height 45
click at [767, 78] on button at bounding box center [762, 86] width 45 height 45
click at [754, 101] on button at bounding box center [762, 86] width 45 height 45
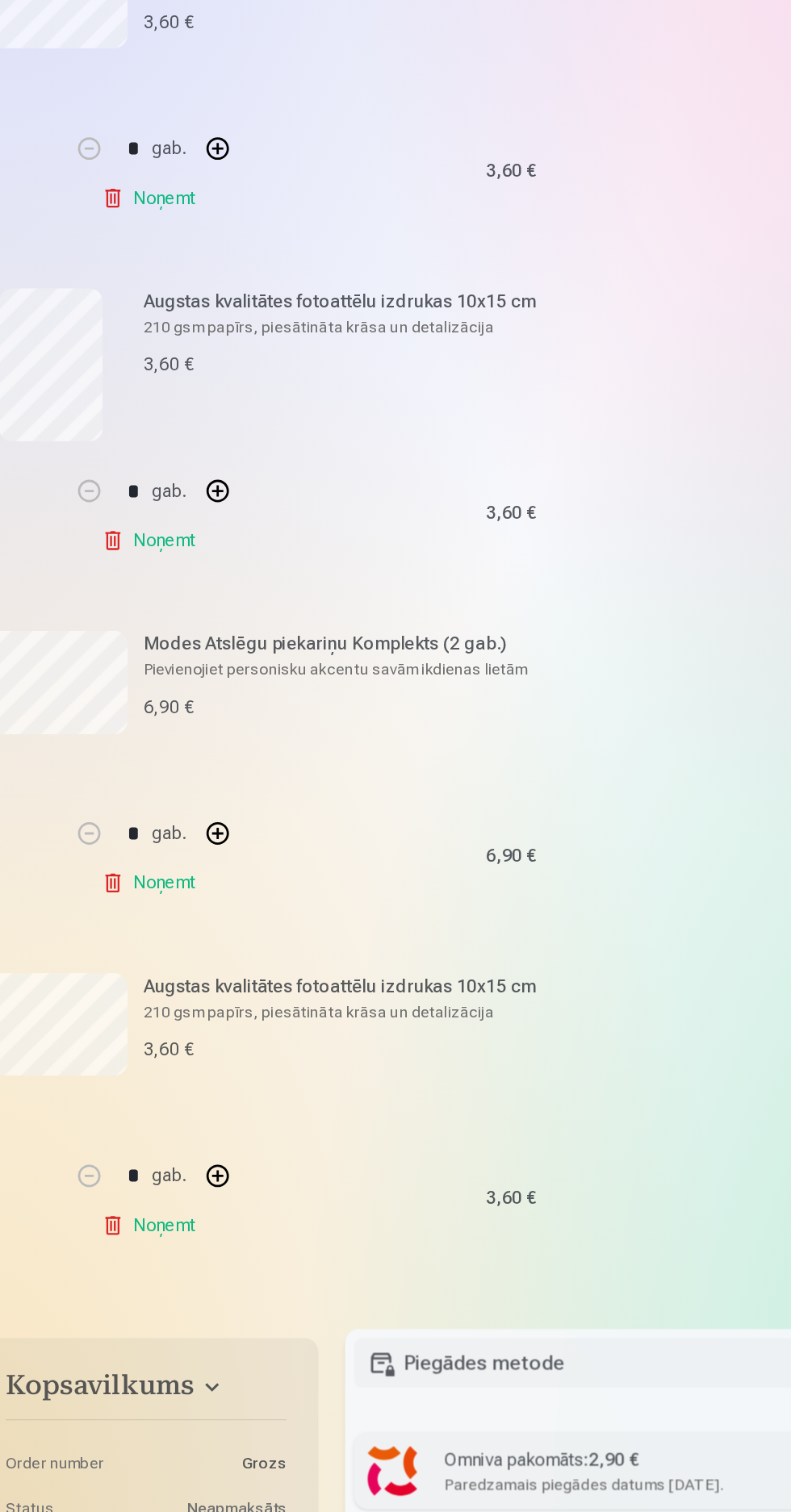
scroll to position [689, 0]
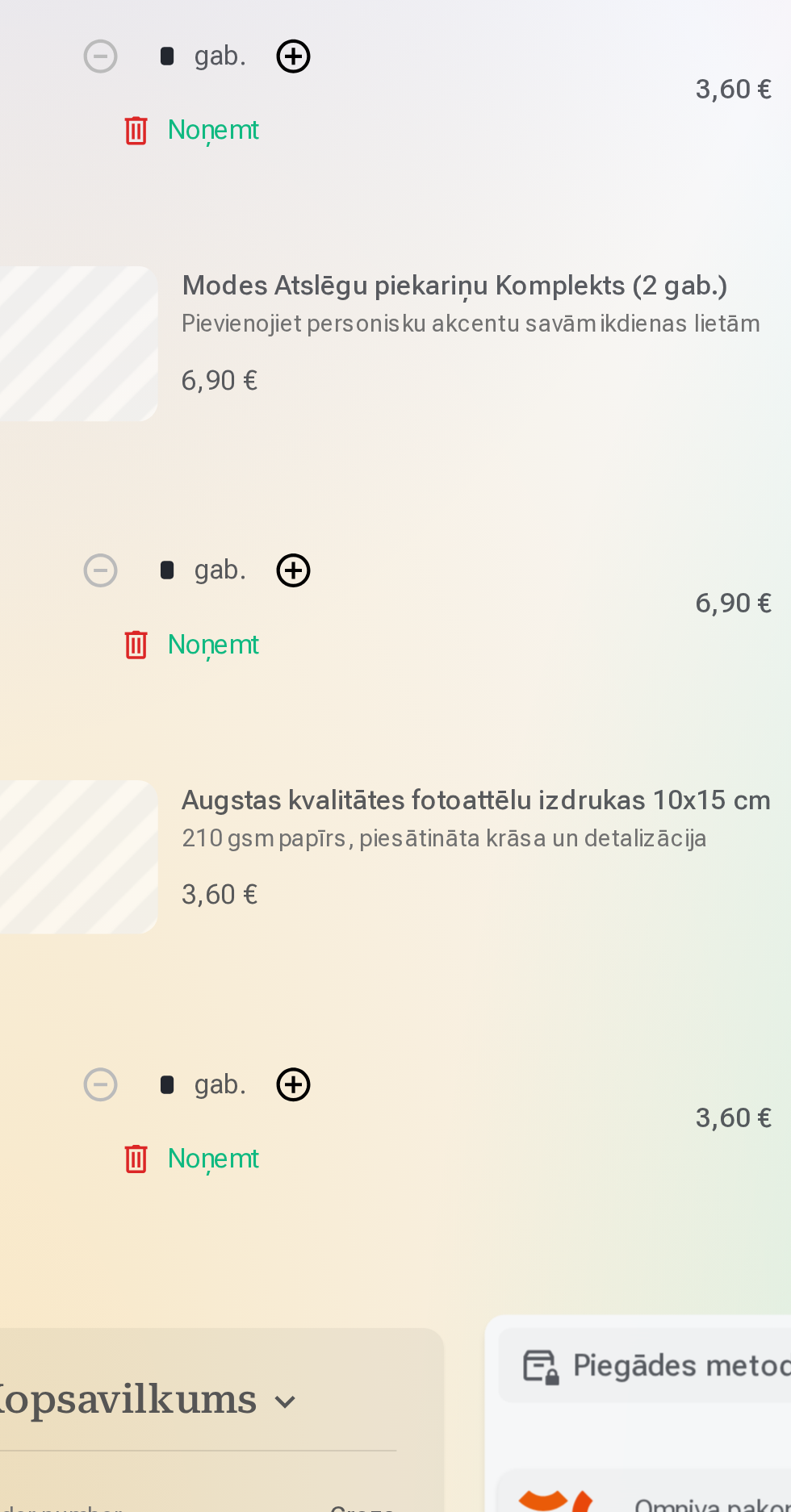
click at [108, 1106] on link "Noņemt" at bounding box center [134, 1254] width 74 height 32
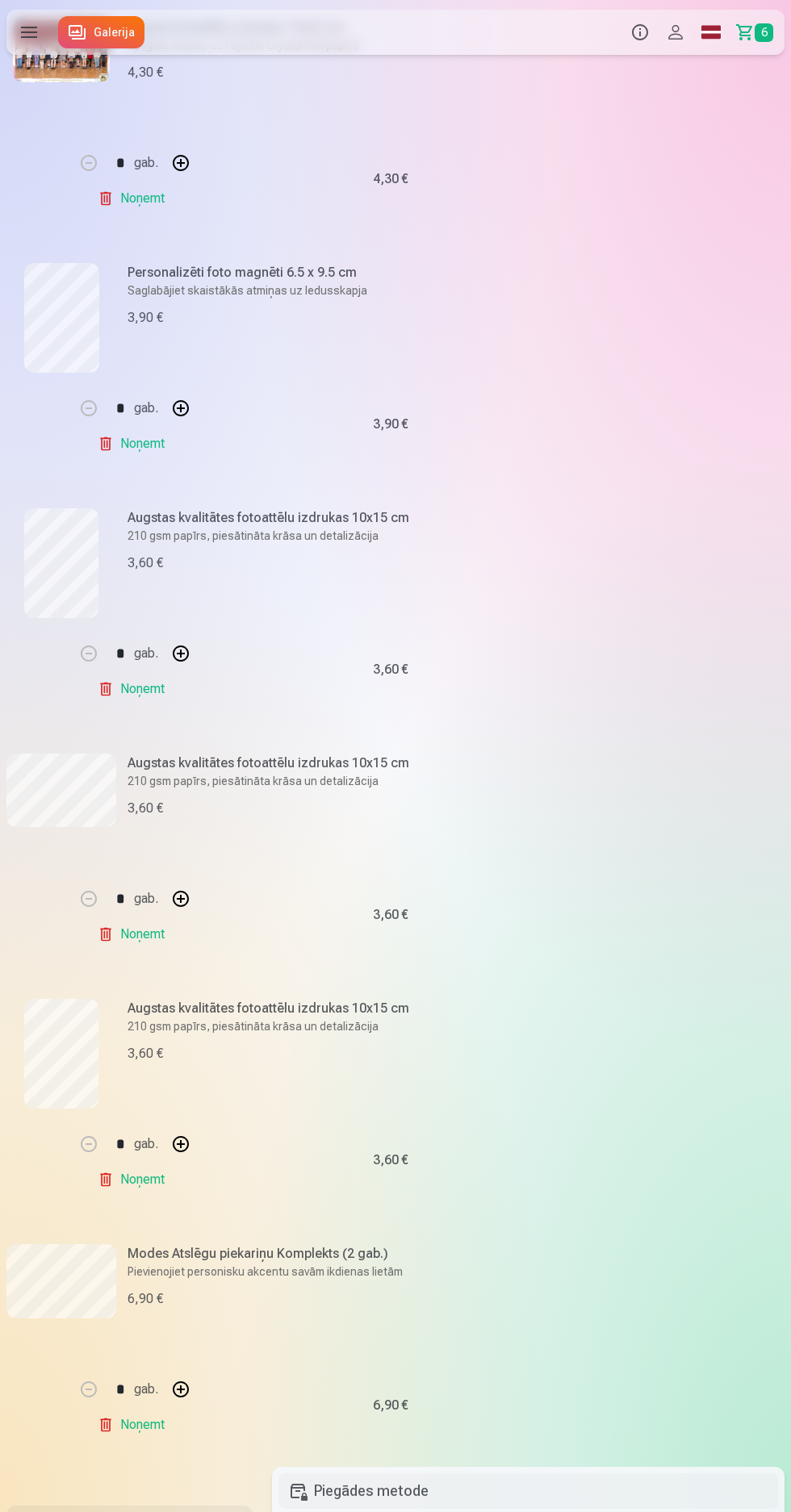
scroll to position [273, 0]
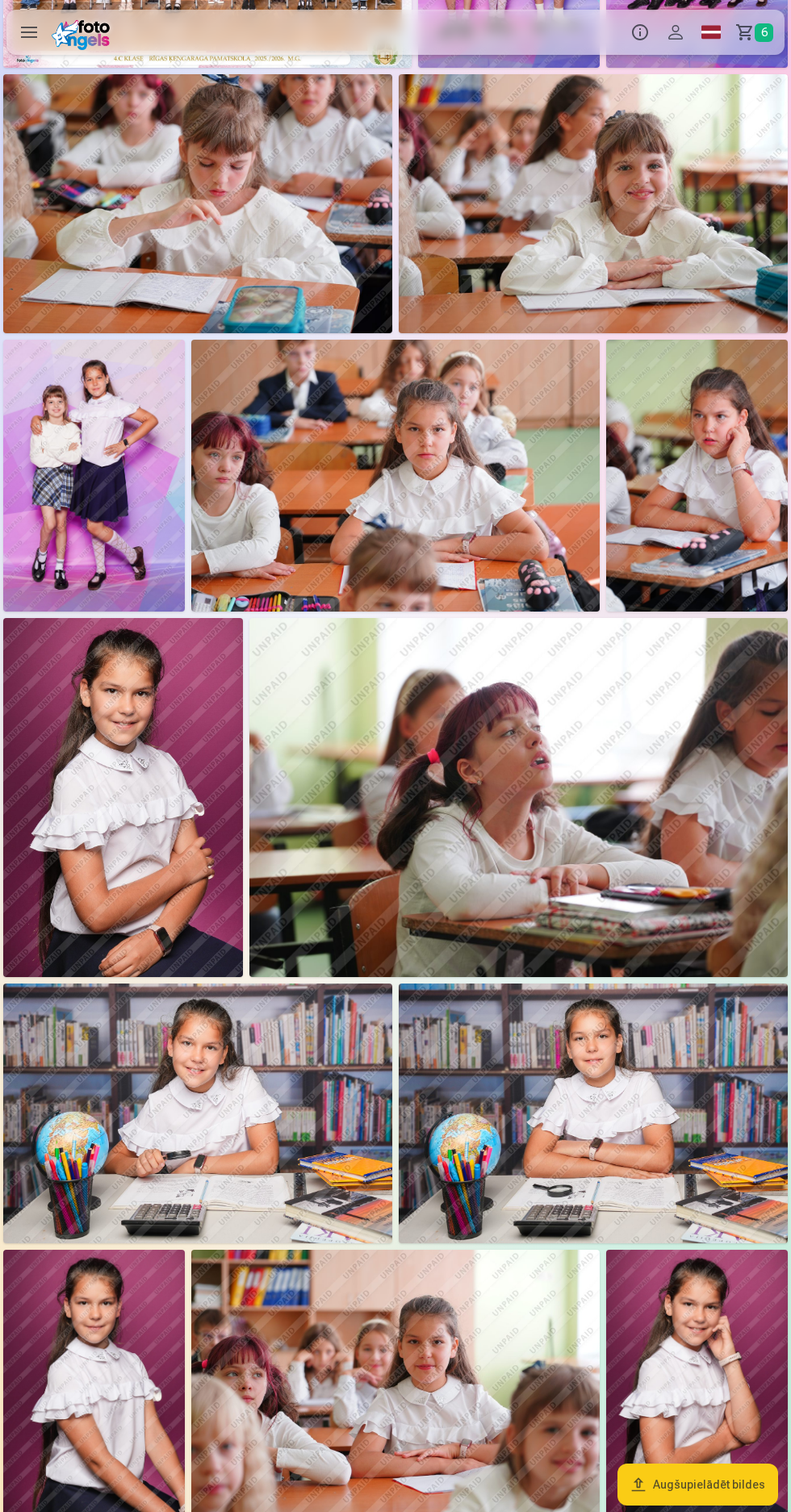
scroll to position [1072, 0]
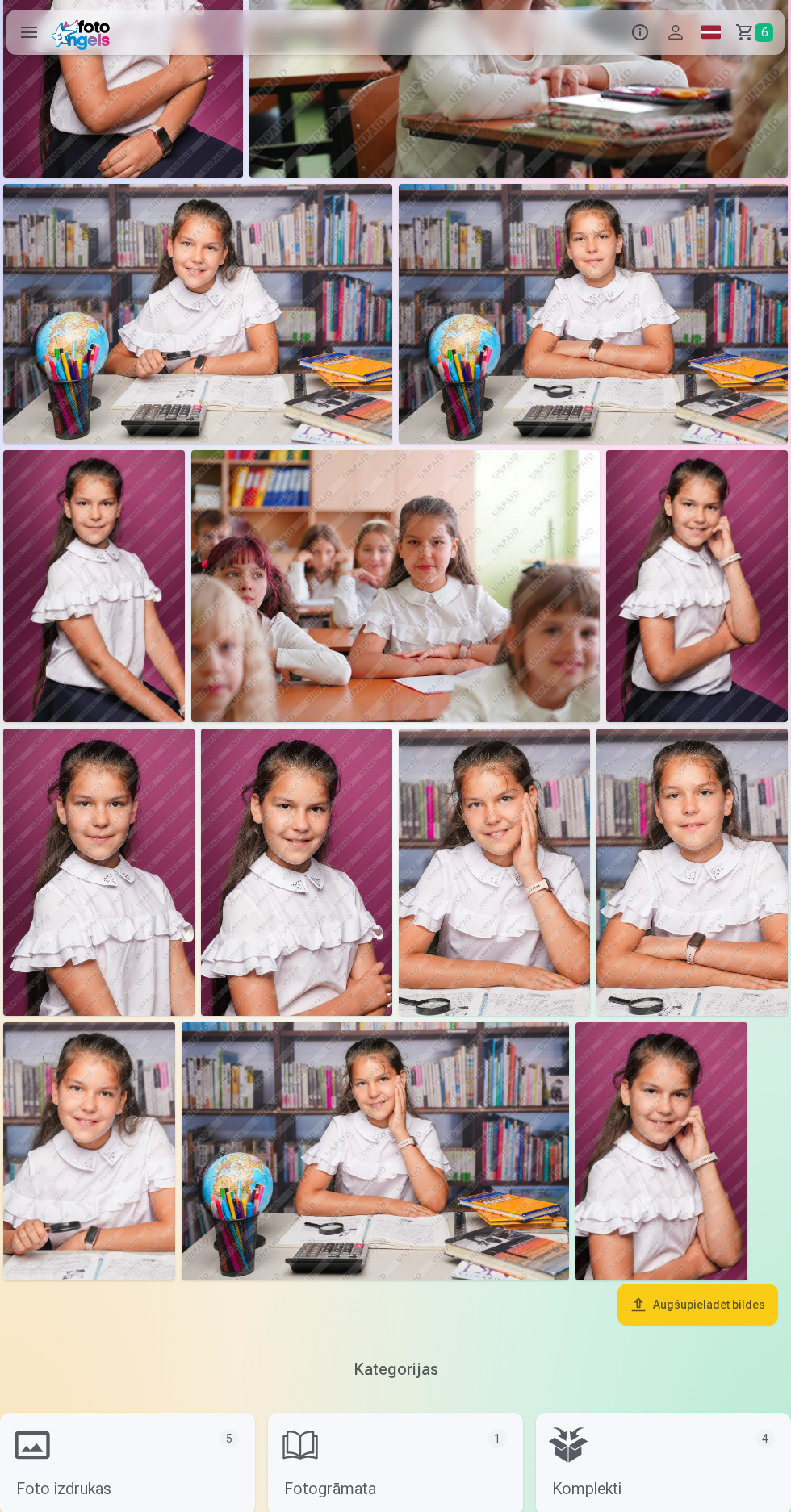
click at [224, 335] on img at bounding box center [198, 314] width 389 height 259
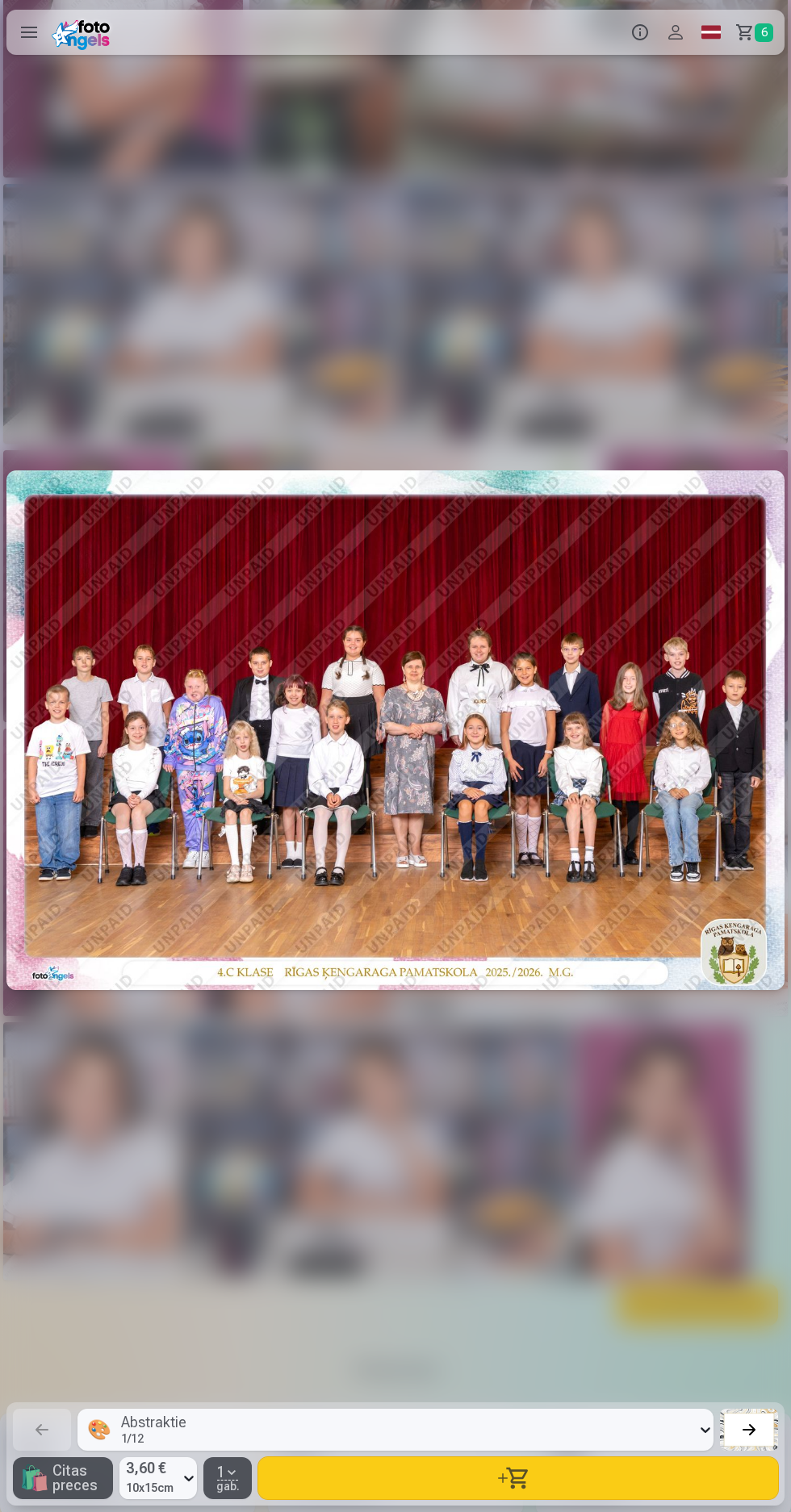
scroll to position [0, 7909]
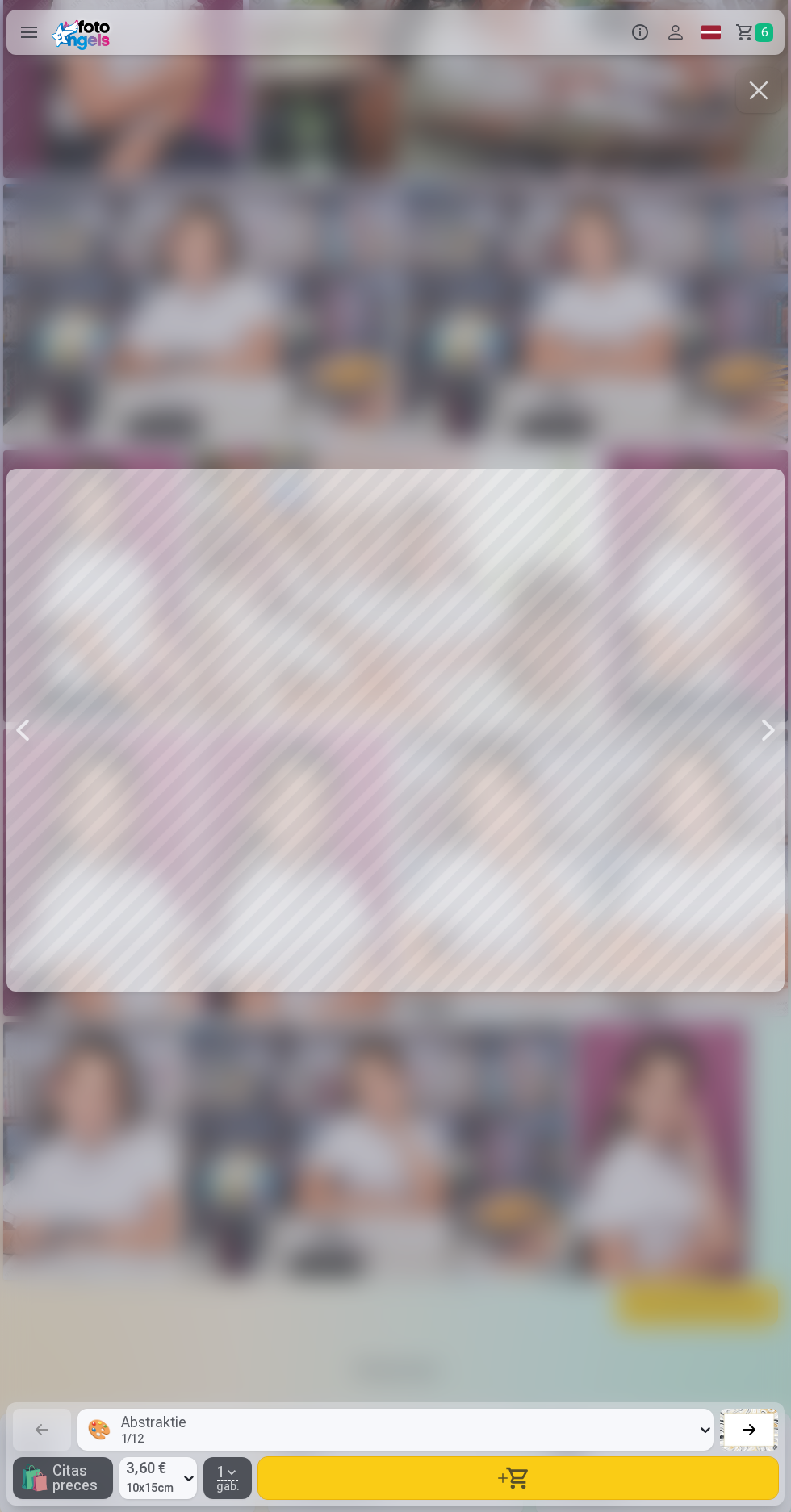
click at [515, 1106] on button "button" at bounding box center [518, 1479] width 520 height 42
click at [738, 36] on link "Grozs 7" at bounding box center [756, 32] width 56 height 45
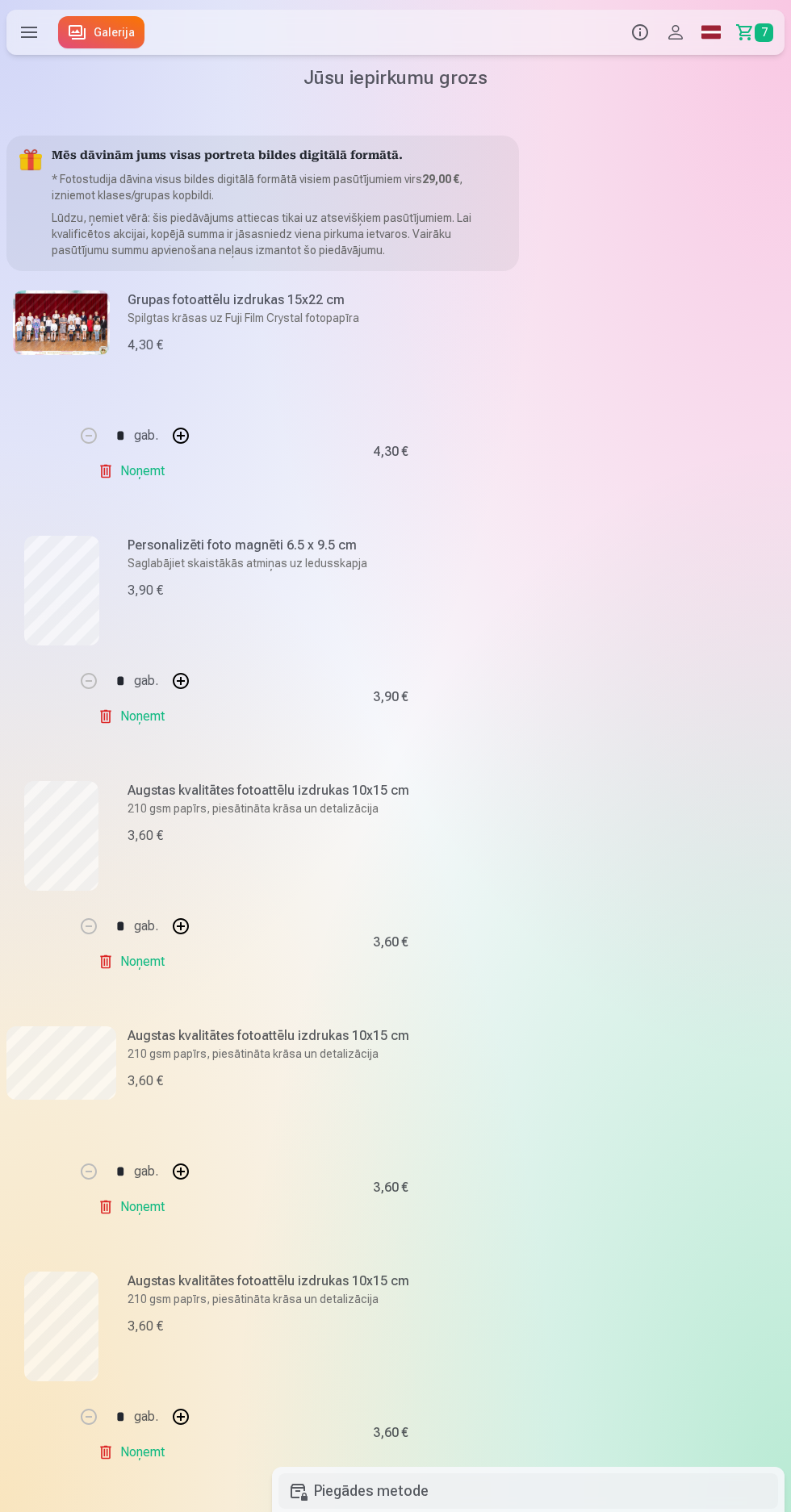
click at [252, 586] on div "3,90 €" at bounding box center [318, 590] width 382 height 19
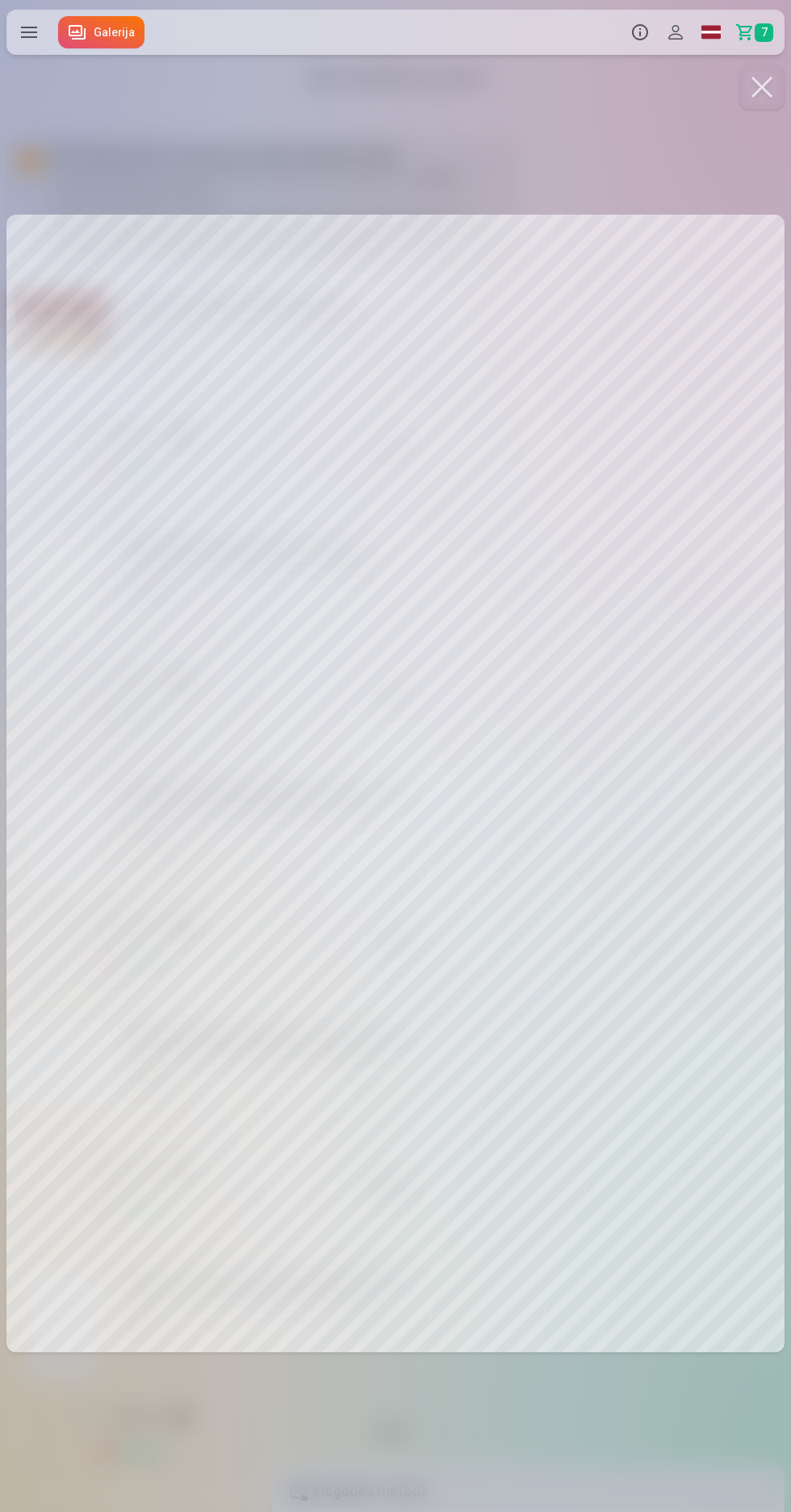
click at [762, 100] on button at bounding box center [762, 86] width 45 height 45
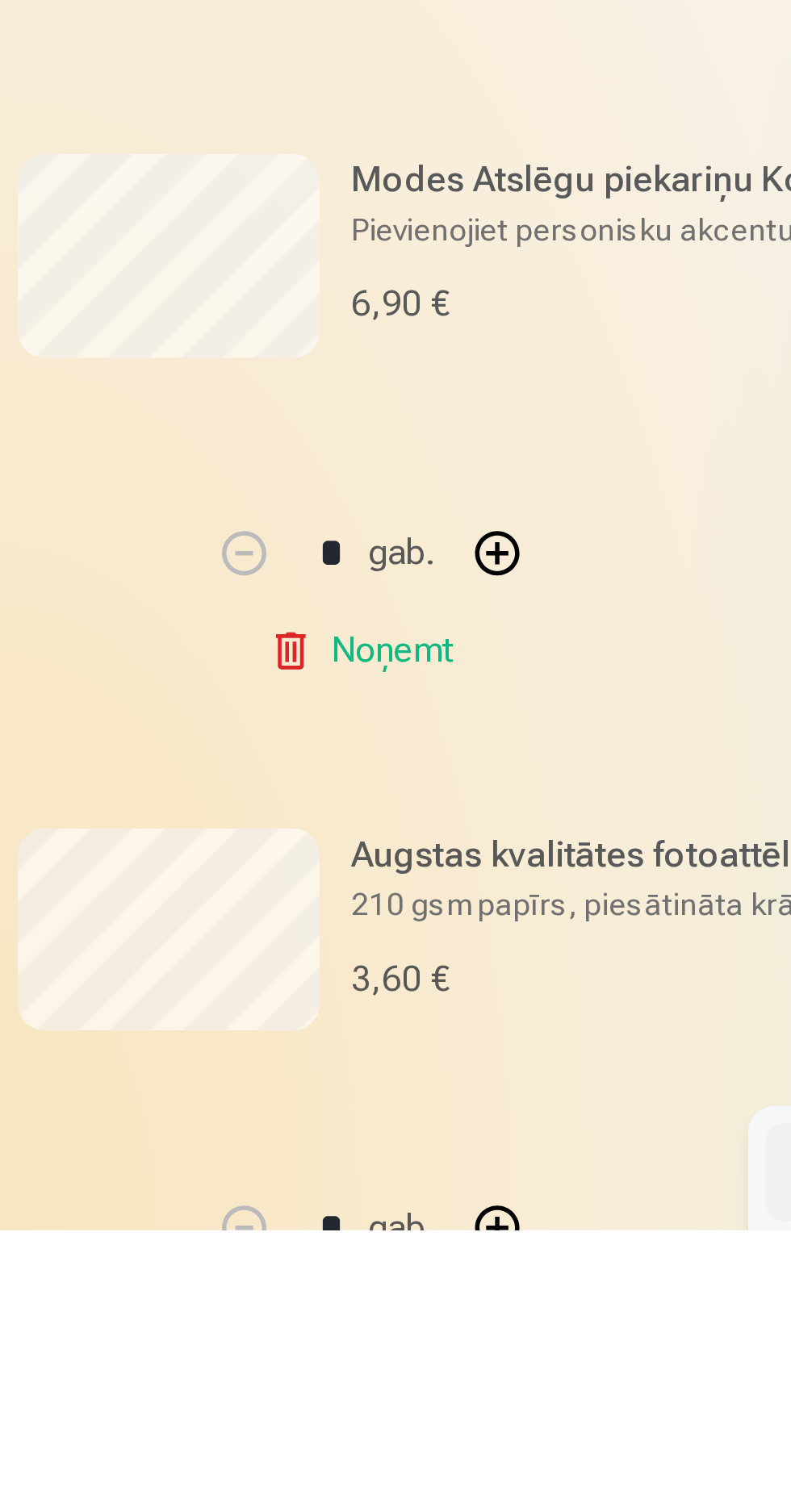
scroll to position [385, 0]
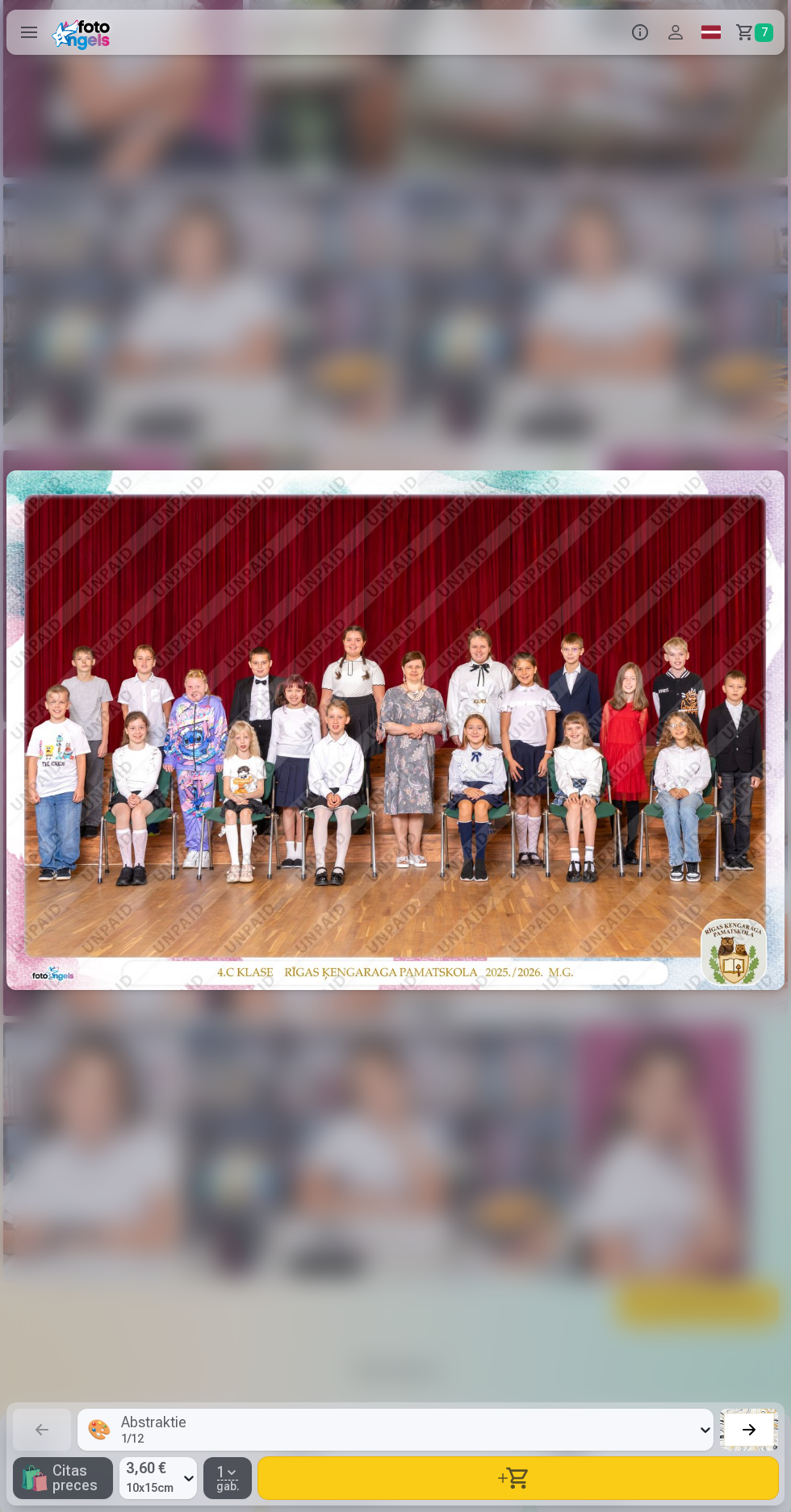
scroll to position [0, 7909]
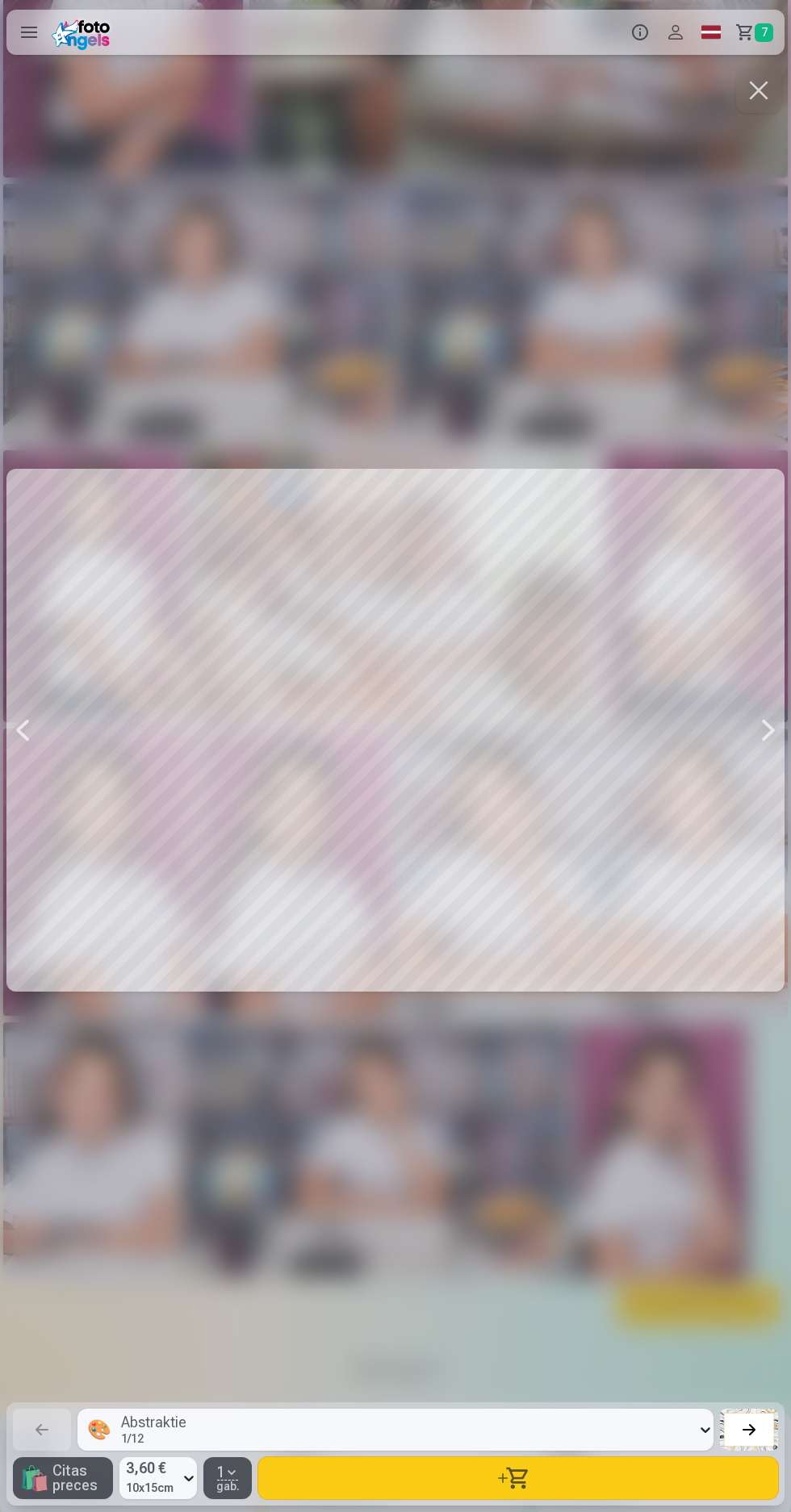
click at [755, 98] on button "button" at bounding box center [758, 90] width 45 height 45
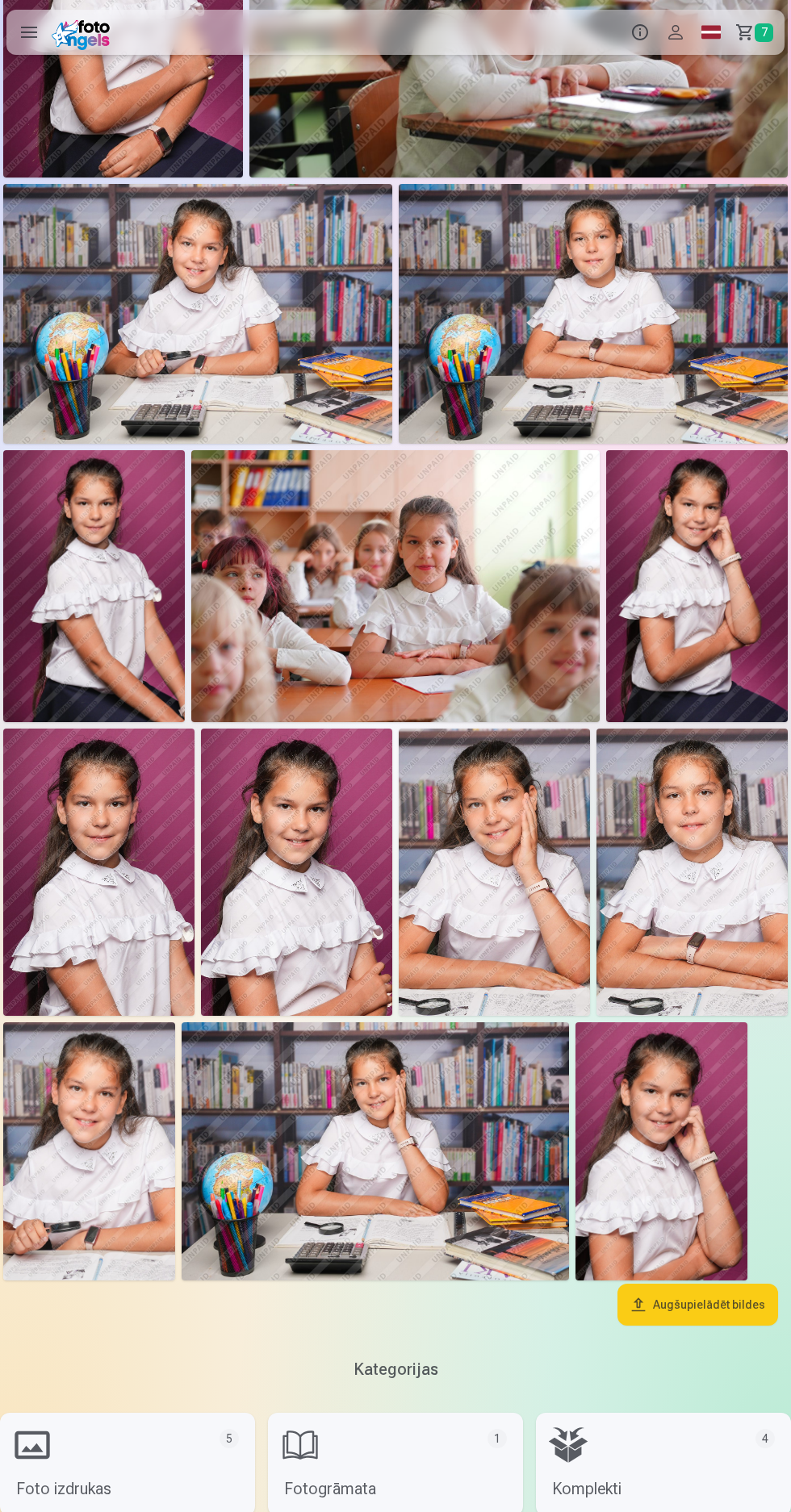
click at [418, 607] on img at bounding box center [396, 587] width 408 height 272
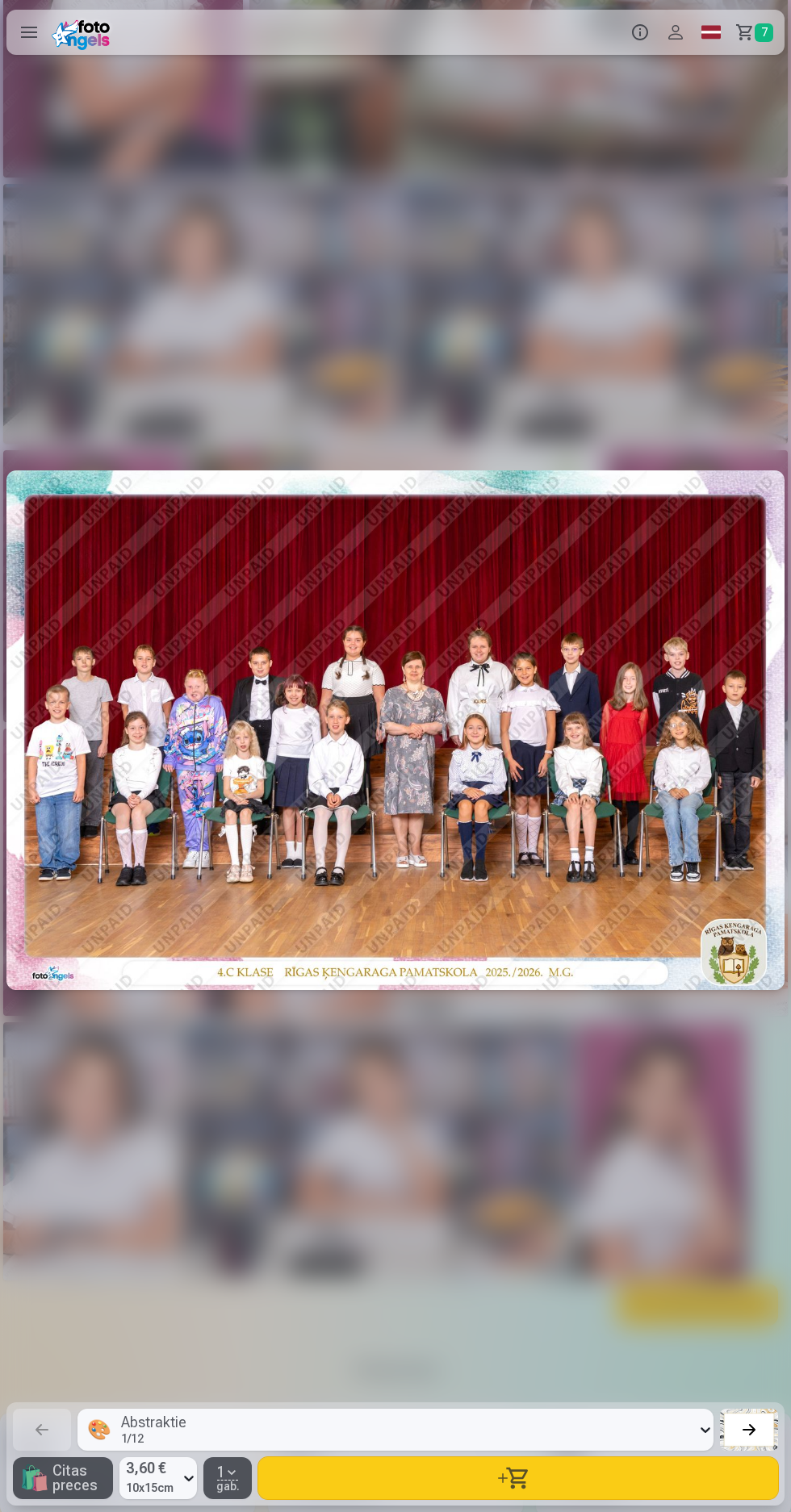
scroll to position [0, 10282]
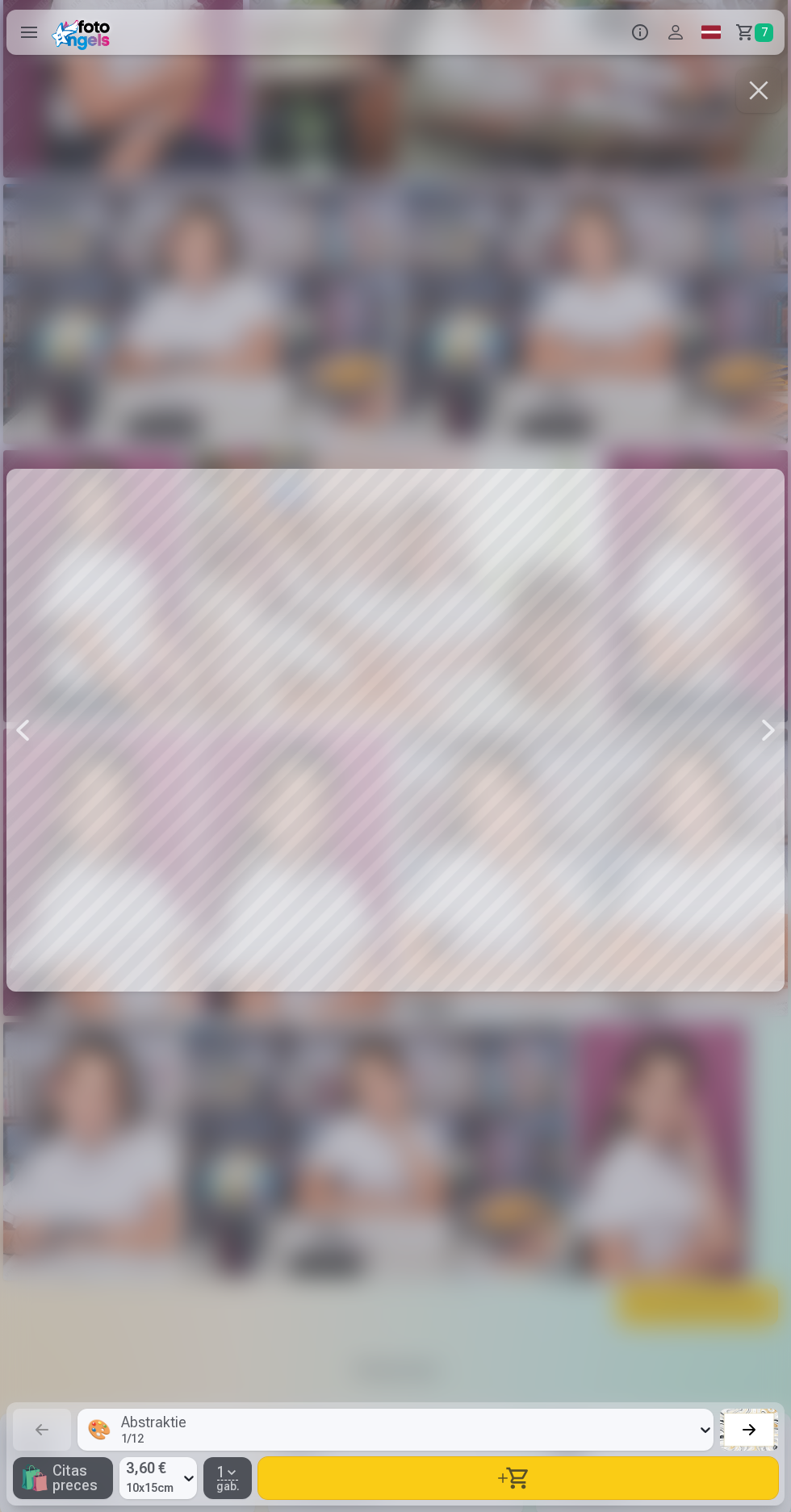
click at [756, 127] on div at bounding box center [768, 730] width 32 height 1332
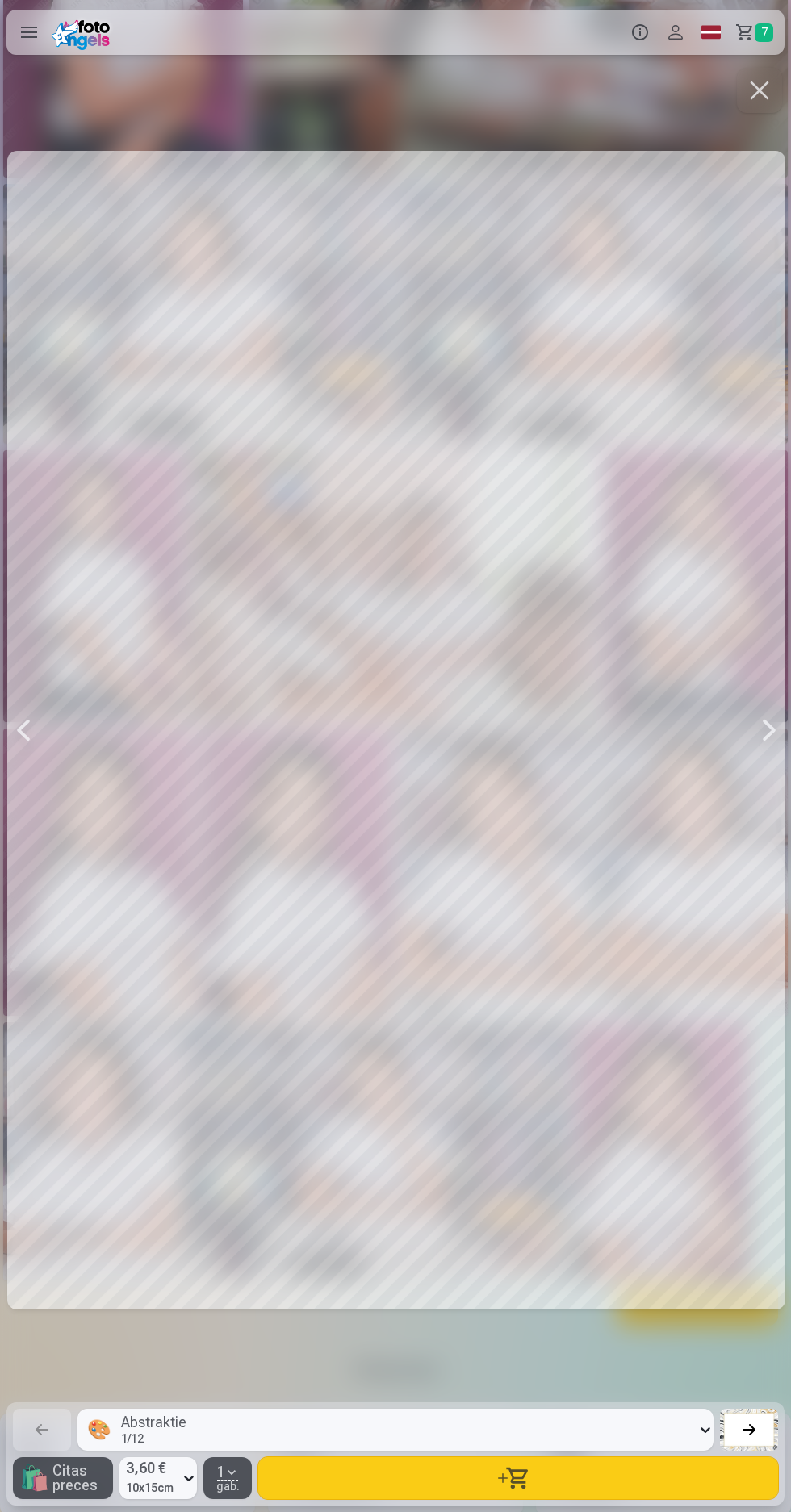
scroll to position [0, 11073]
click at [757, 83] on button "button" at bounding box center [758, 90] width 45 height 45
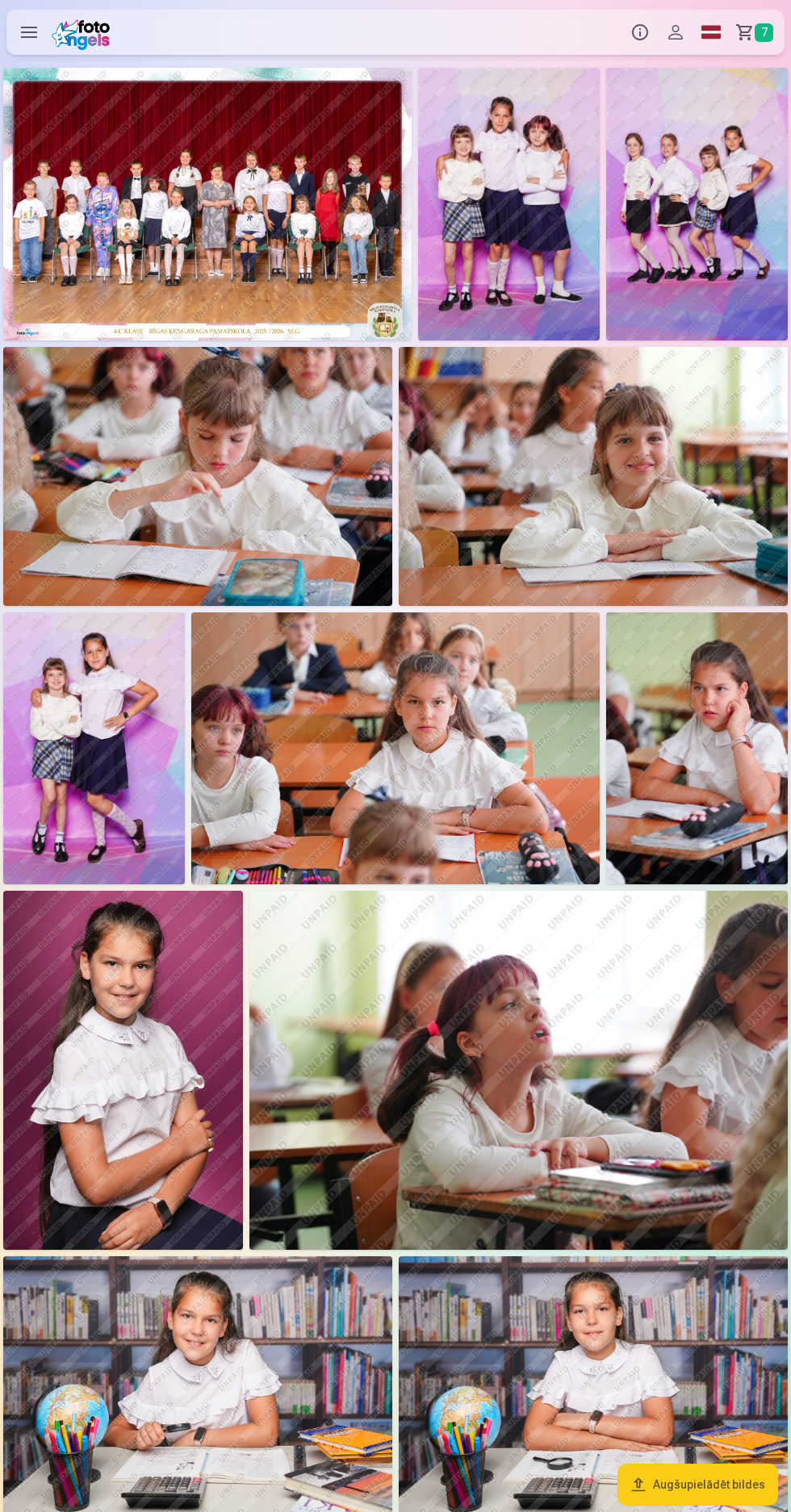
click at [749, 31] on link "Grozs 7" at bounding box center [756, 32] width 56 height 45
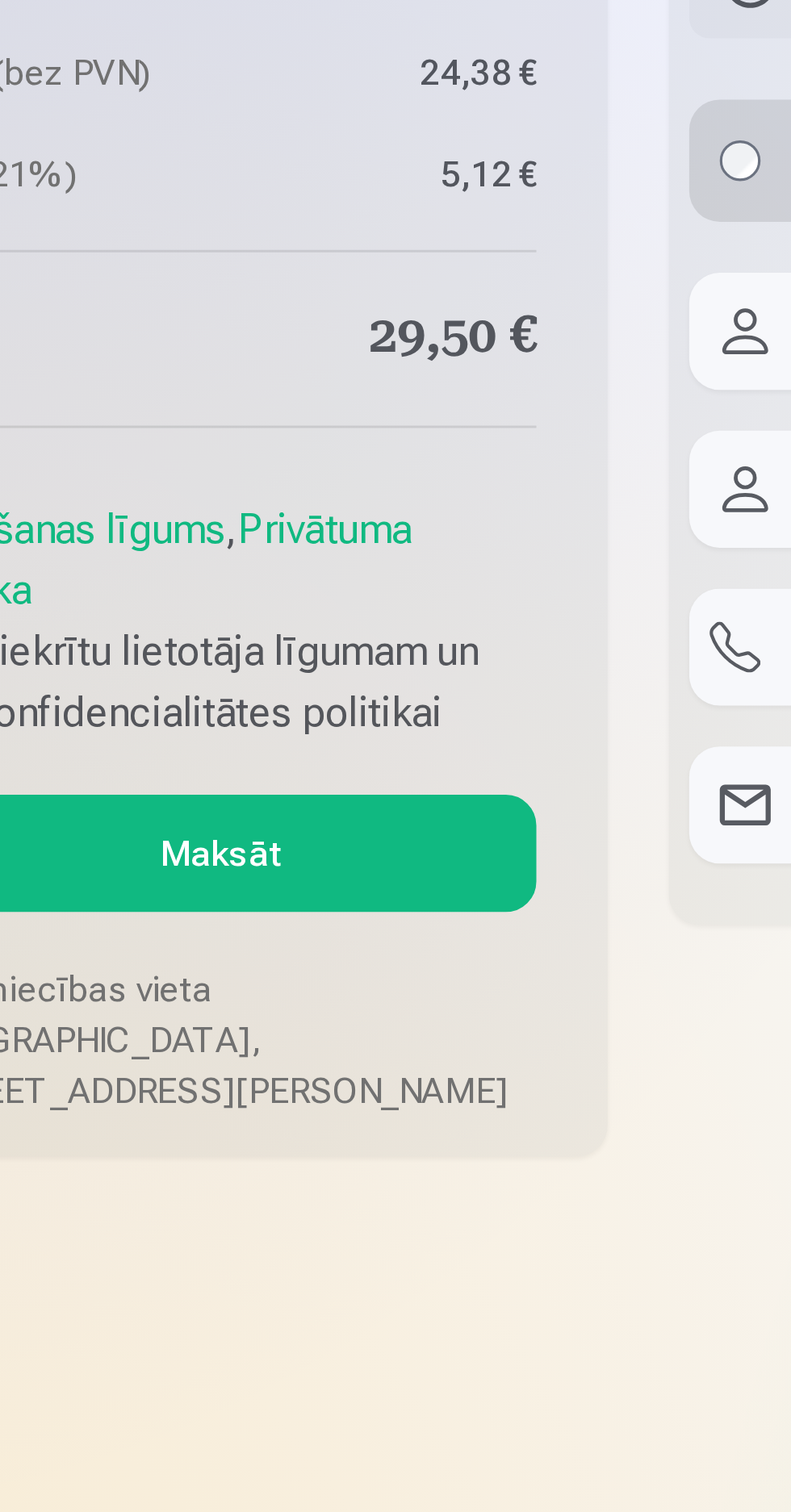
scroll to position [1728, 0]
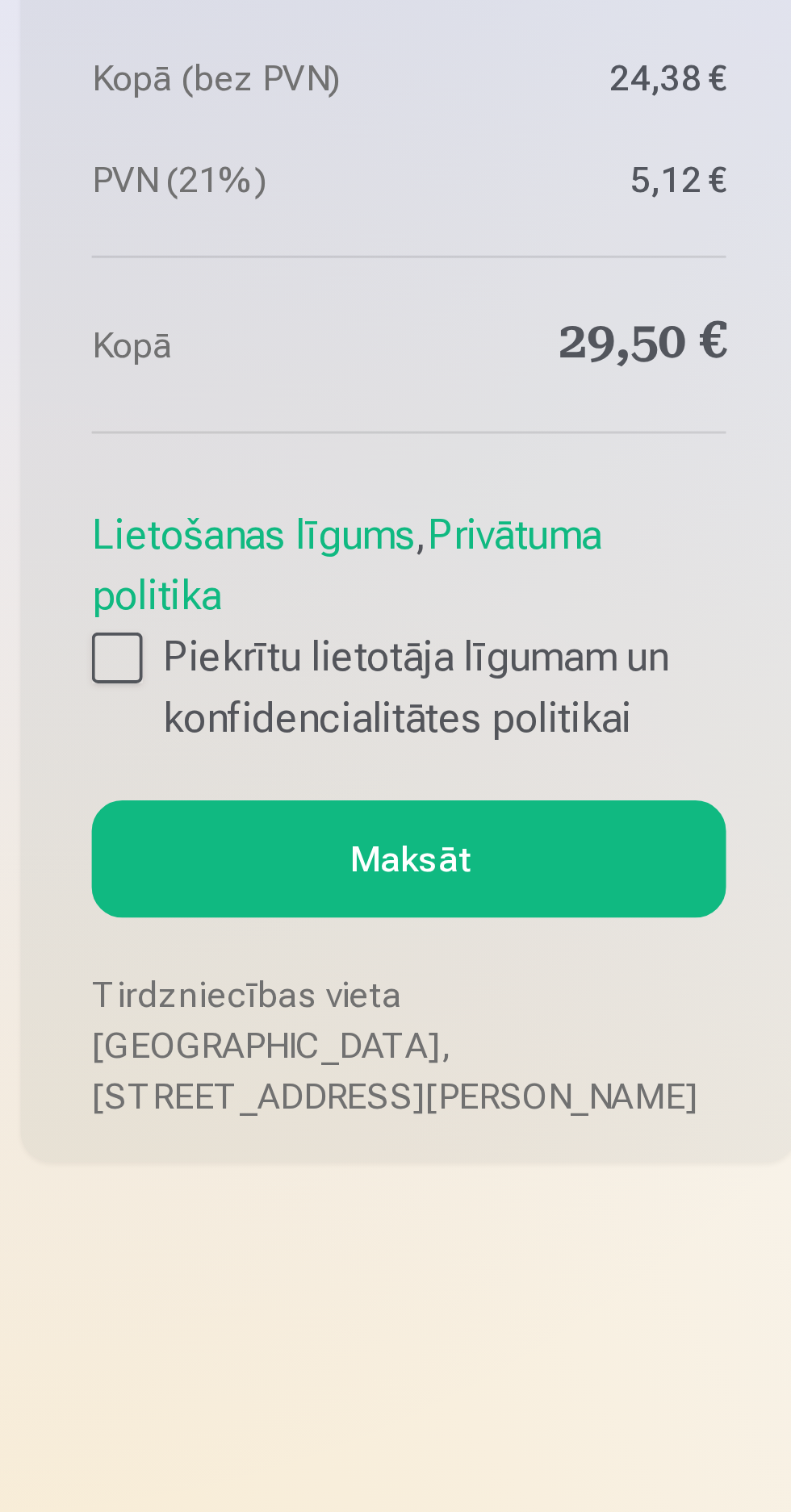
click at [42, 793] on div at bounding box center [38, 791] width 17 height 17
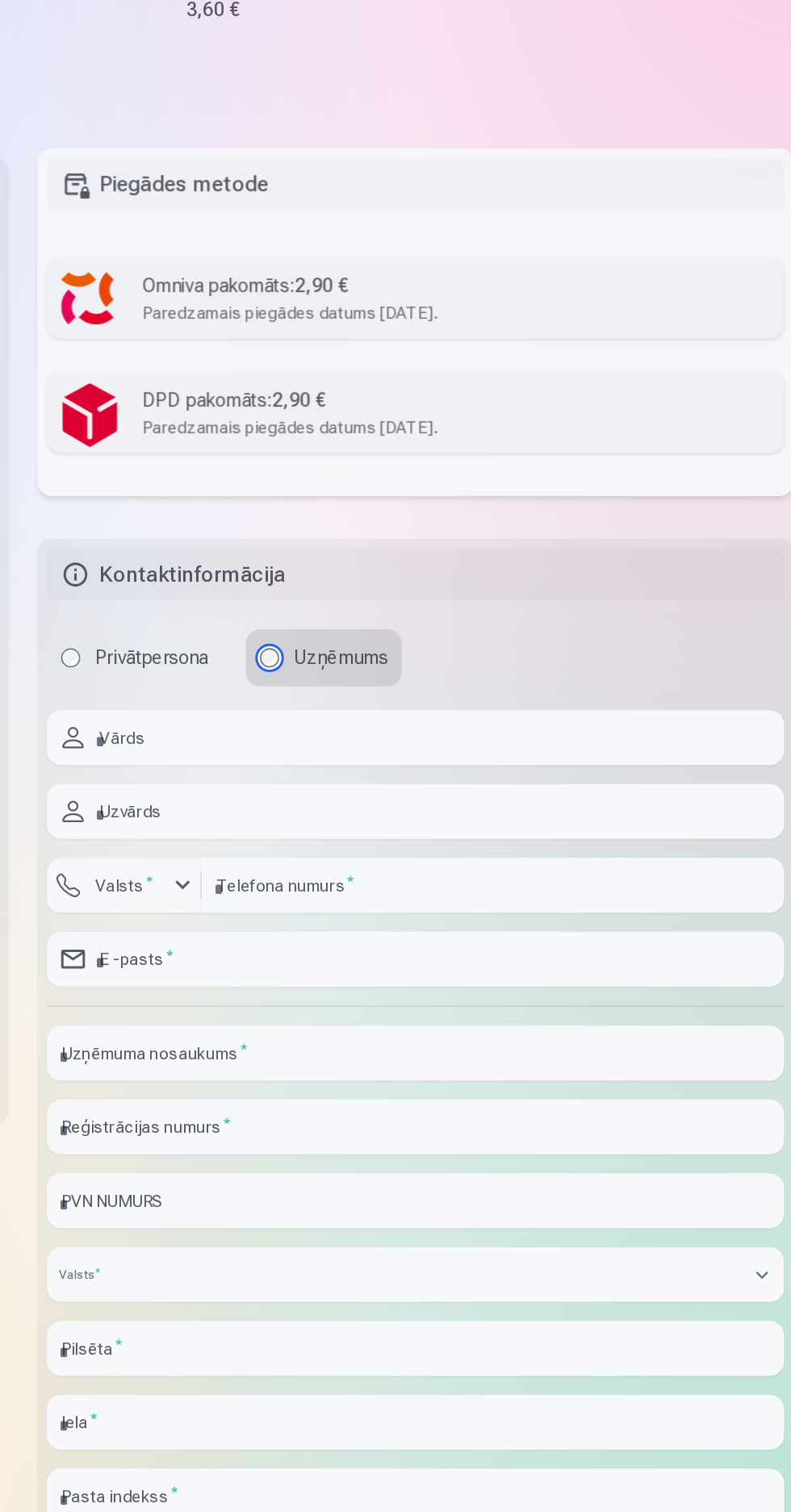
scroll to position [1672, 0]
click at [310, 688] on label "Privātpersona" at bounding box center [338, 691] width 119 height 39
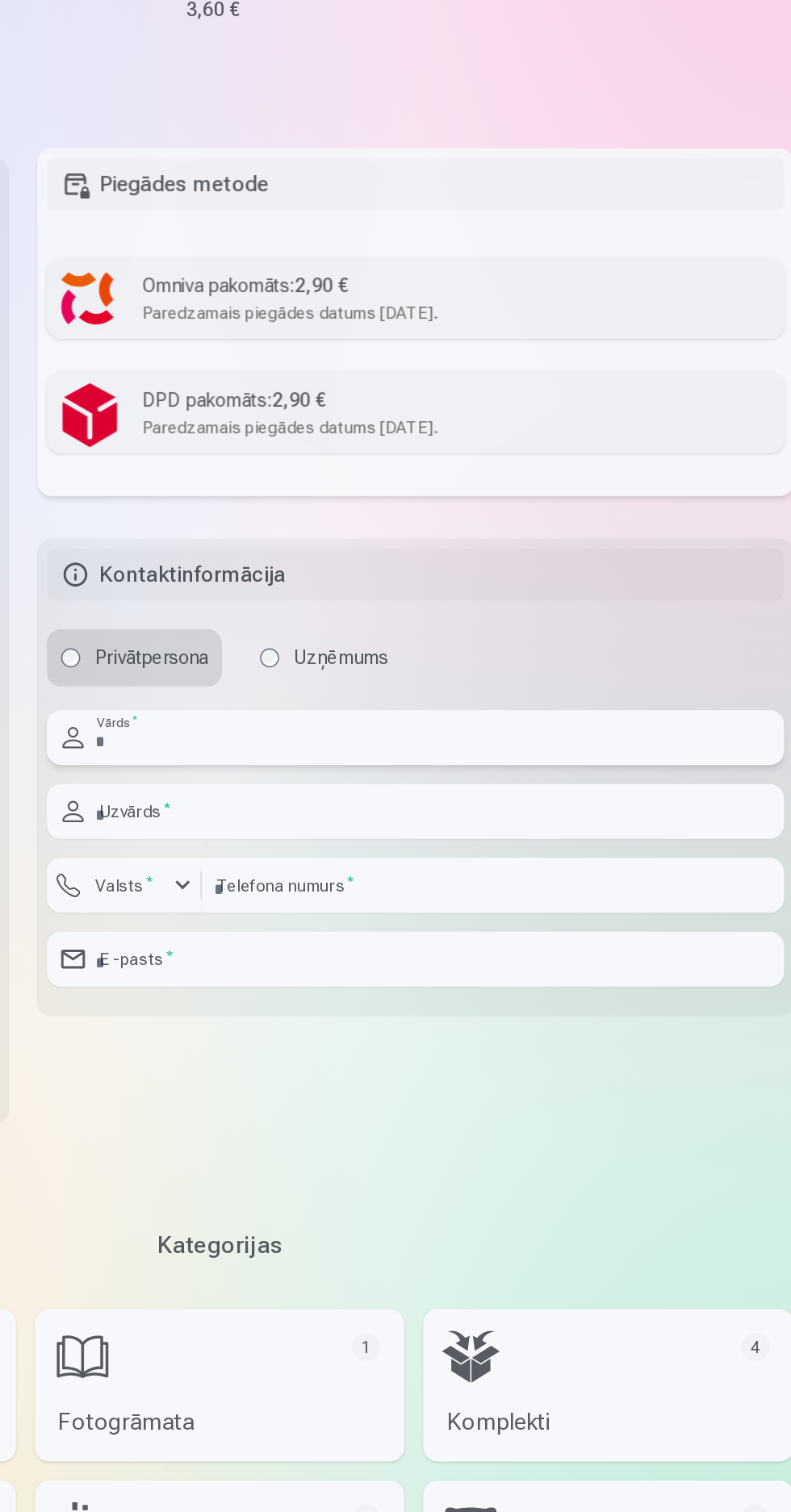
click at [437, 748] on input "text" at bounding box center [528, 745] width 499 height 37
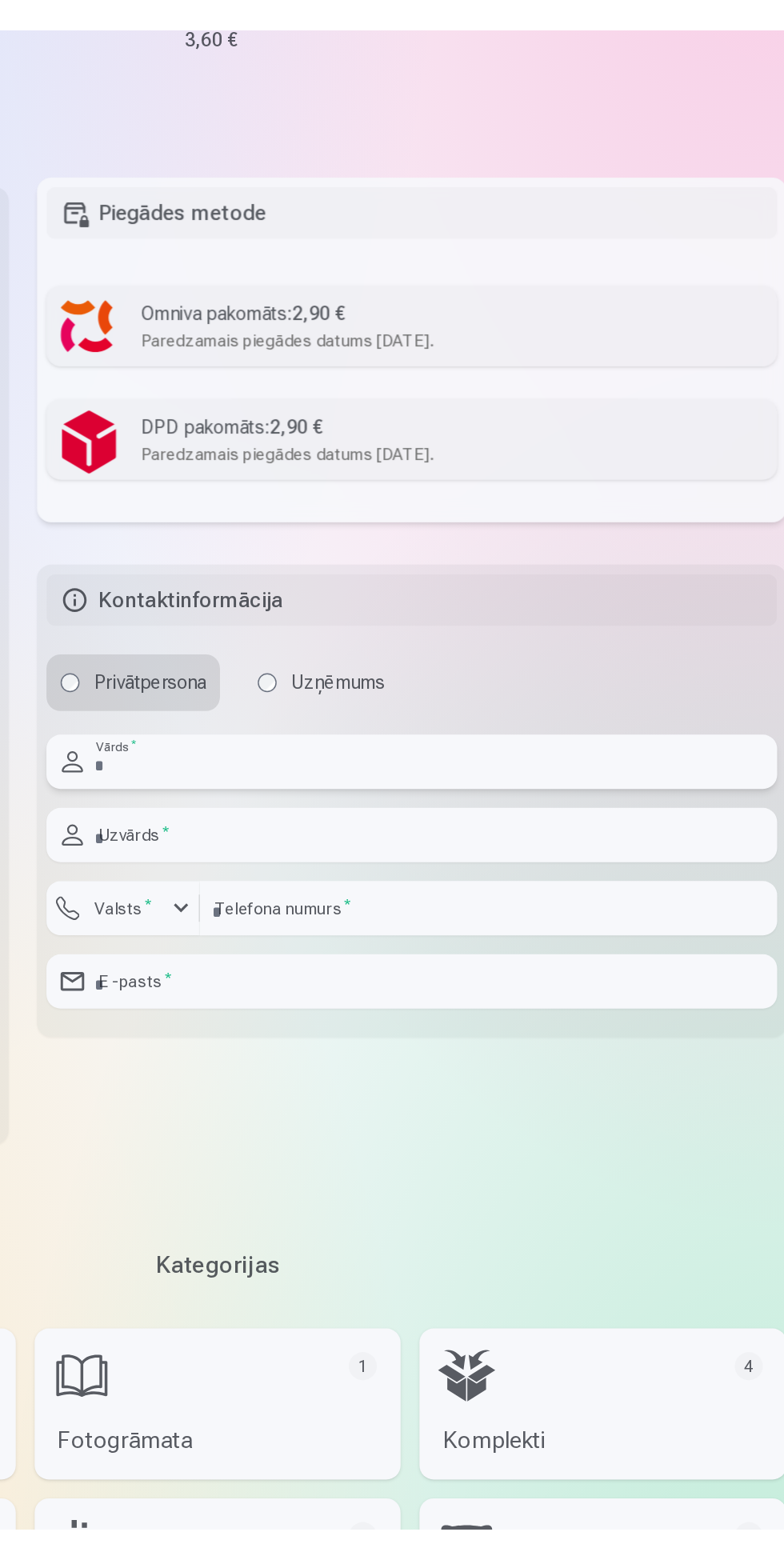
scroll to position [1022, 0]
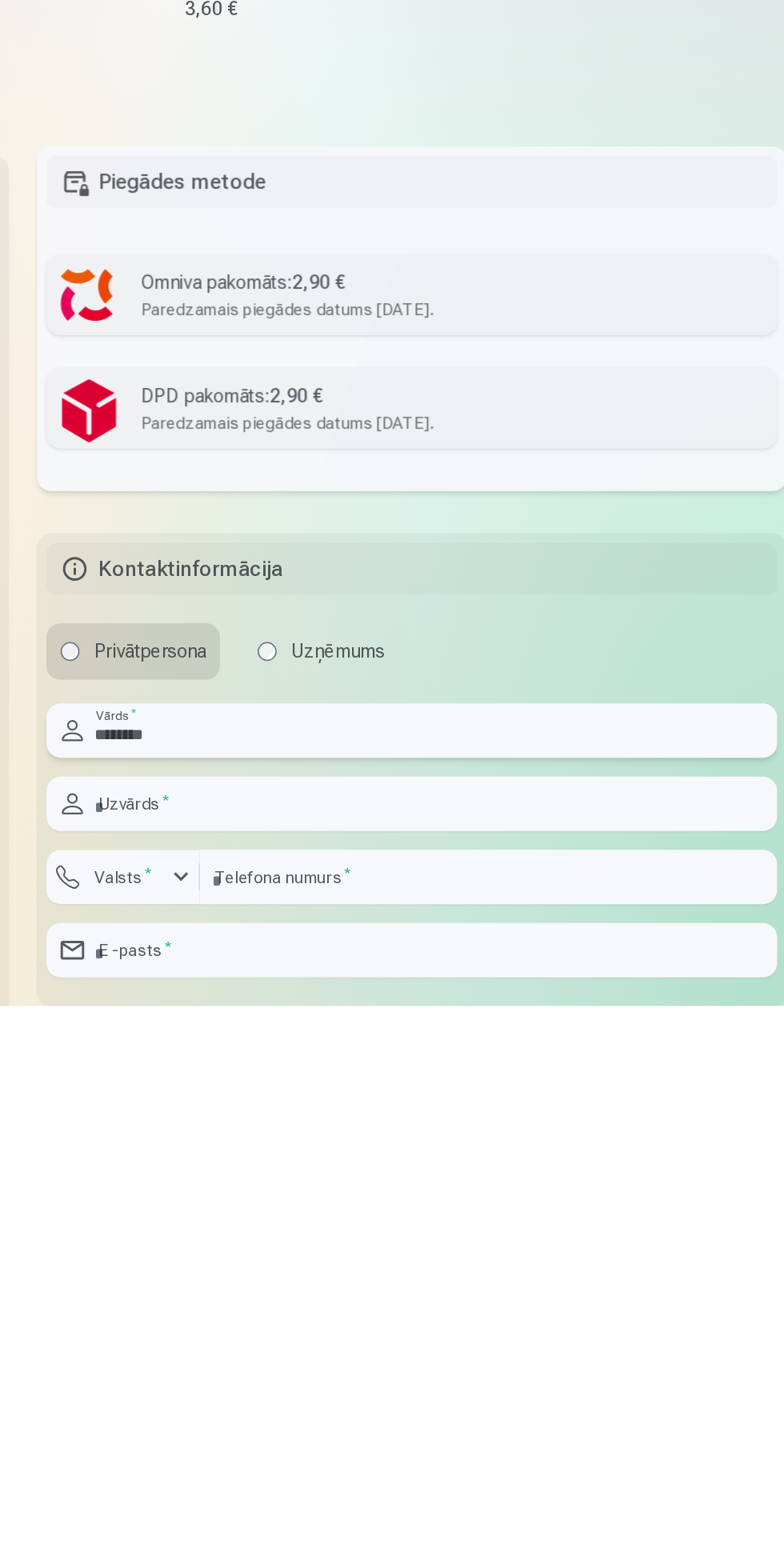
type input "*******"
click at [363, 1097] on input "text" at bounding box center [523, 1423] width 495 height 36
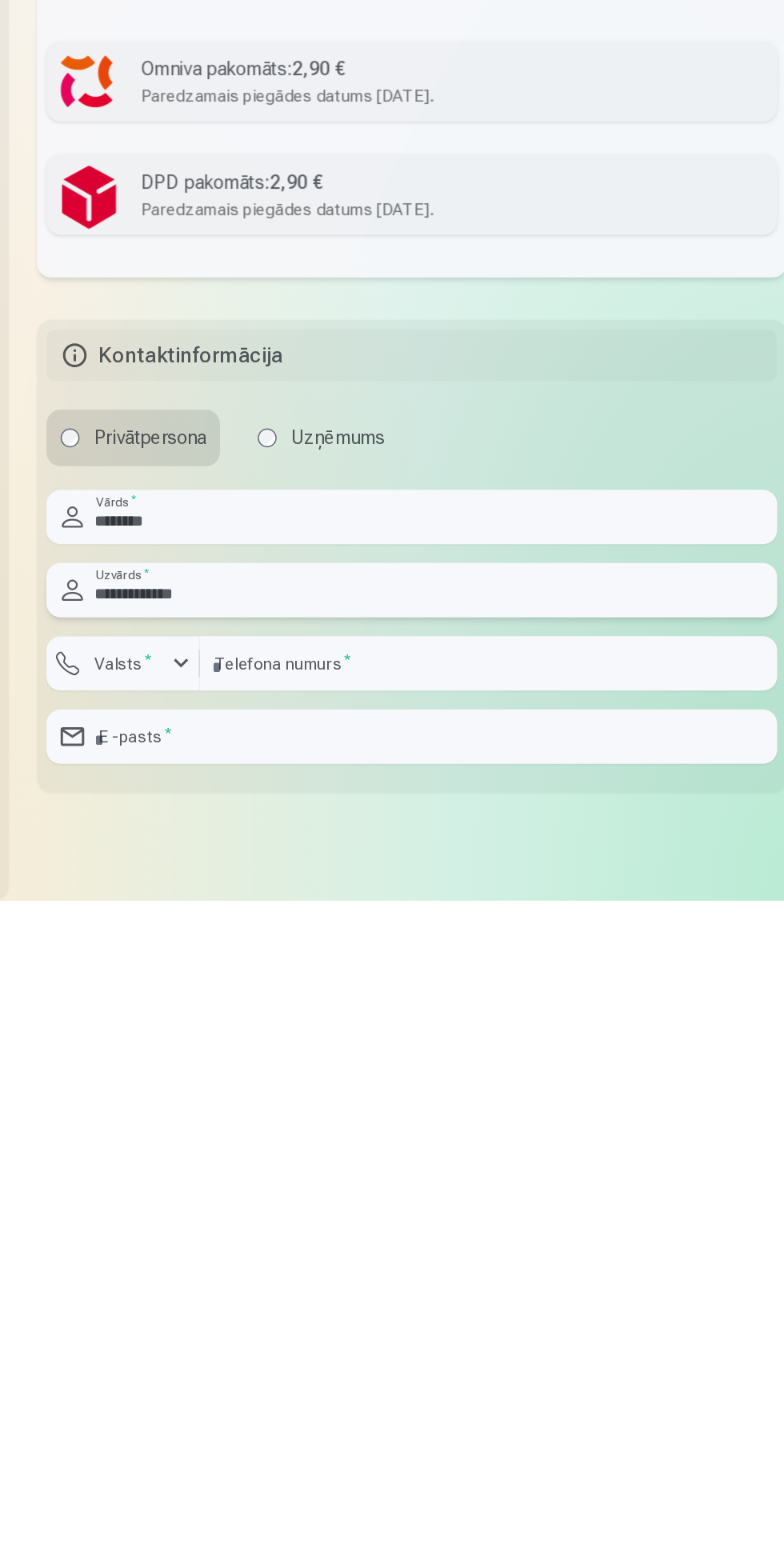
scroll to position [1098, 0]
type input "**********"
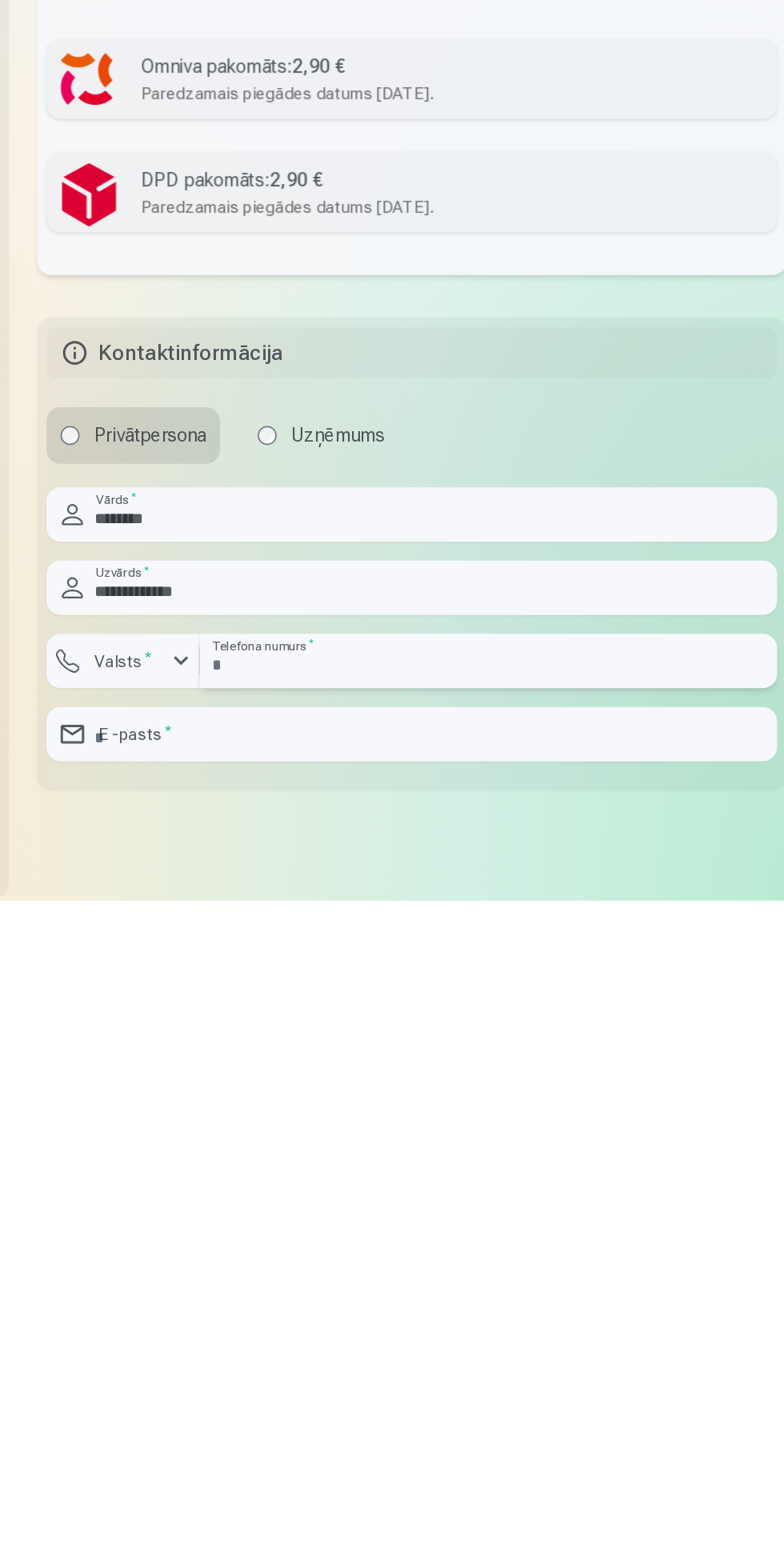
click at [482, 1097] on input "number" at bounding box center [575, 1398] width 391 height 36
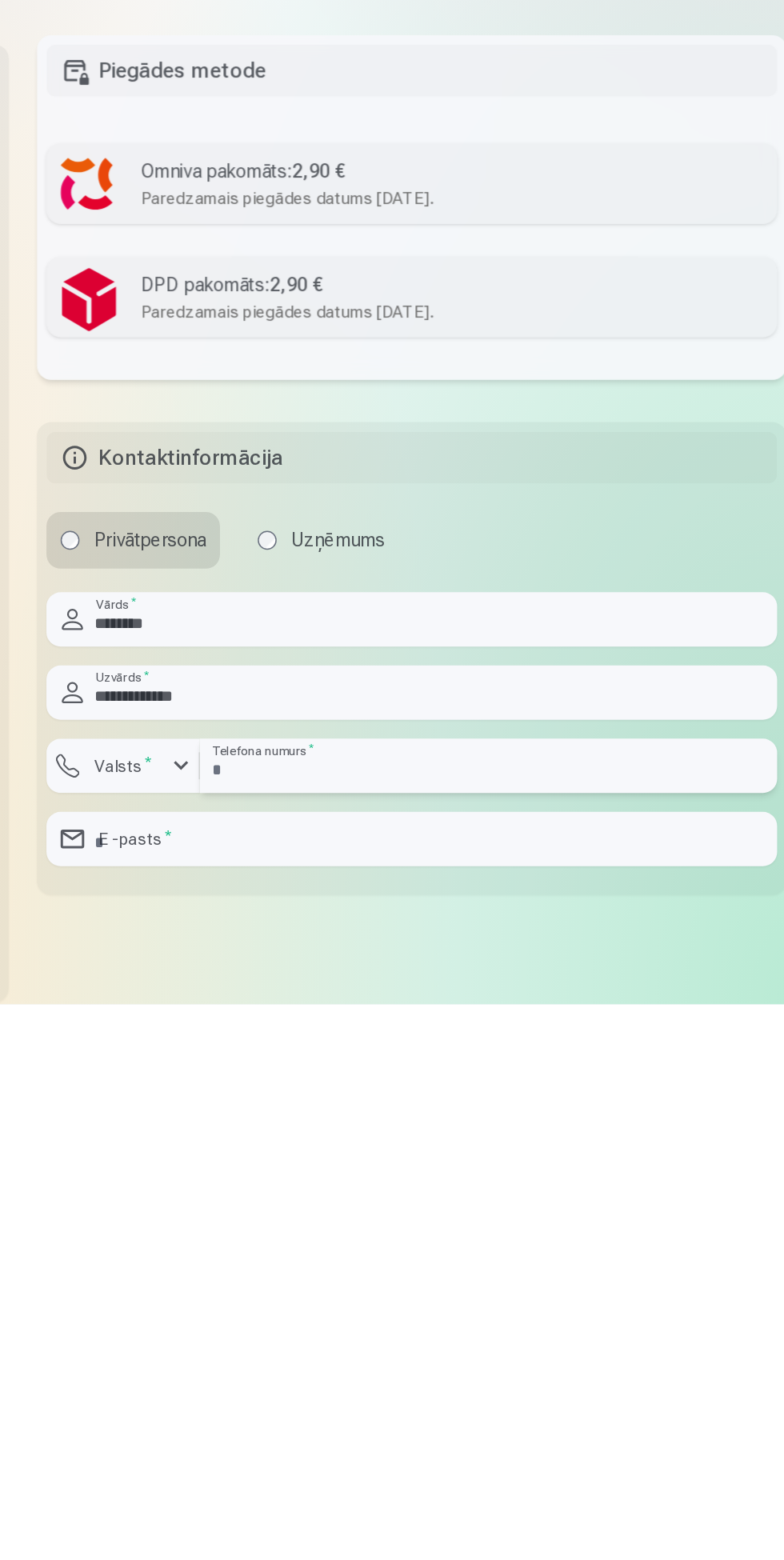
type input "********"
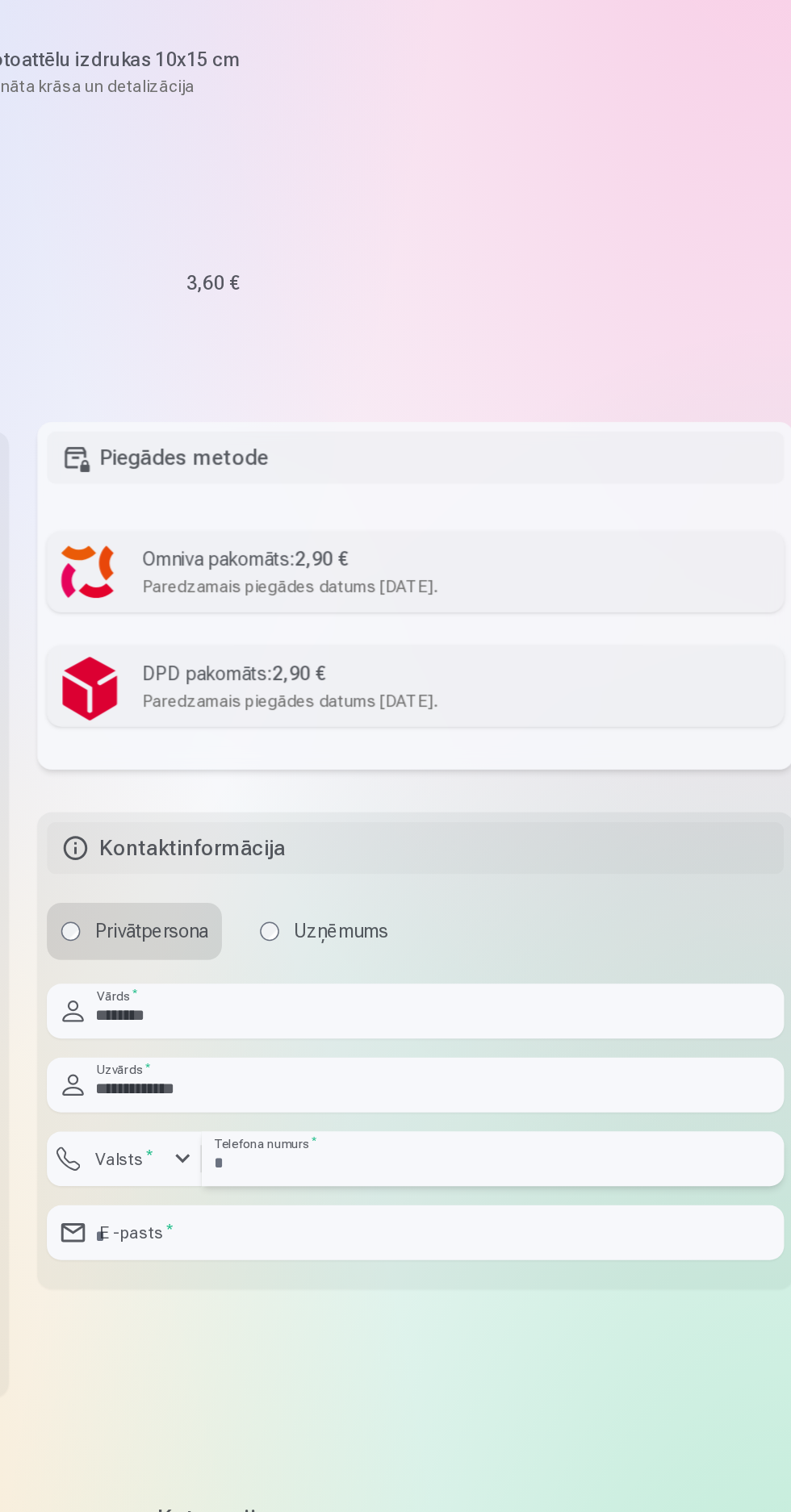
scroll to position [1504, 0]
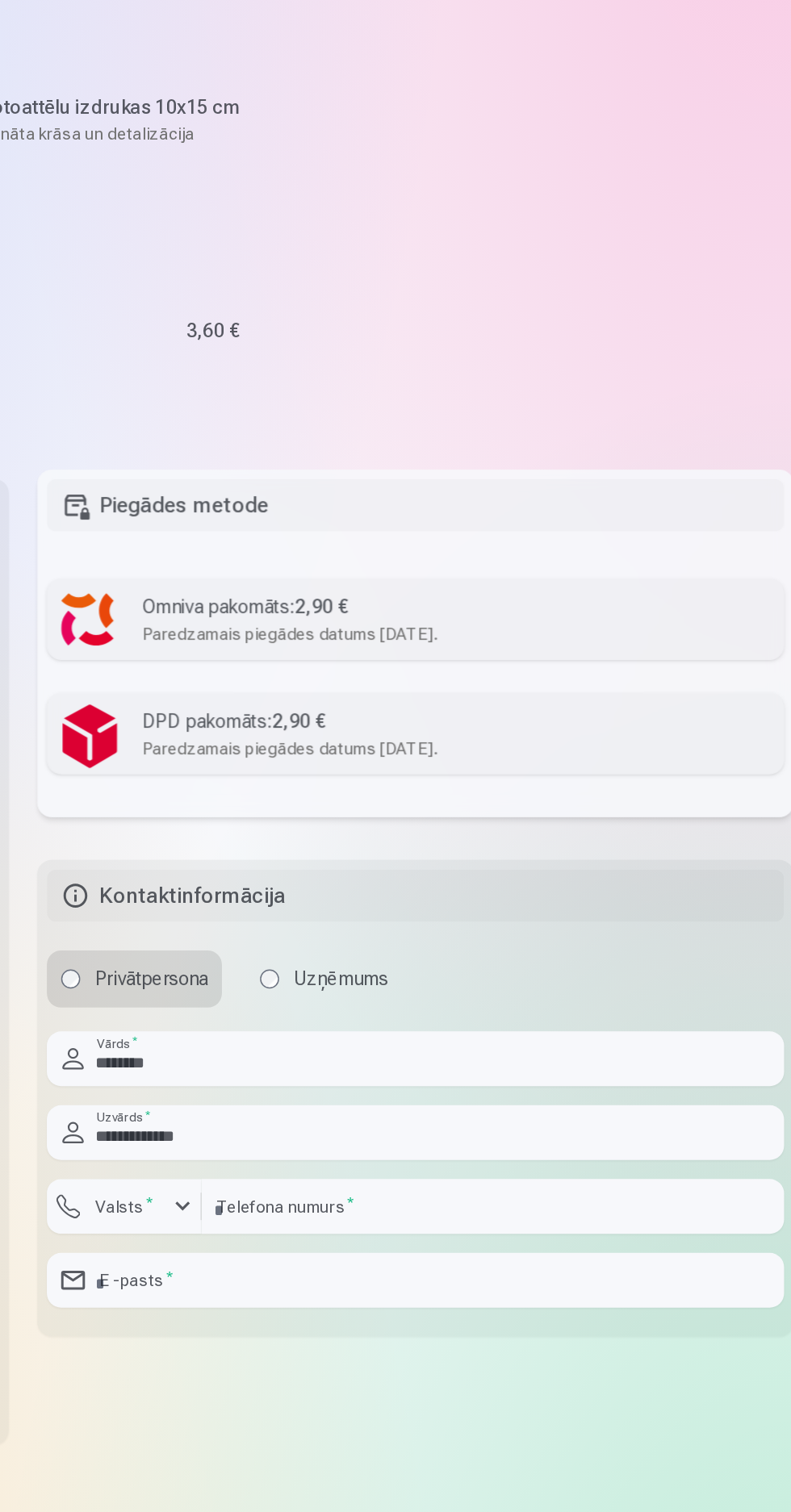
click at [644, 613] on div "Omniva pakomāts : 2,90 €" at bounding box center [556, 607] width 425 height 19
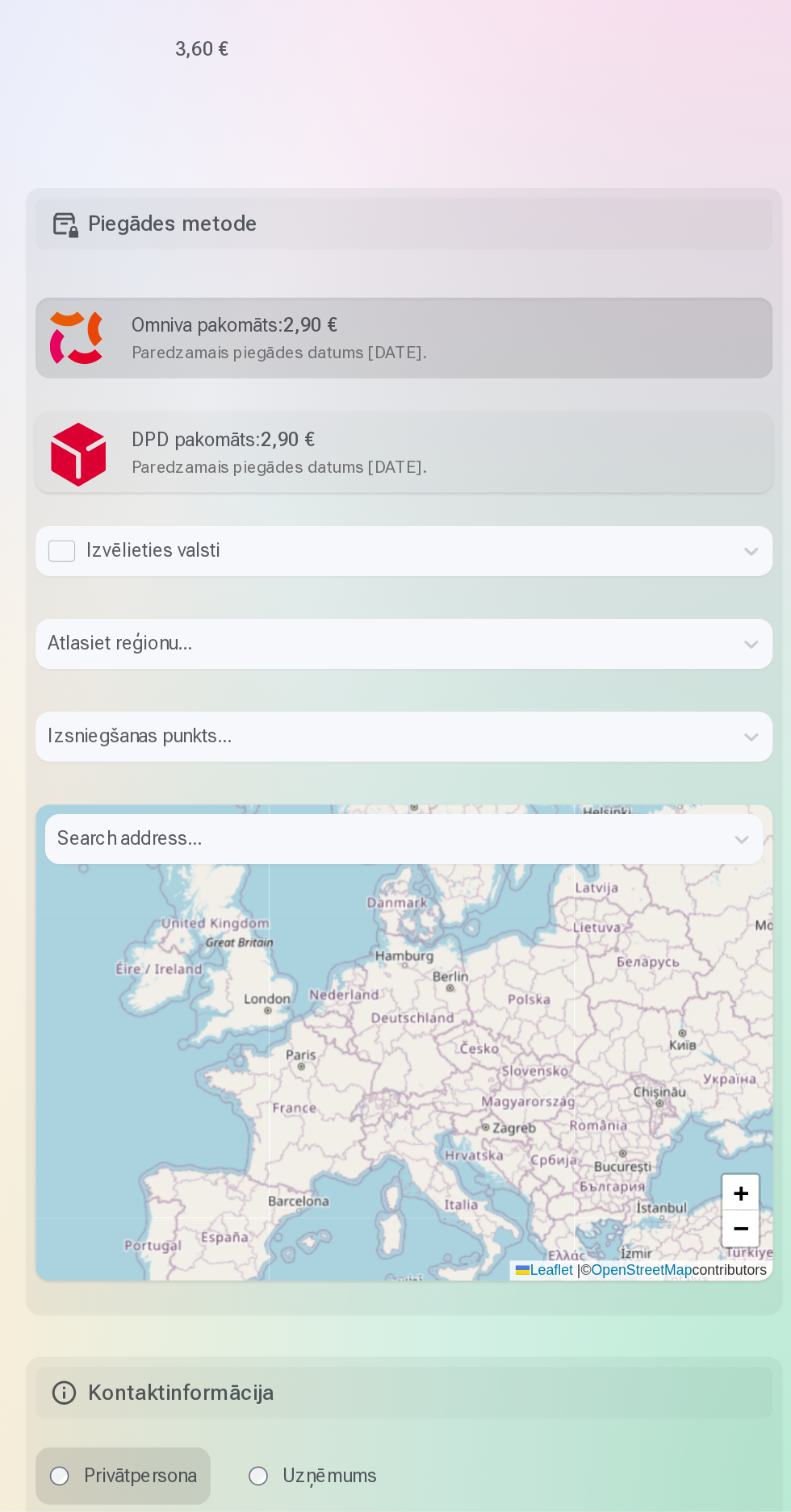
scroll to position [1405, 0]
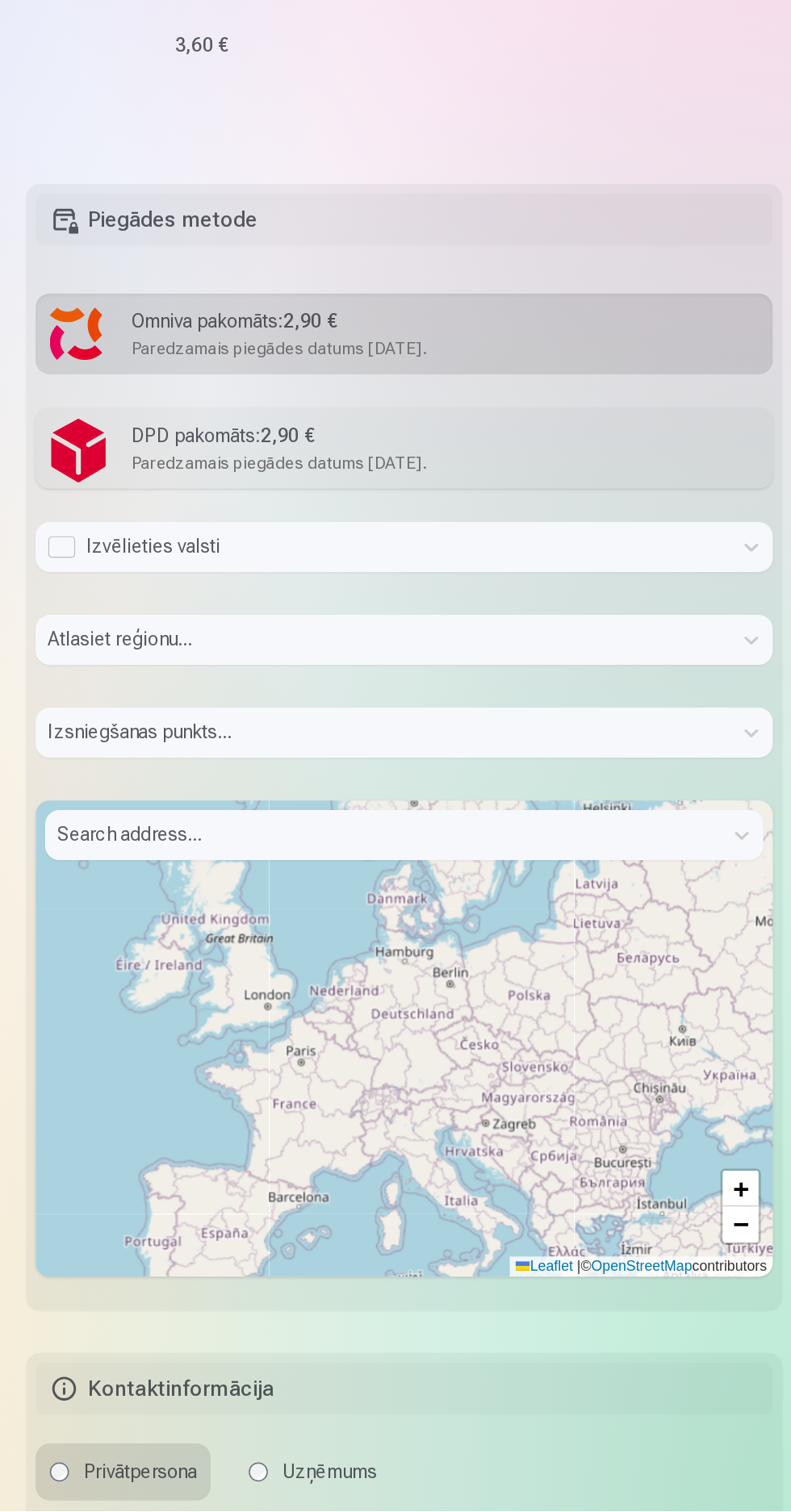
click at [762, 905] on div "Atlasiet reģionu..." at bounding box center [528, 928] width 499 height 47
click at [756, 911] on div "Atlasiet reģionu..." at bounding box center [528, 928] width 499 height 47
click at [756, 908] on div "Atlasiet reģionu..." at bounding box center [528, 928] width 499 height 47
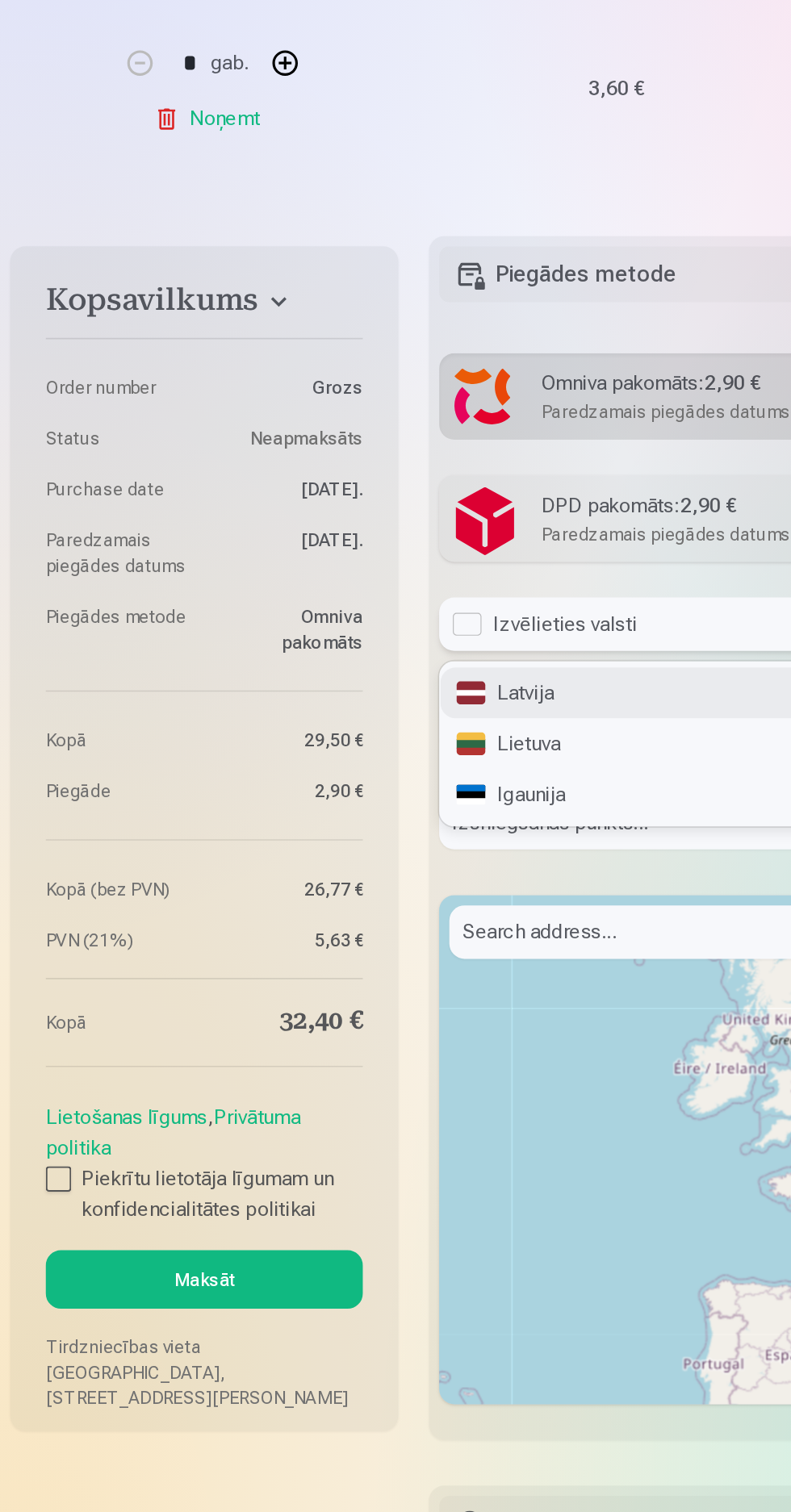
click at [400, 904] on div "Latvija" at bounding box center [528, 901] width 498 height 32
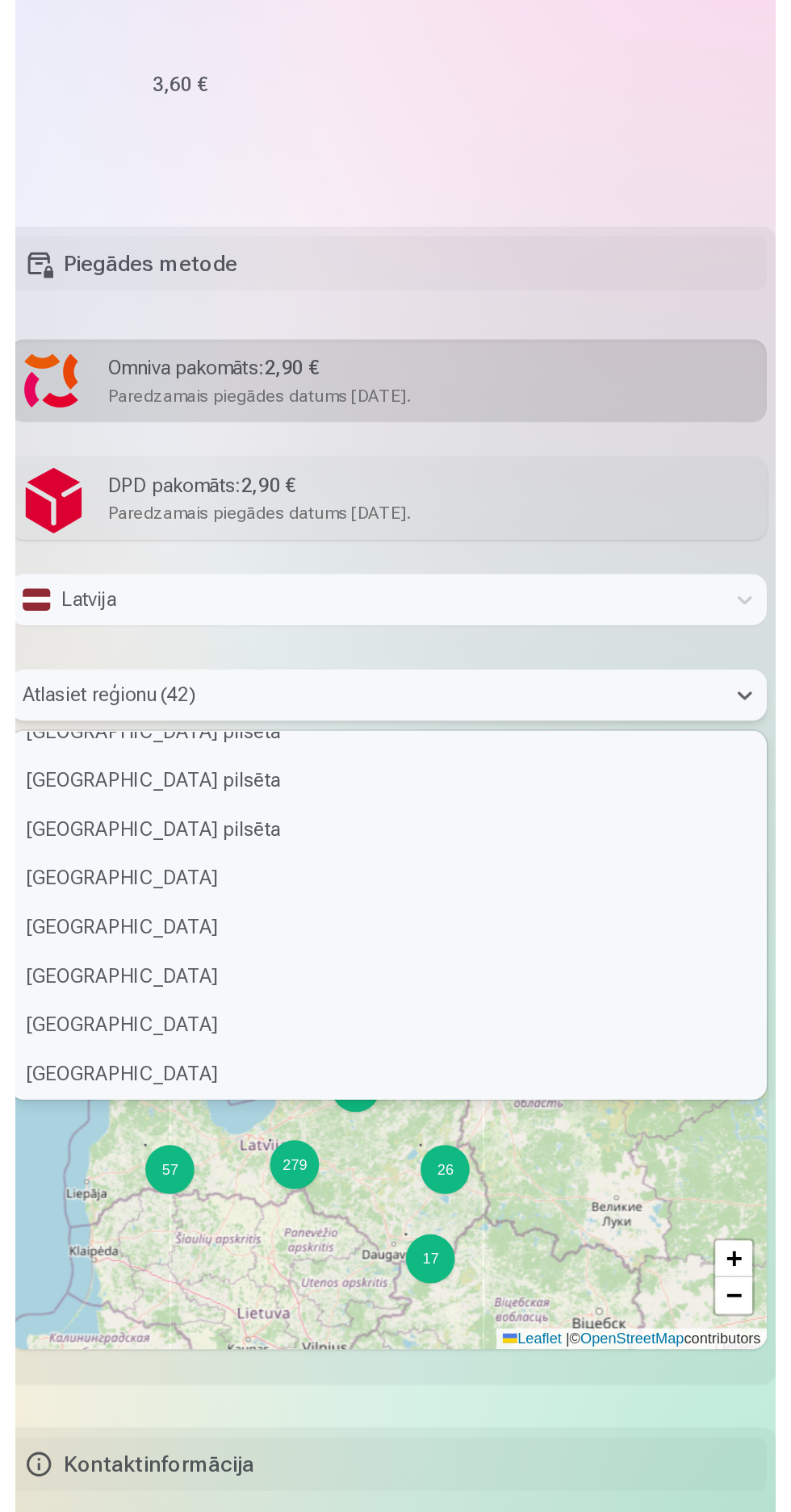
scroll to position [307, 0]
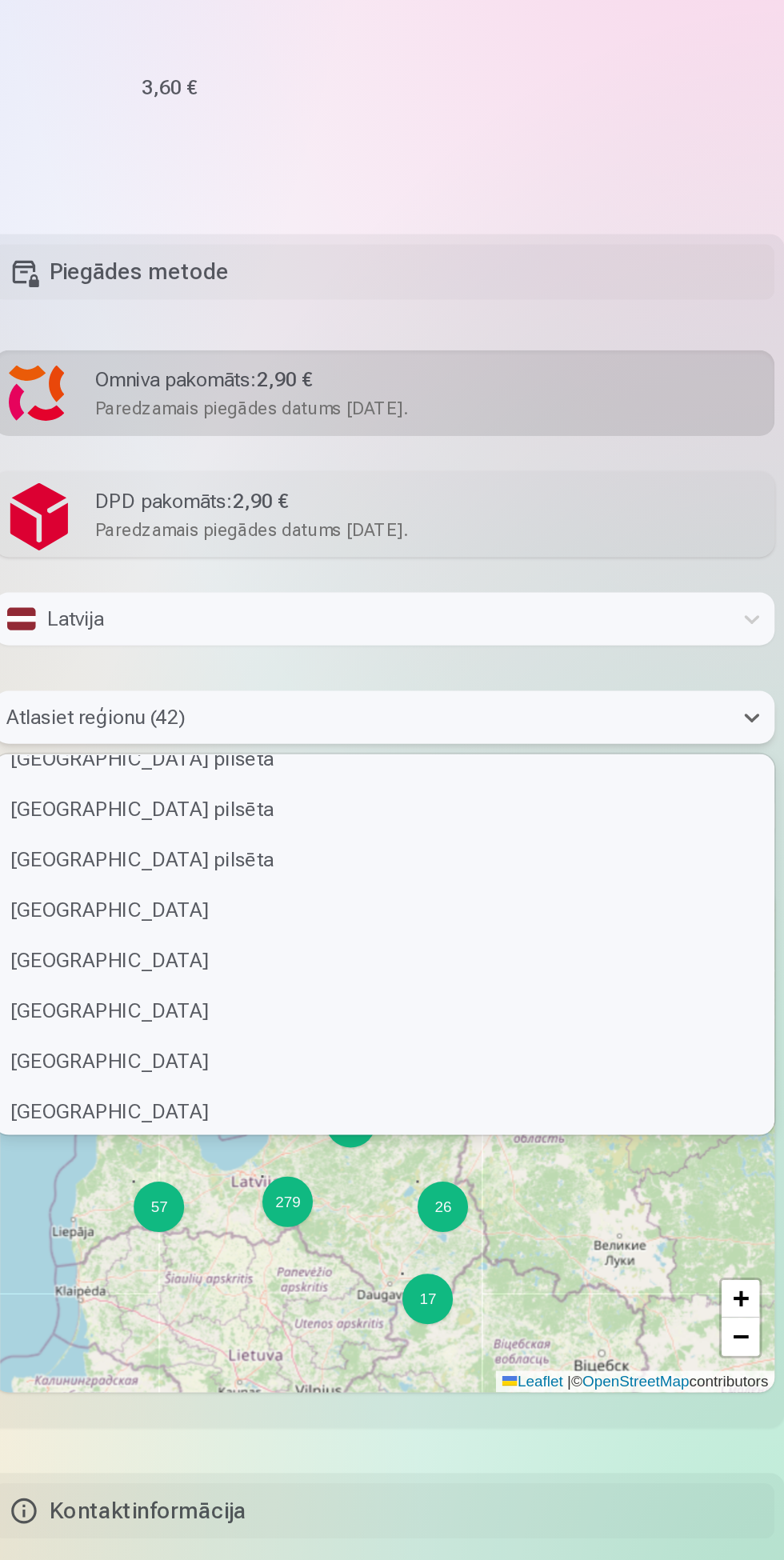
click at [372, 983] on div "[GEOGRAPHIC_DATA] pilsēta" at bounding box center [523, 972] width 493 height 32
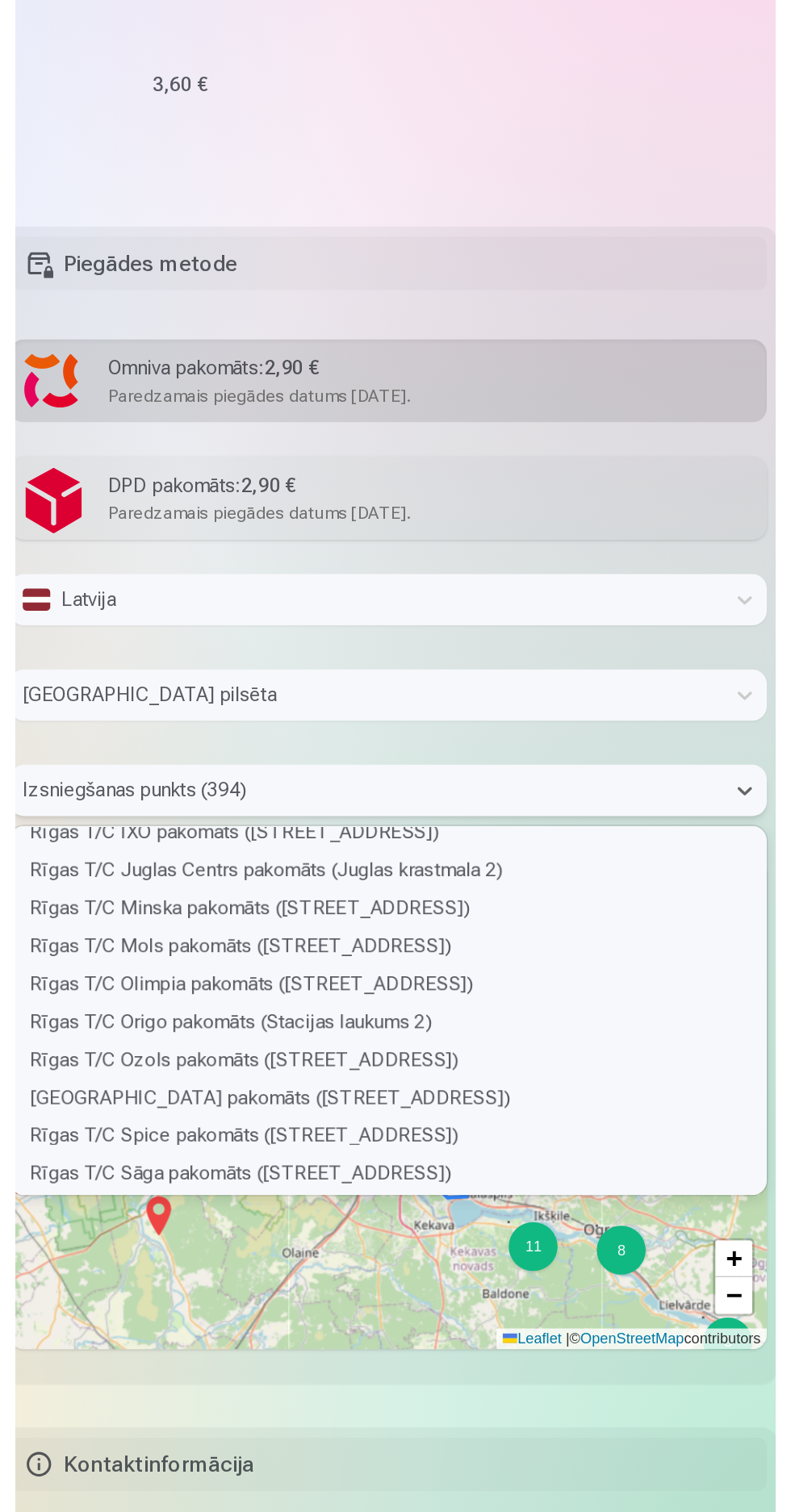
scroll to position [6969, 0]
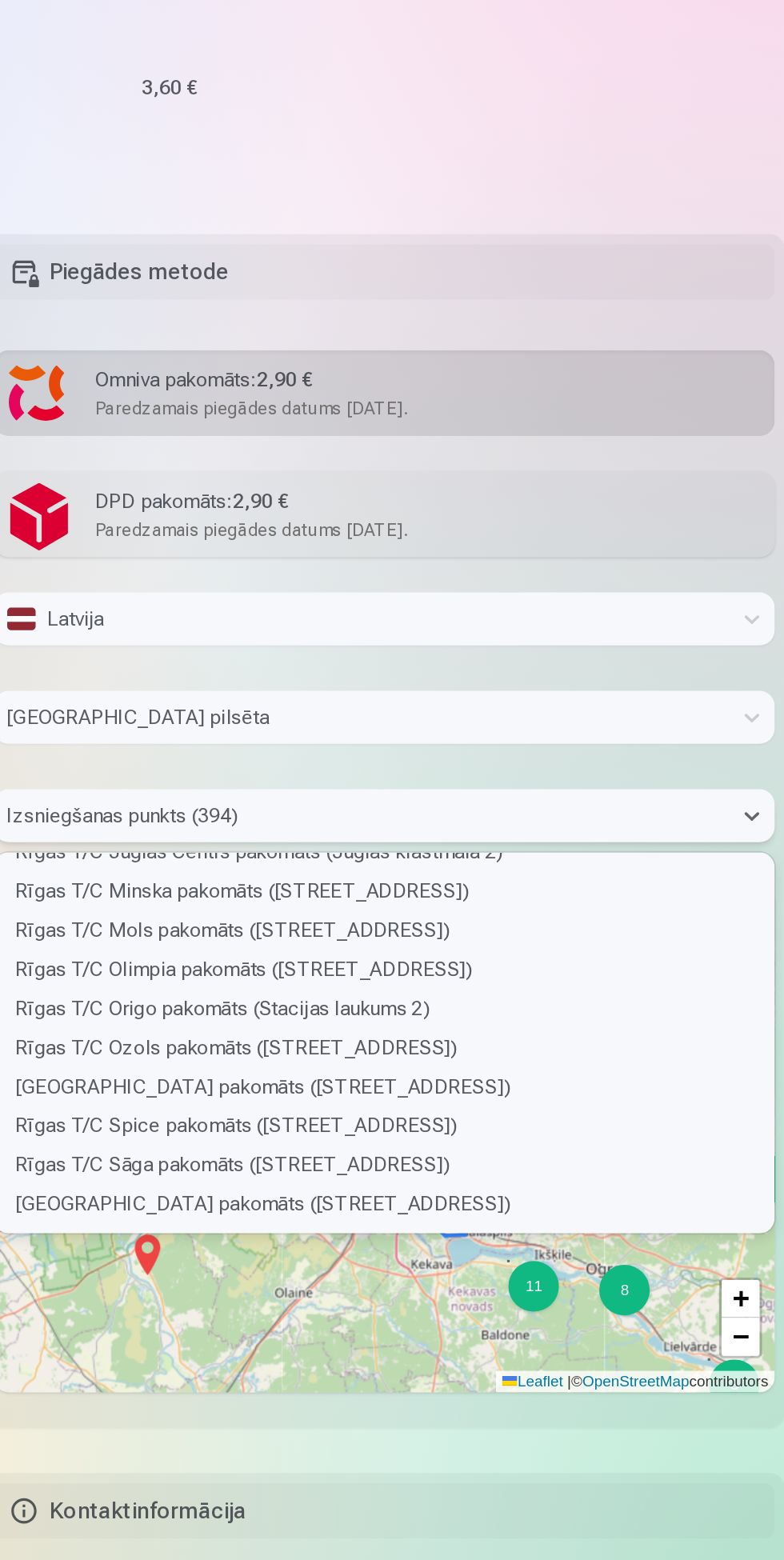
click at [487, 1053] on div "Rīgas T/C Mols pakomāts ([STREET_ADDRESS])" at bounding box center [524, 1048] width 495 height 25
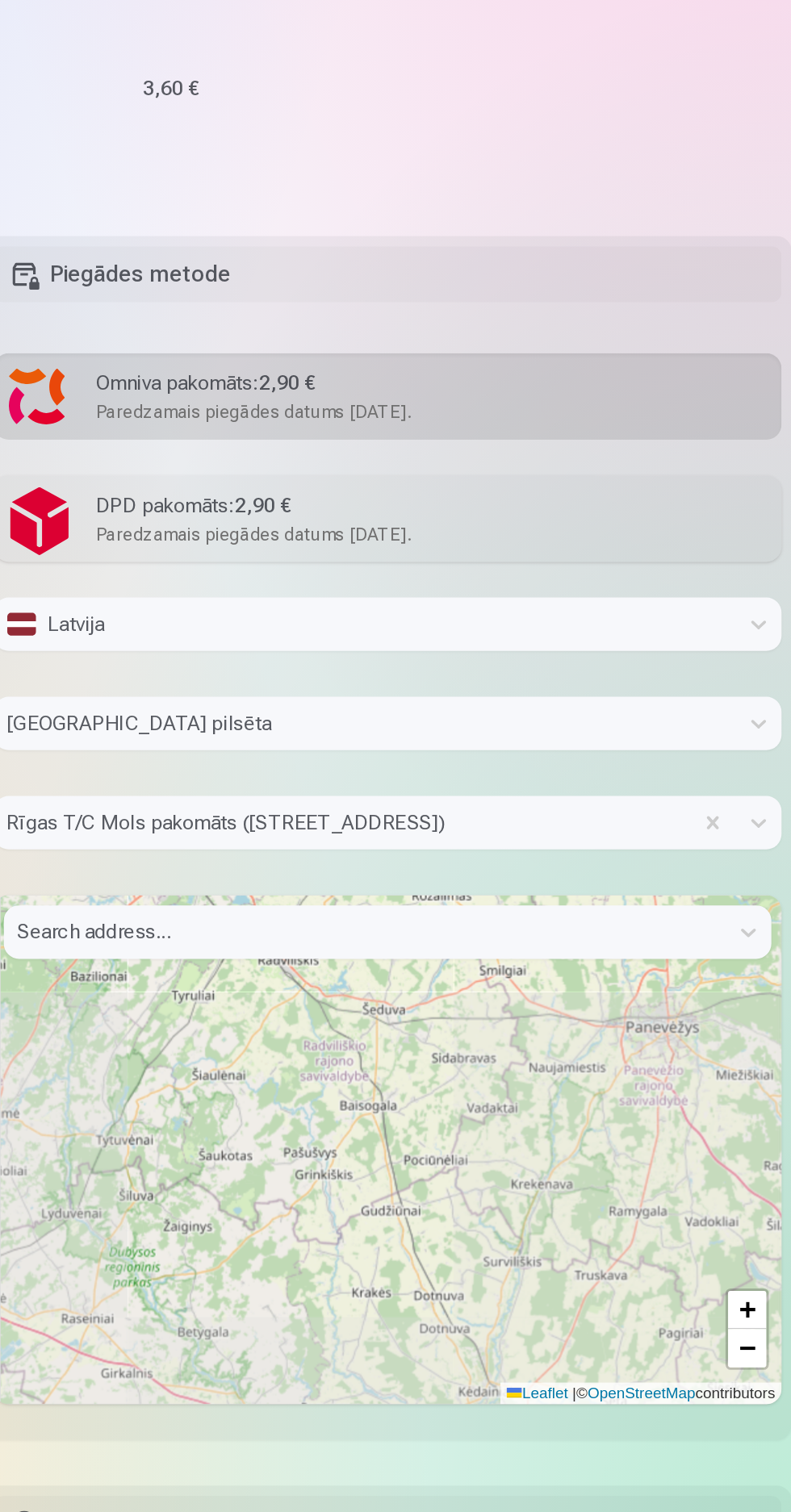
click at [583, 1106] on div "+ − Leaflet | © OpenStreetMap contributors" at bounding box center [528, 1192] width 499 height 323
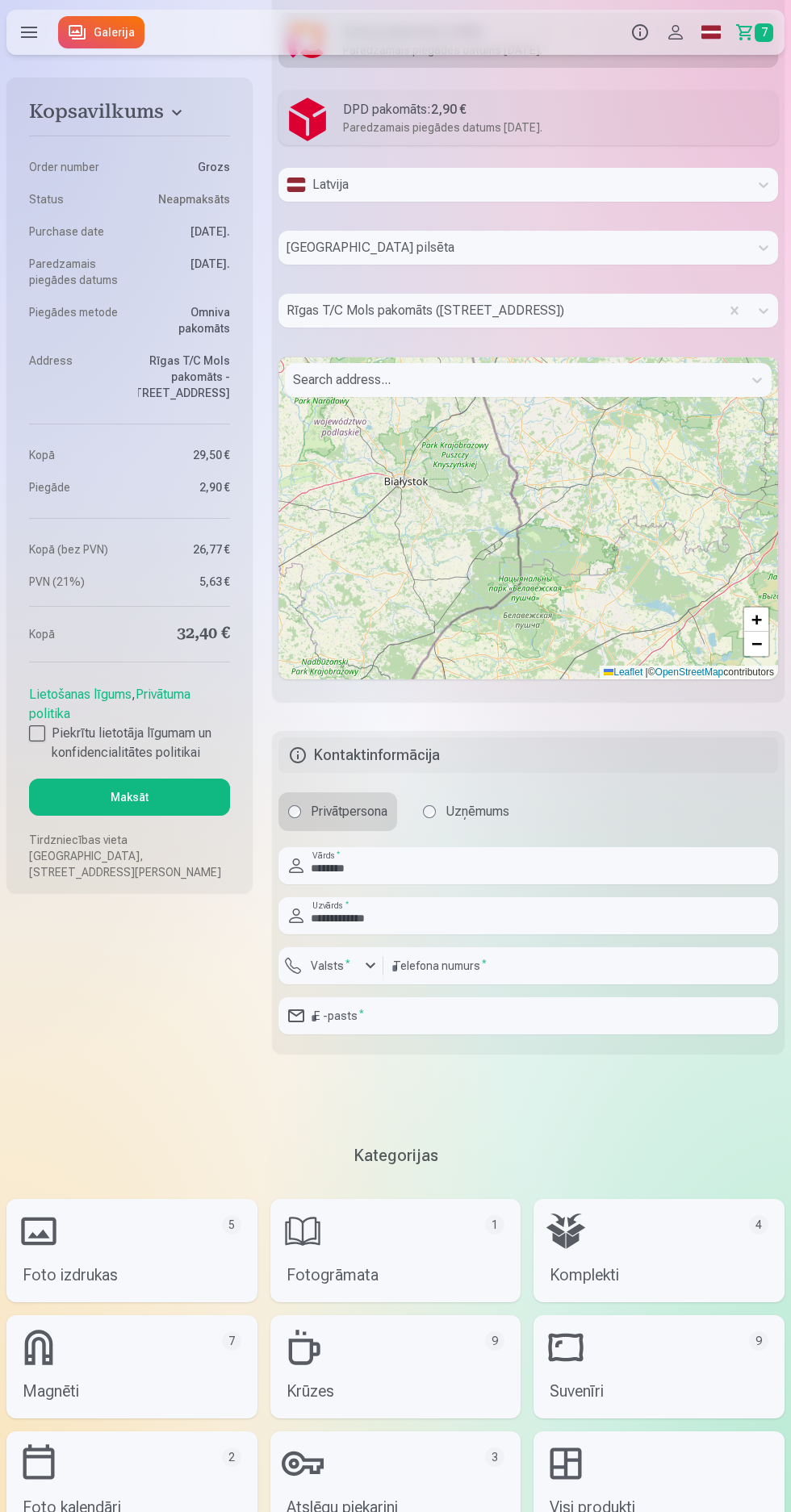
scroll to position [2079, 0]
click at [460, 1022] on input "email" at bounding box center [528, 1015] width 499 height 37
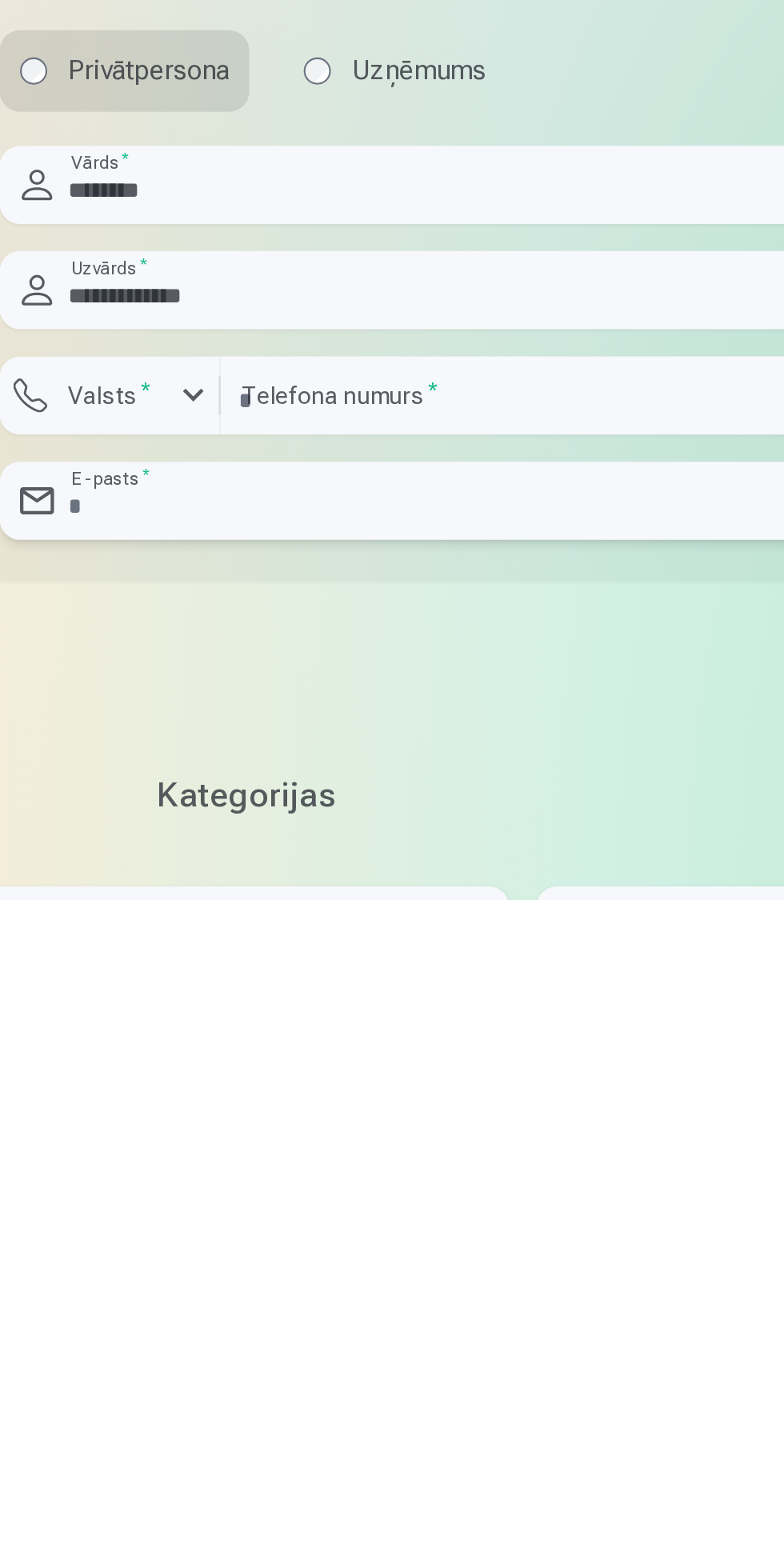
scroll to position [1704, 0]
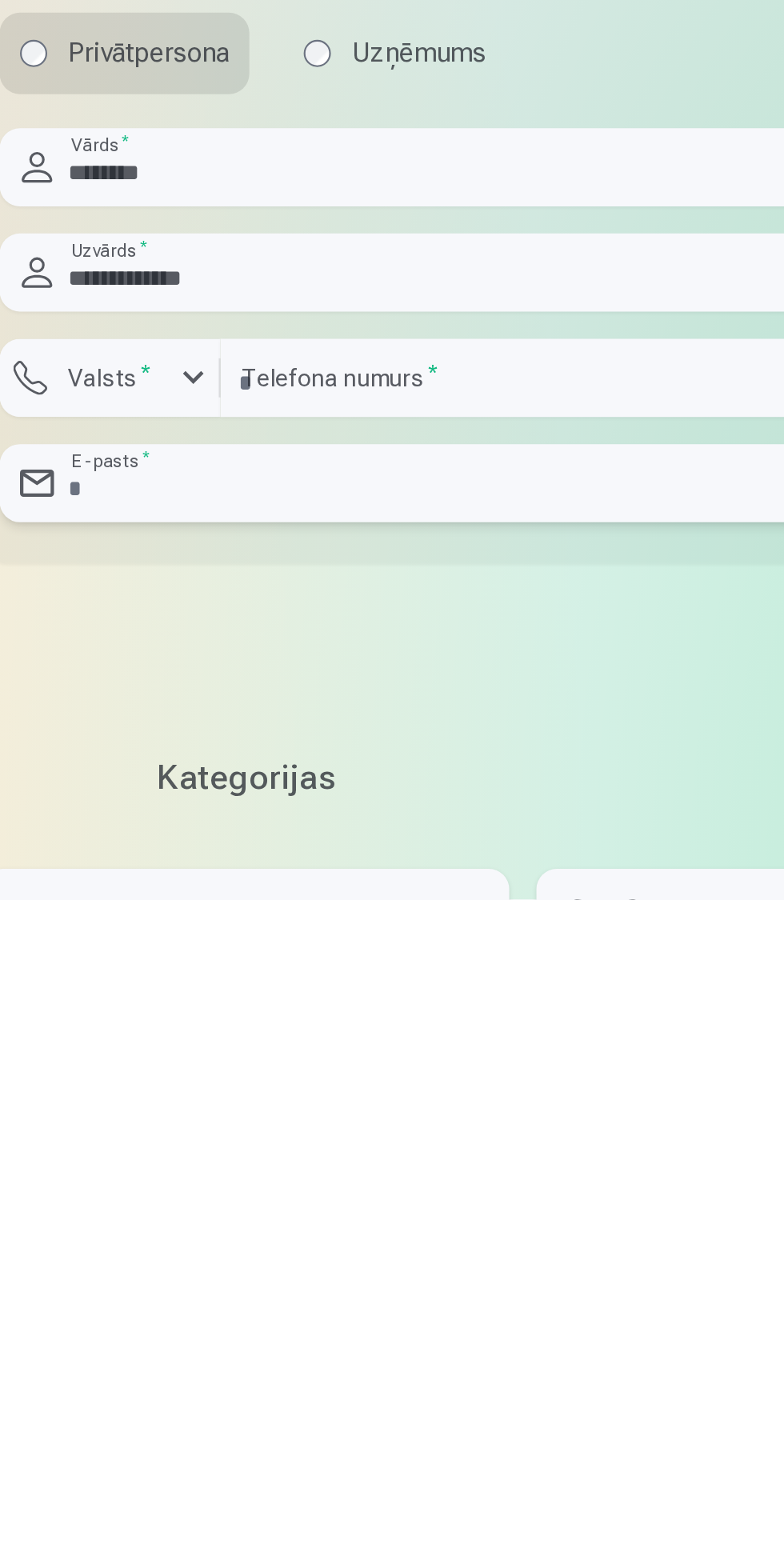
type input "**********"
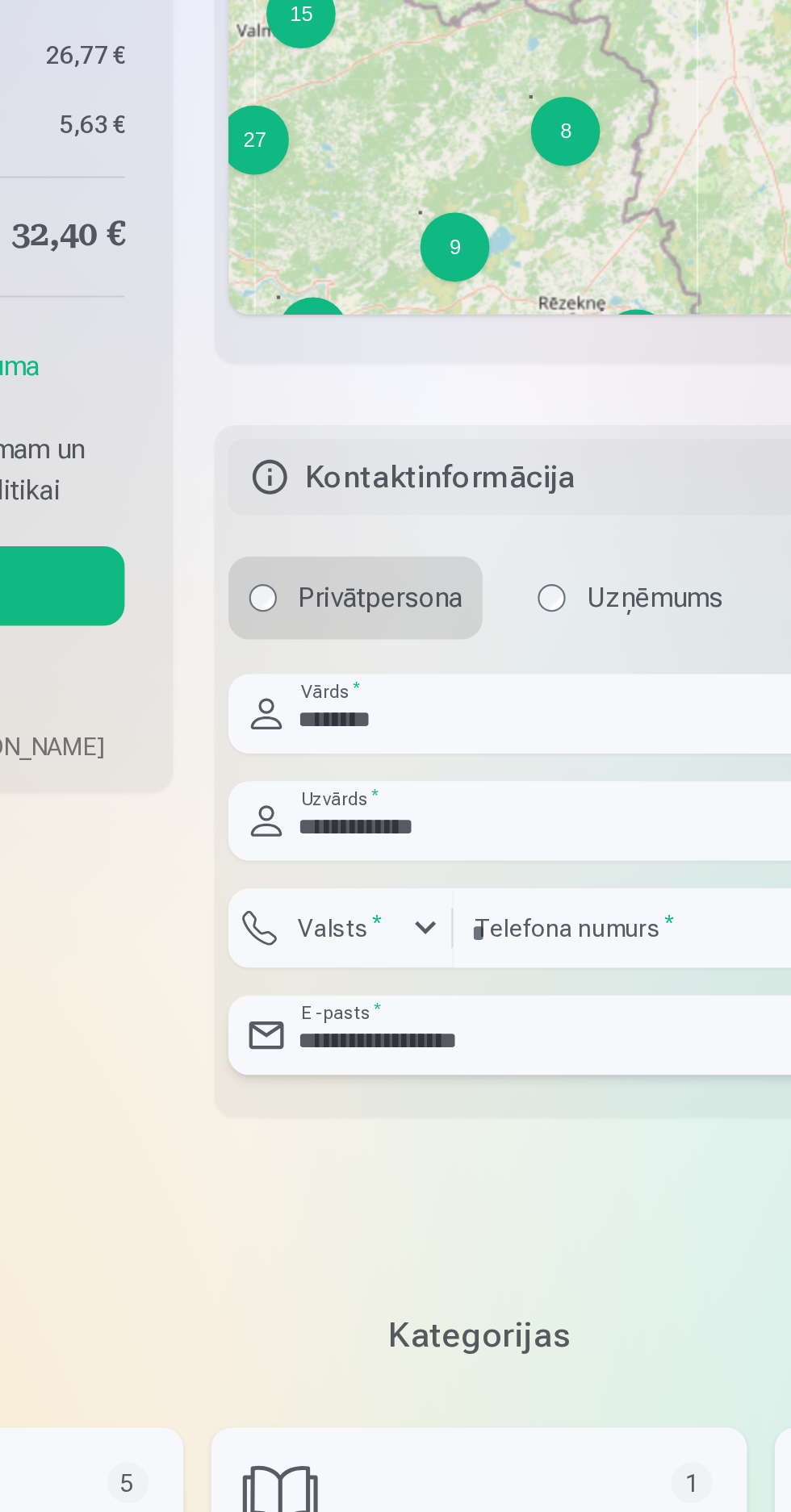
scroll to position [2088, 0]
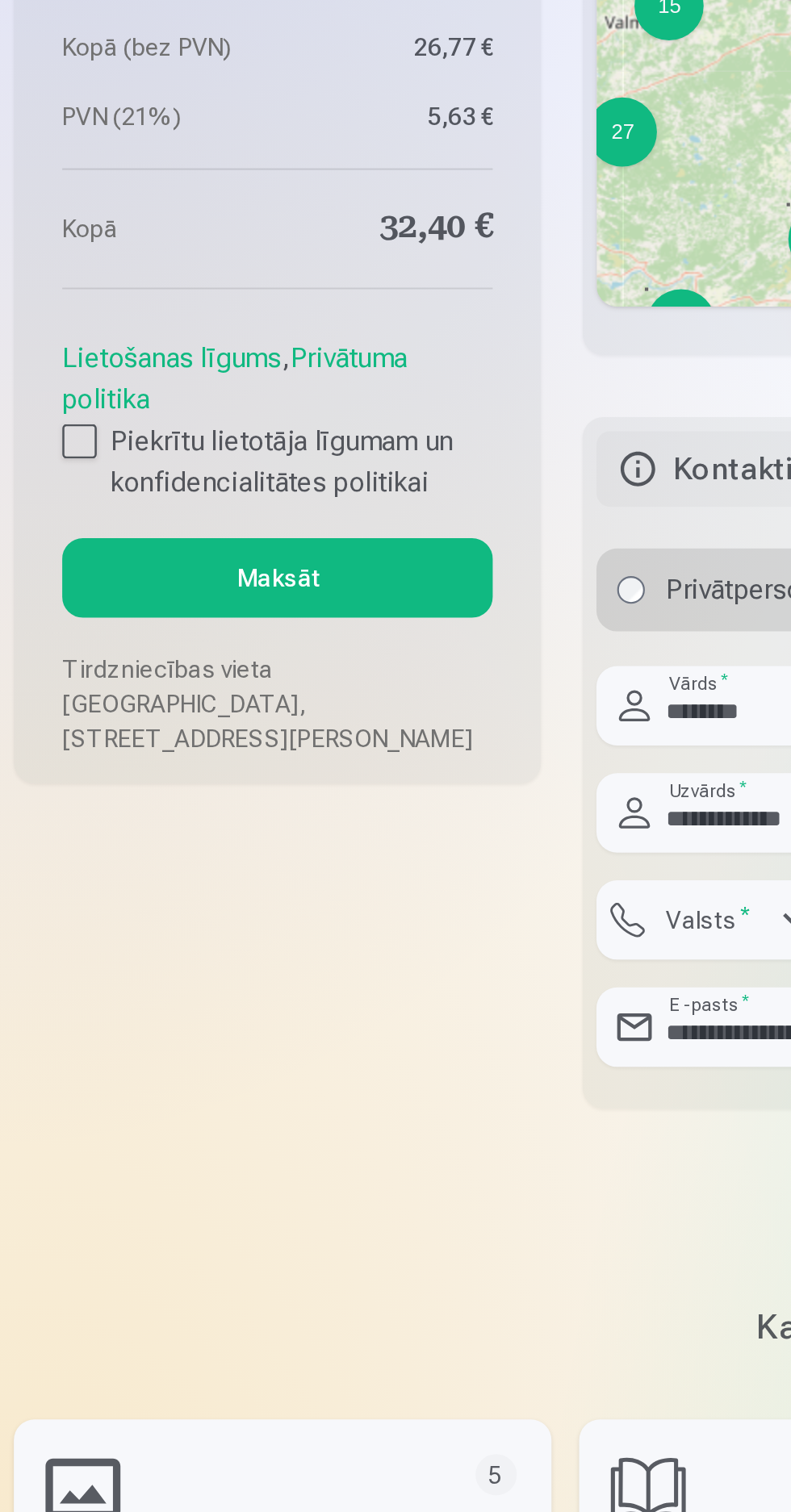
click at [148, 809] on button "Maksāt" at bounding box center [130, 797] width 201 height 37
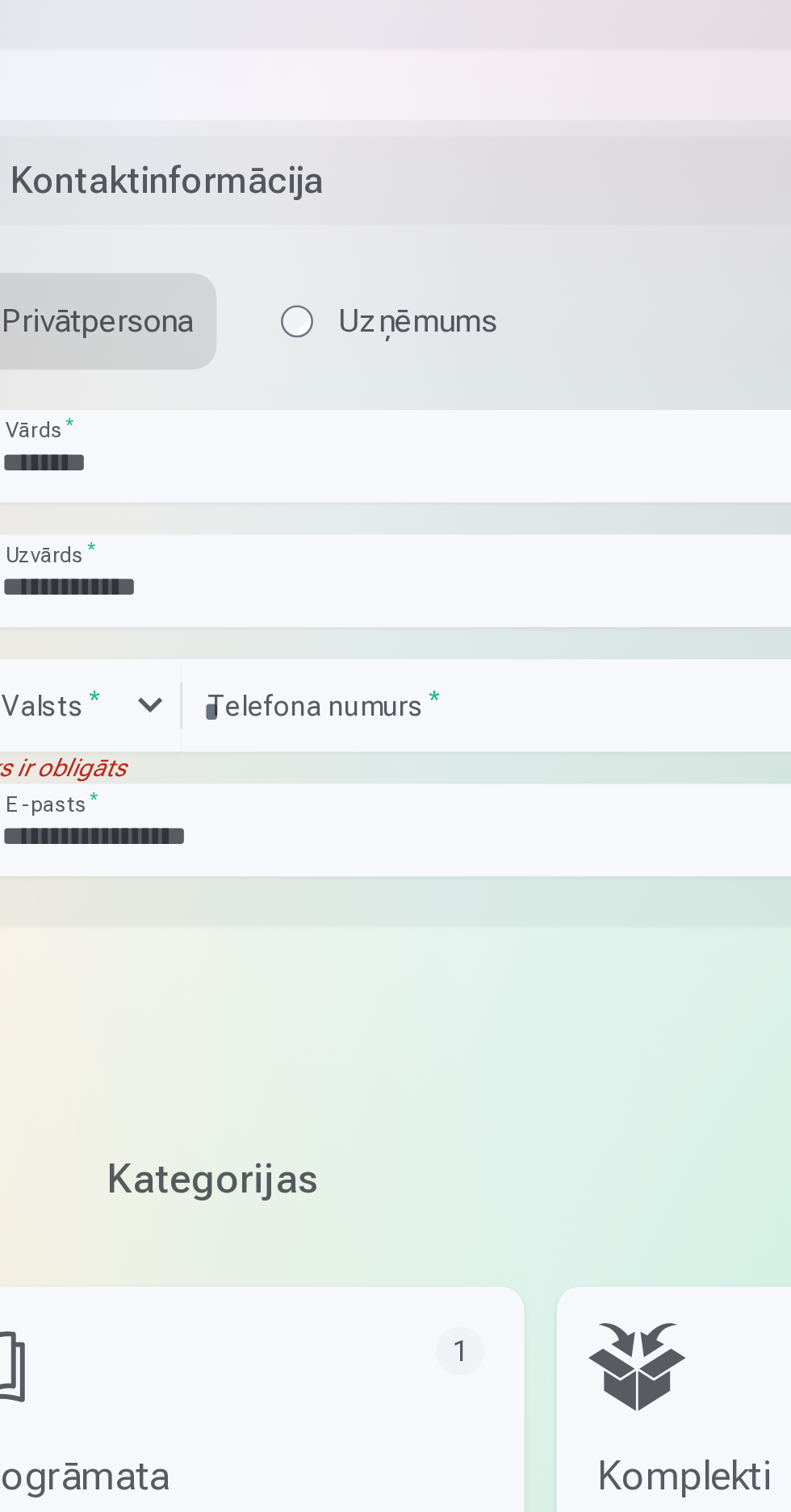
scroll to position [2118, 0]
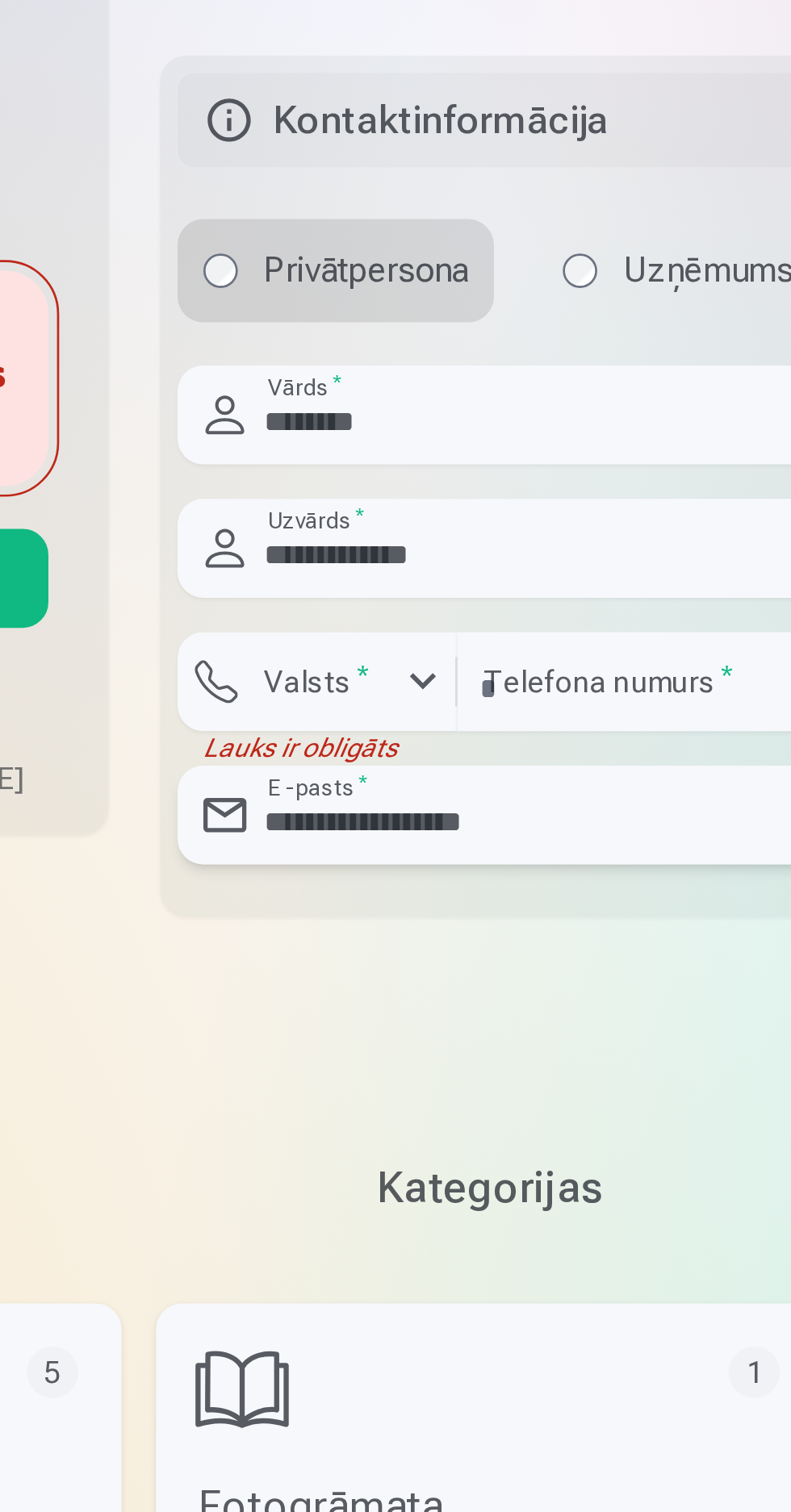
click at [430, 978] on input "**********" at bounding box center [528, 977] width 499 height 37
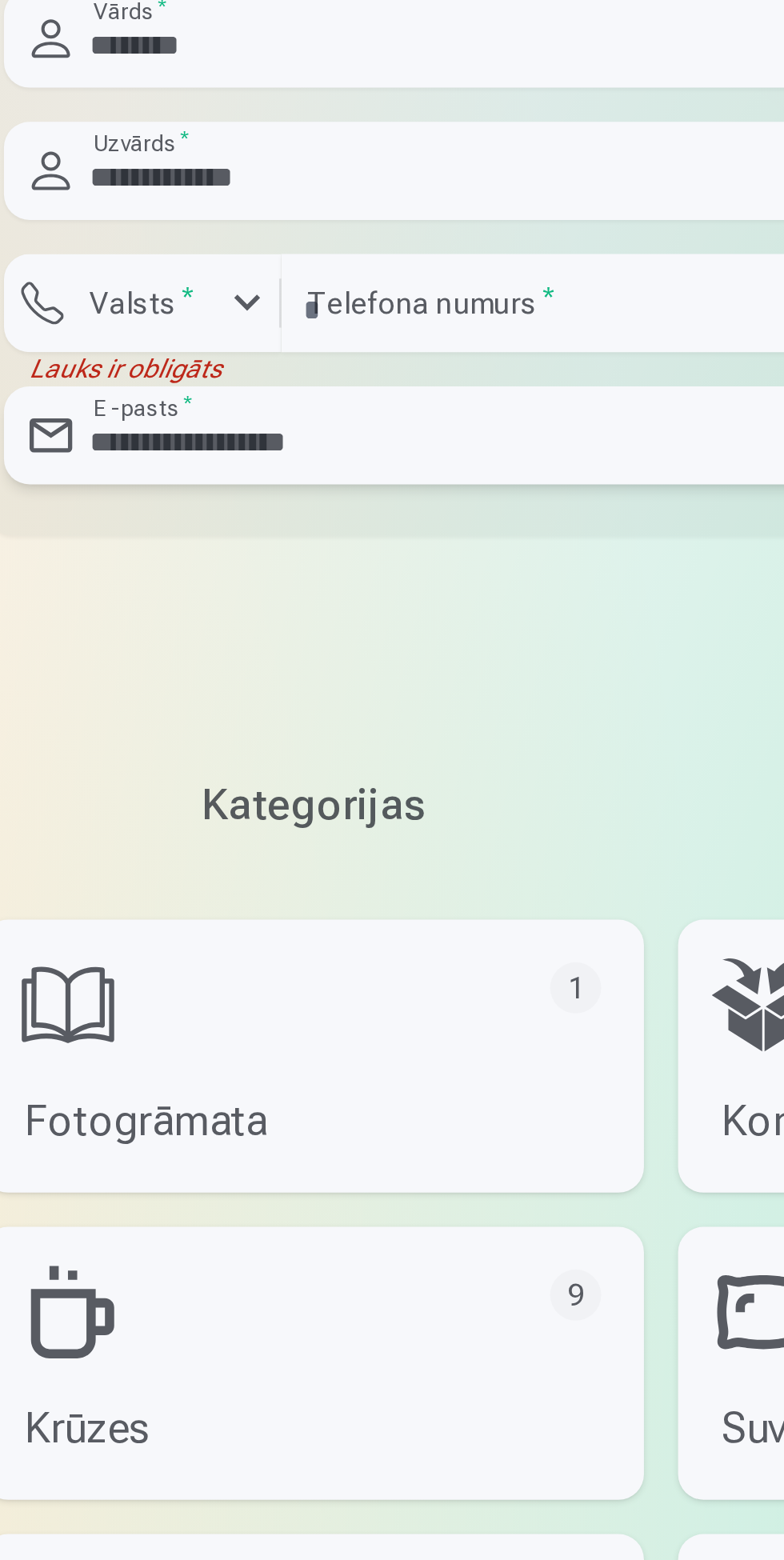
scroll to position [1941, 0]
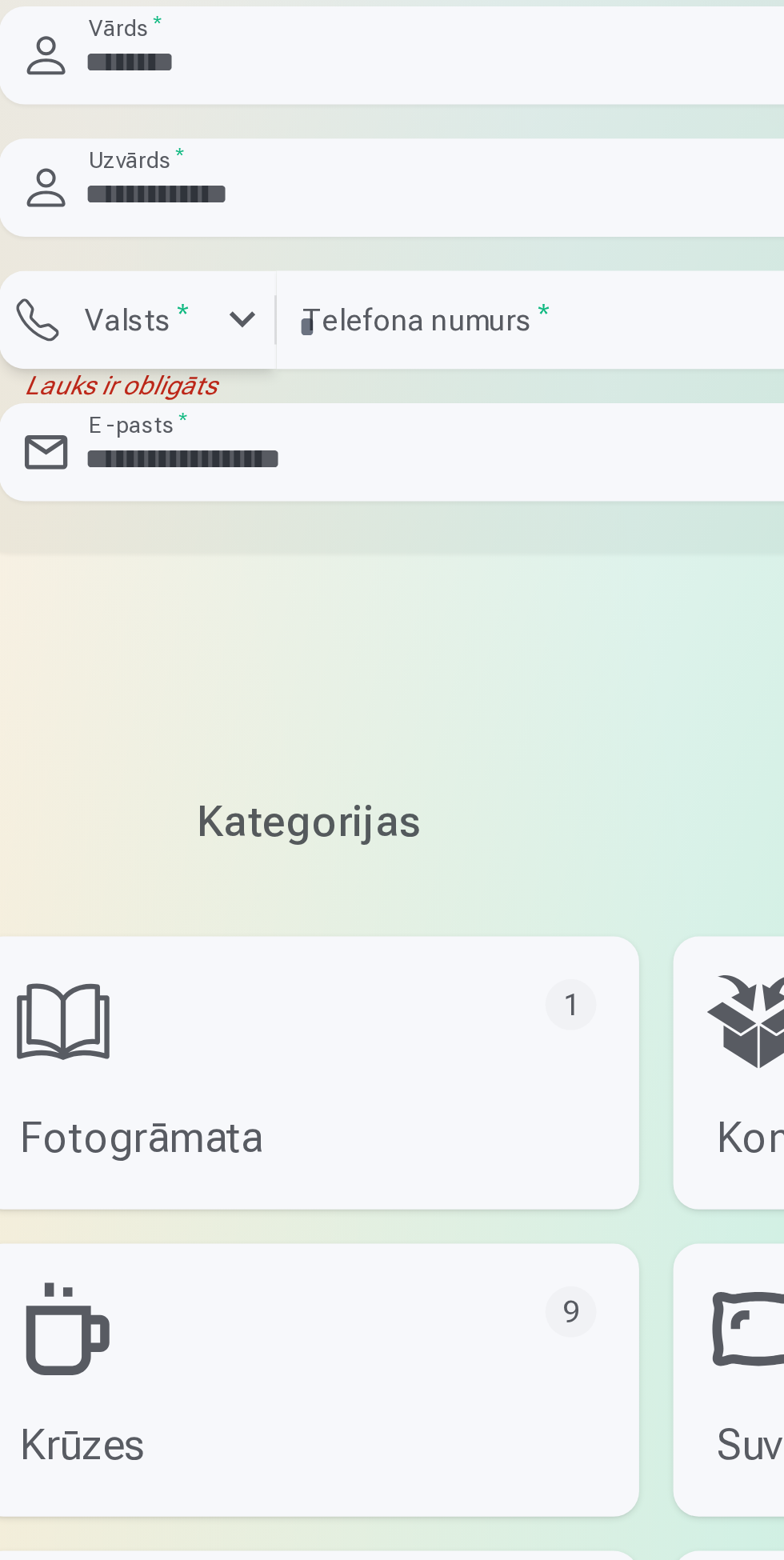
click at [362, 1073] on div "button" at bounding box center [366, 1077] width 19 height 19
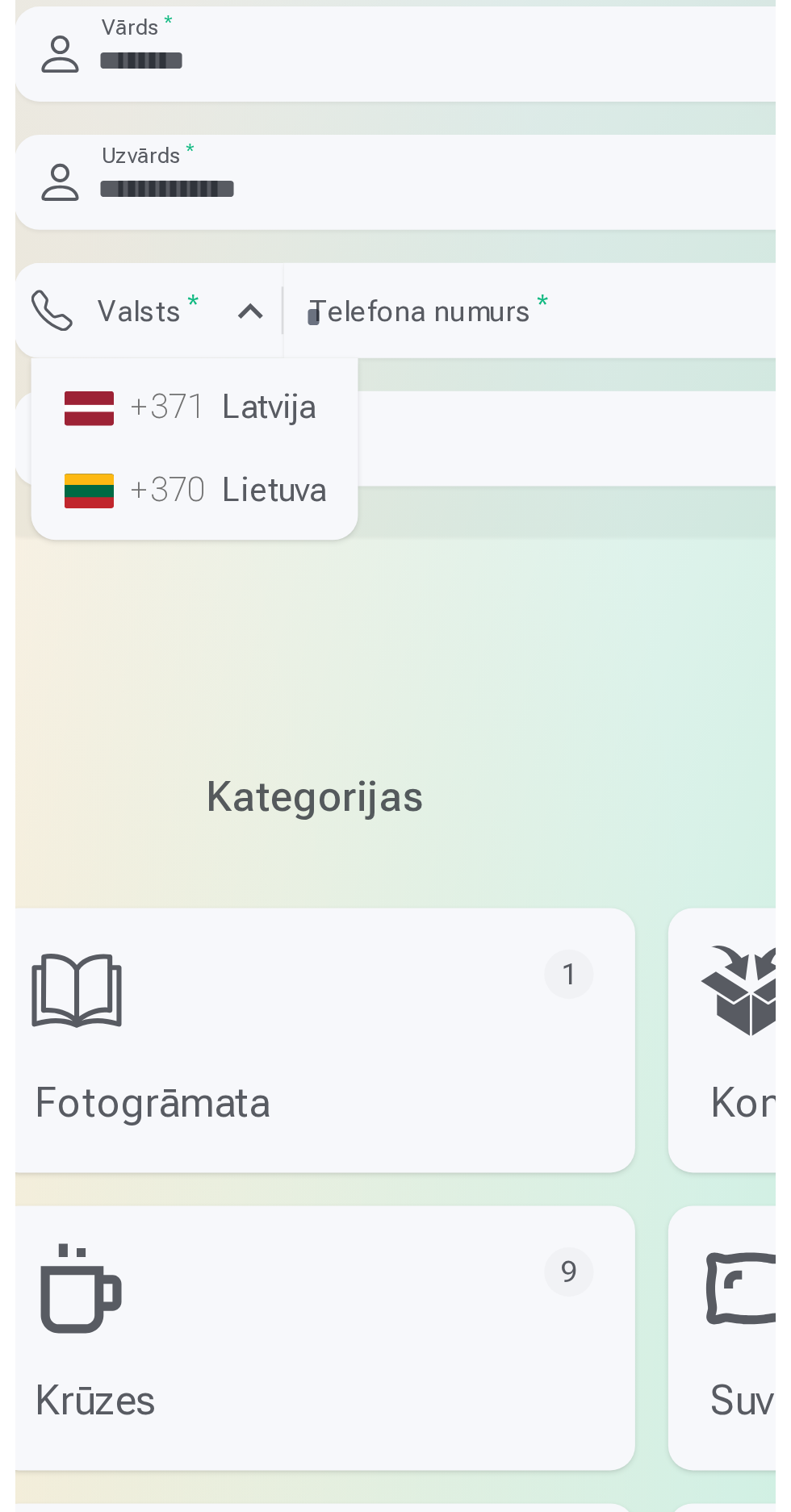
scroll to position [1961, 0]
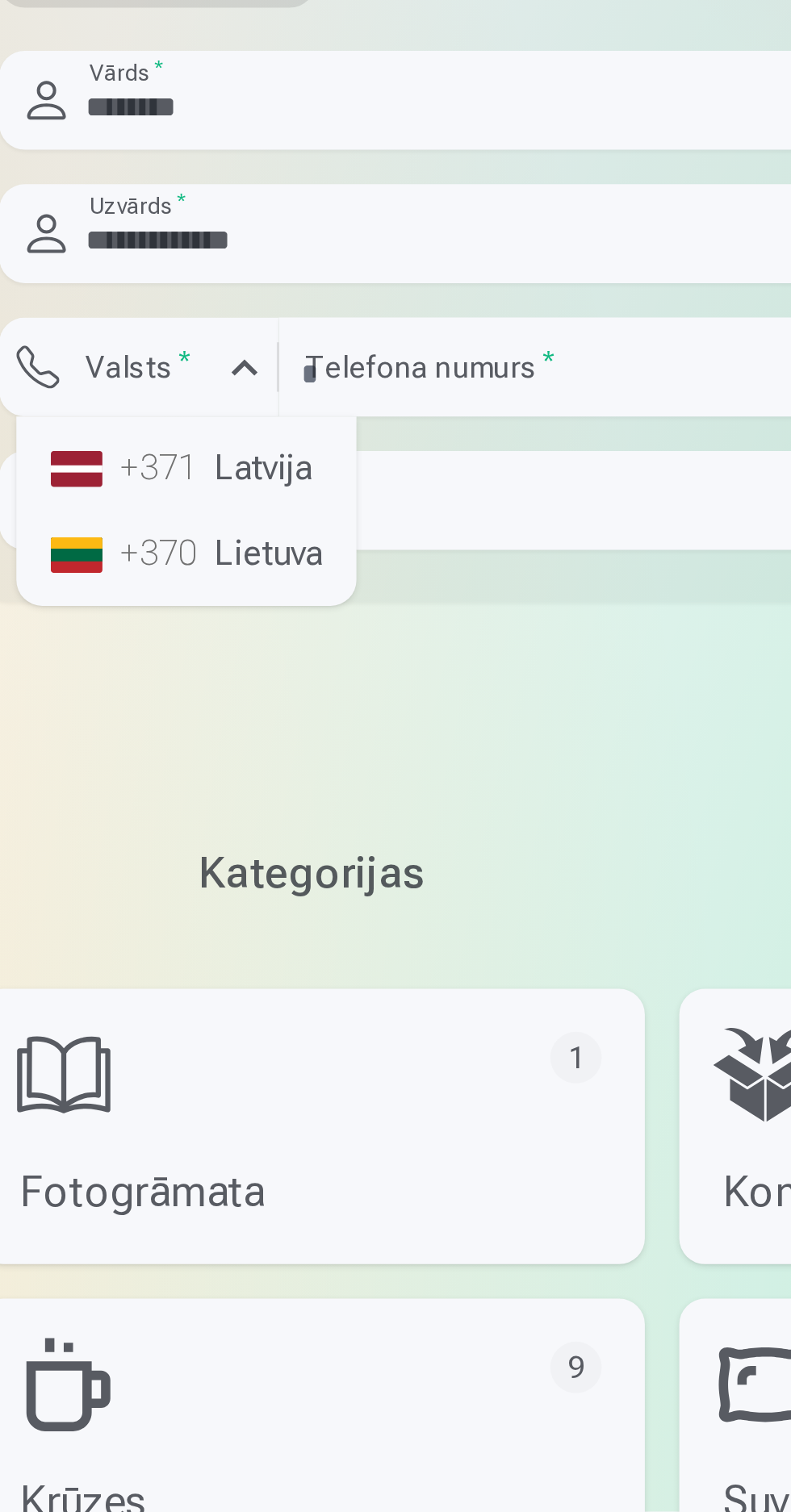
click at [379, 1106] on li "+371 Latvija" at bounding box center [349, 1120] width 115 height 32
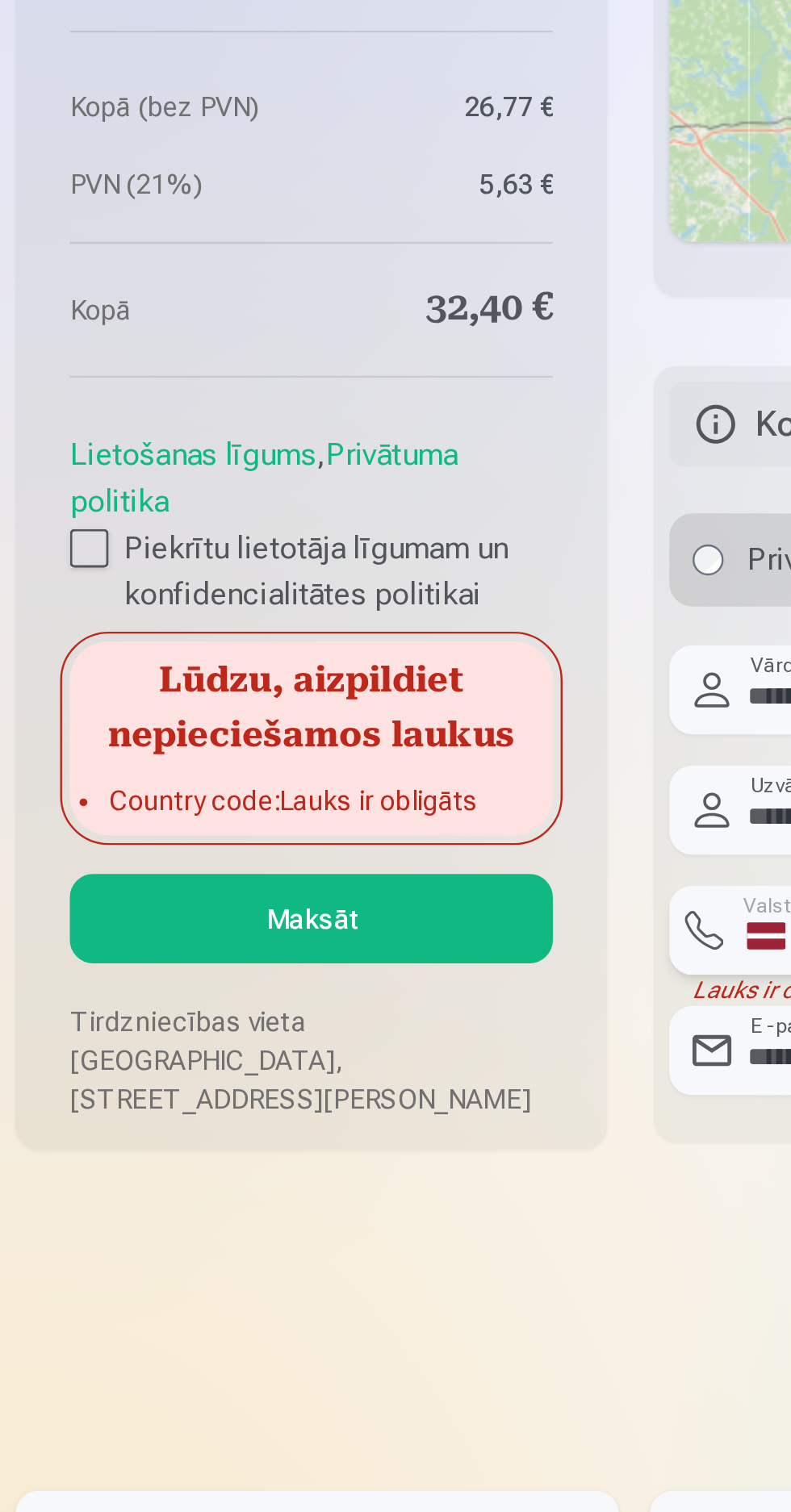
scroll to position [2152, 0]
click at [166, 899] on button "Maksāt" at bounding box center [130, 888] width 201 height 37
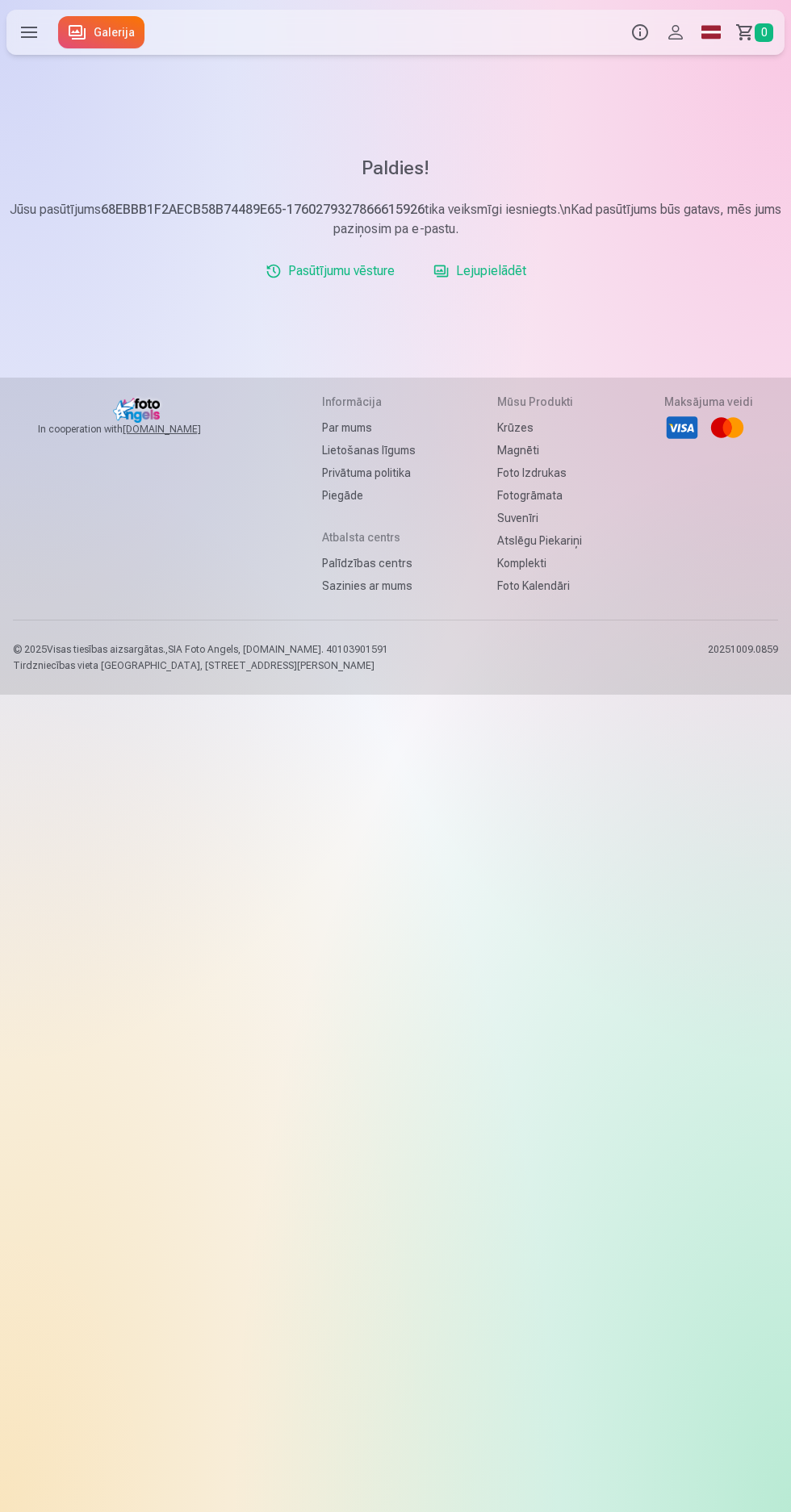
click at [780, 938] on div "Produkti Info Profils Foto izdrukas 5 Fotogrāmata 1 Magnēti 7 Krūzes 9 Suvenīri…" at bounding box center [396, 756] width 791 height 1512
